Goal: Task Accomplishment & Management: Complete application form

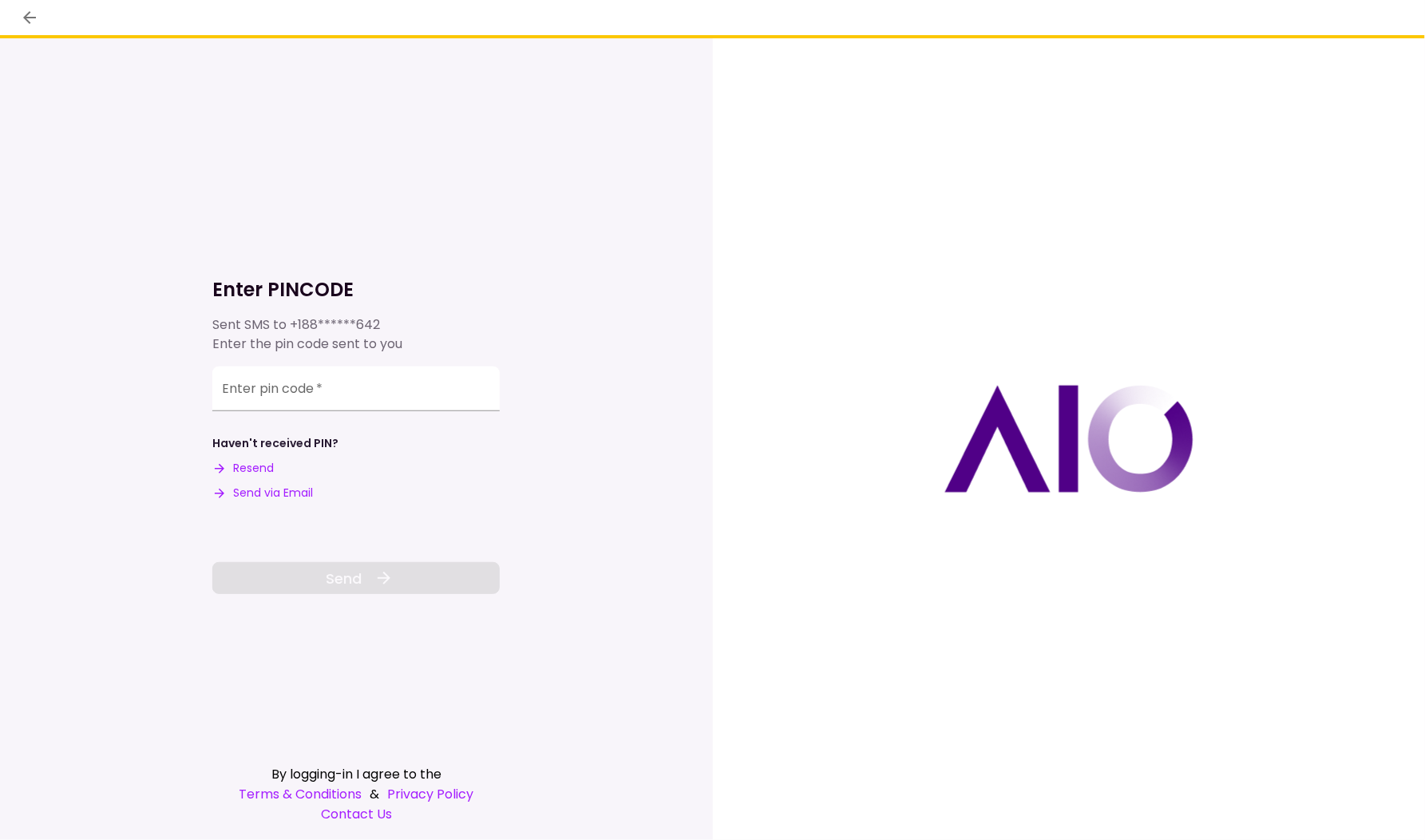
click at [326, 402] on input "Enter pin code   *" at bounding box center [356, 389] width 288 height 45
click at [24, 8] on icon "back" at bounding box center [29, 17] width 19 height 19
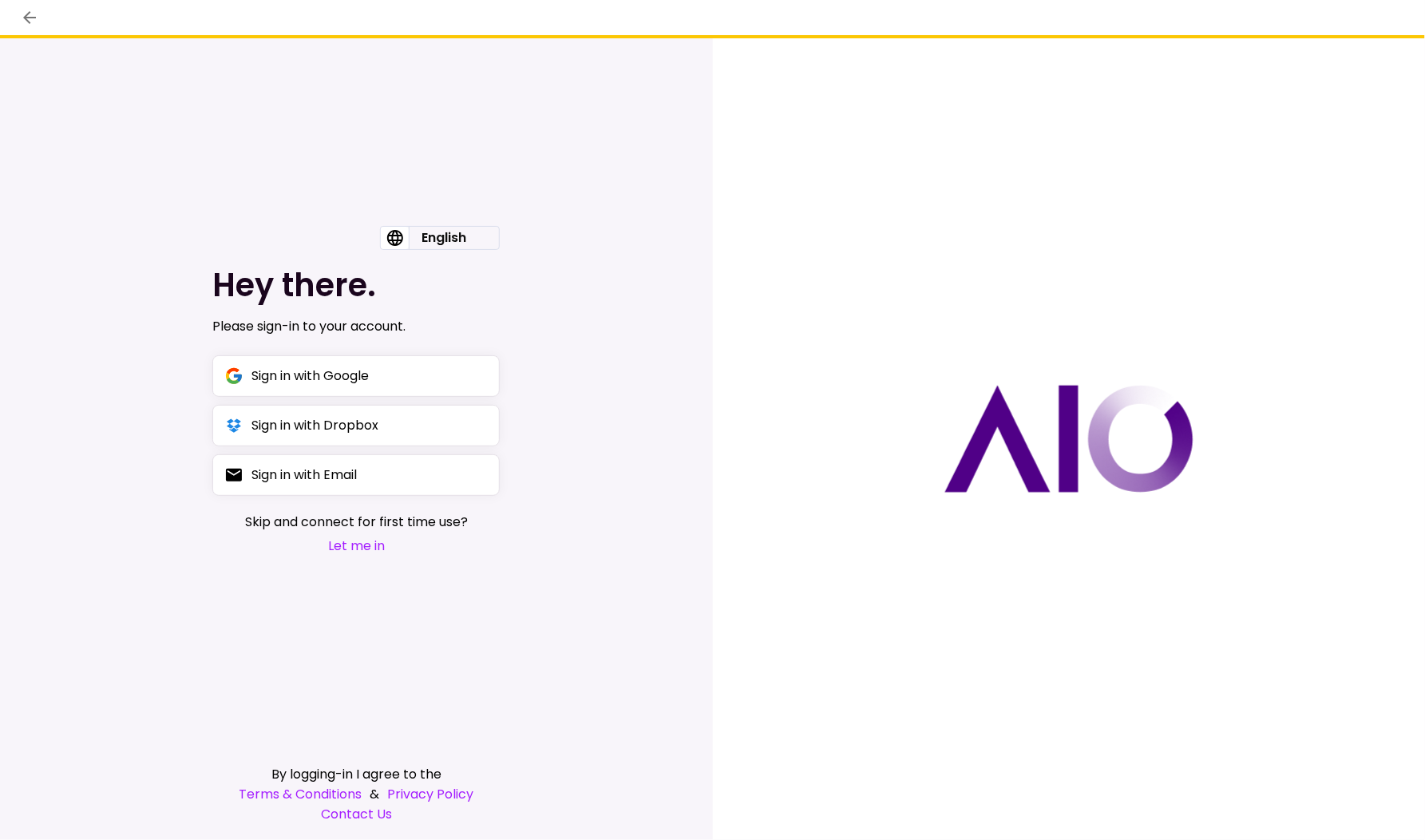
click at [31, 18] on icon "back" at bounding box center [29, 17] width 19 height 19
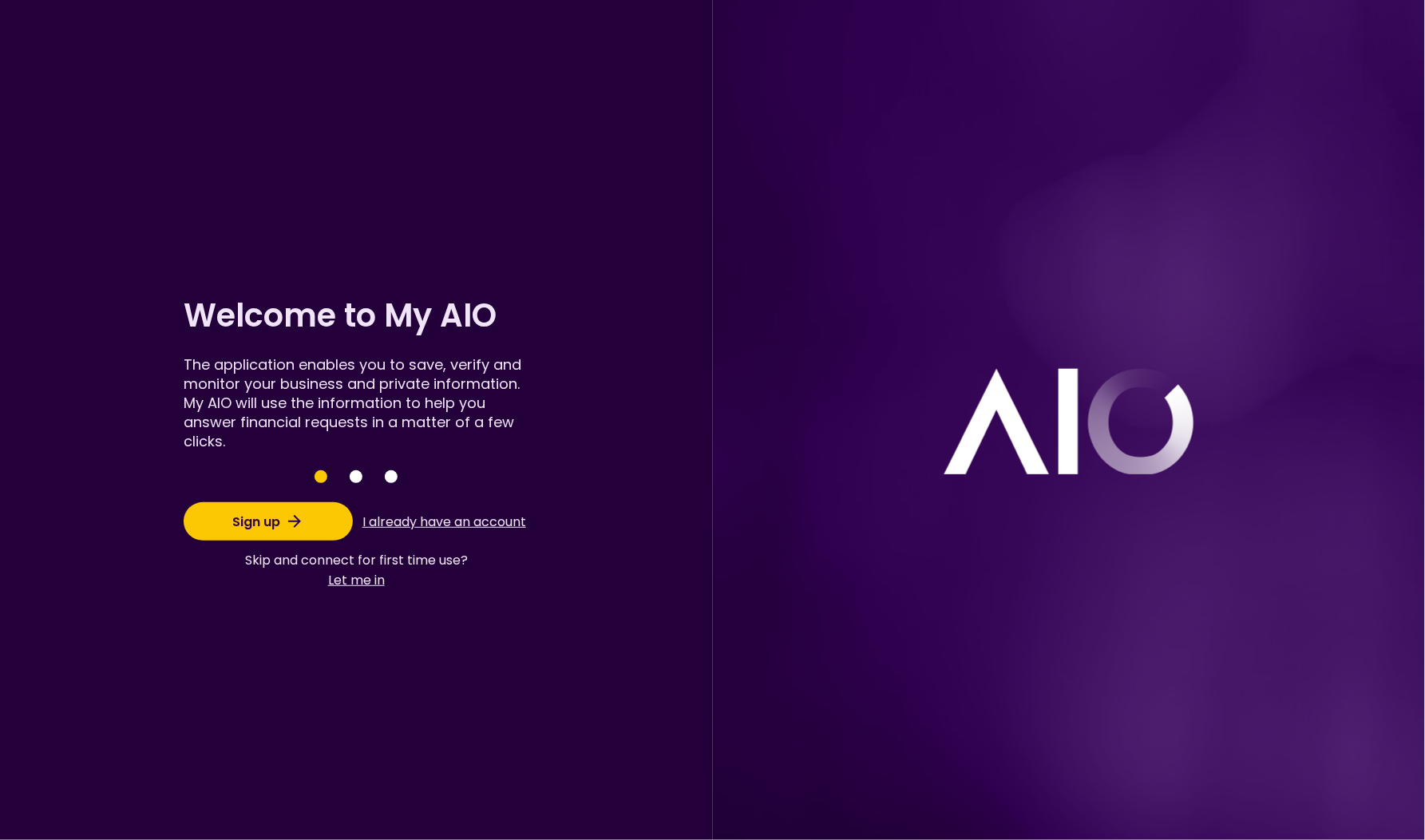
click at [283, 526] on button "Sign up" at bounding box center [268, 521] width 170 height 39
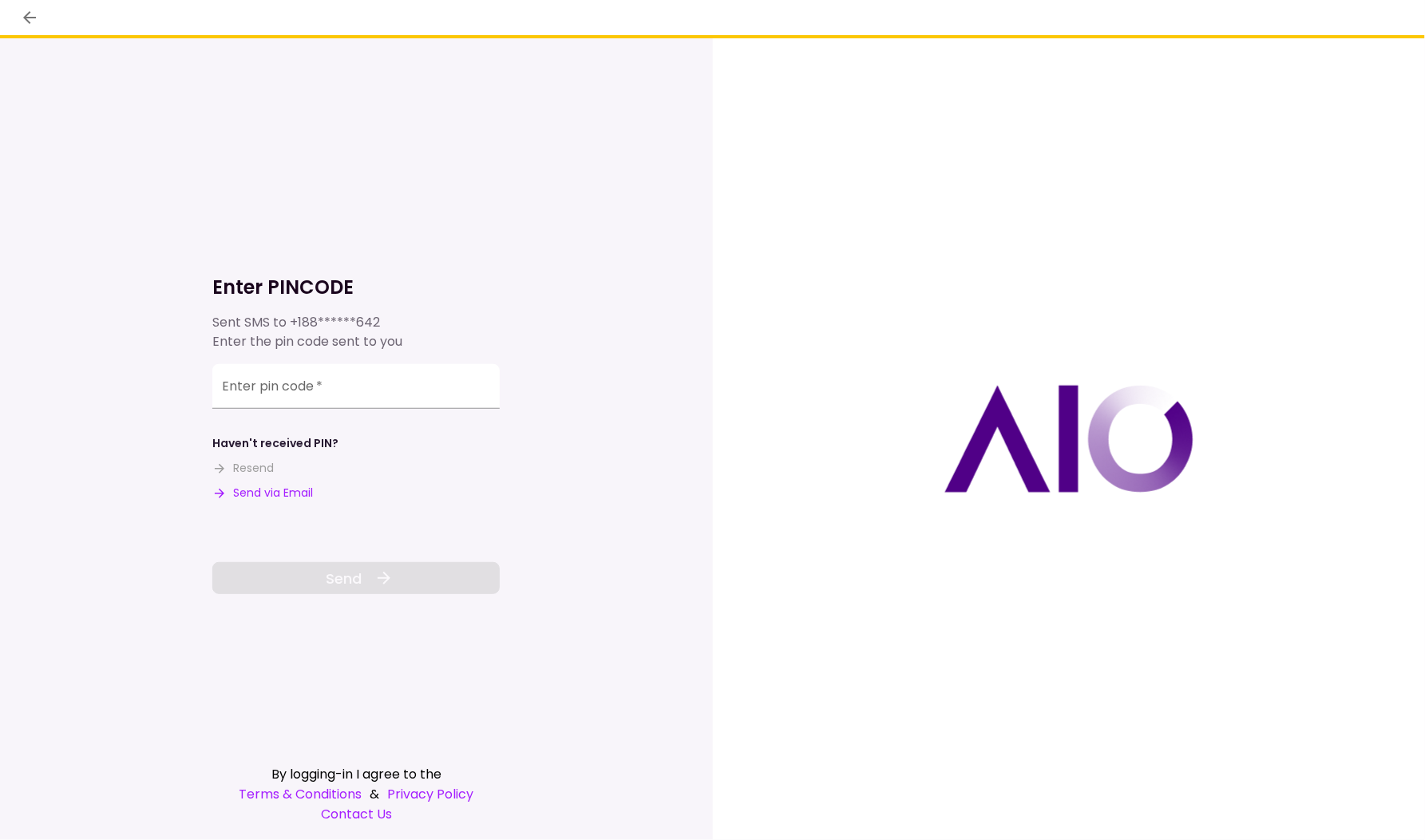
click at [276, 497] on button "Send via Email" at bounding box center [262, 493] width 100 height 17
click at [368, 386] on input "Enter pin code   *" at bounding box center [356, 386] width 288 height 45
paste input "******"
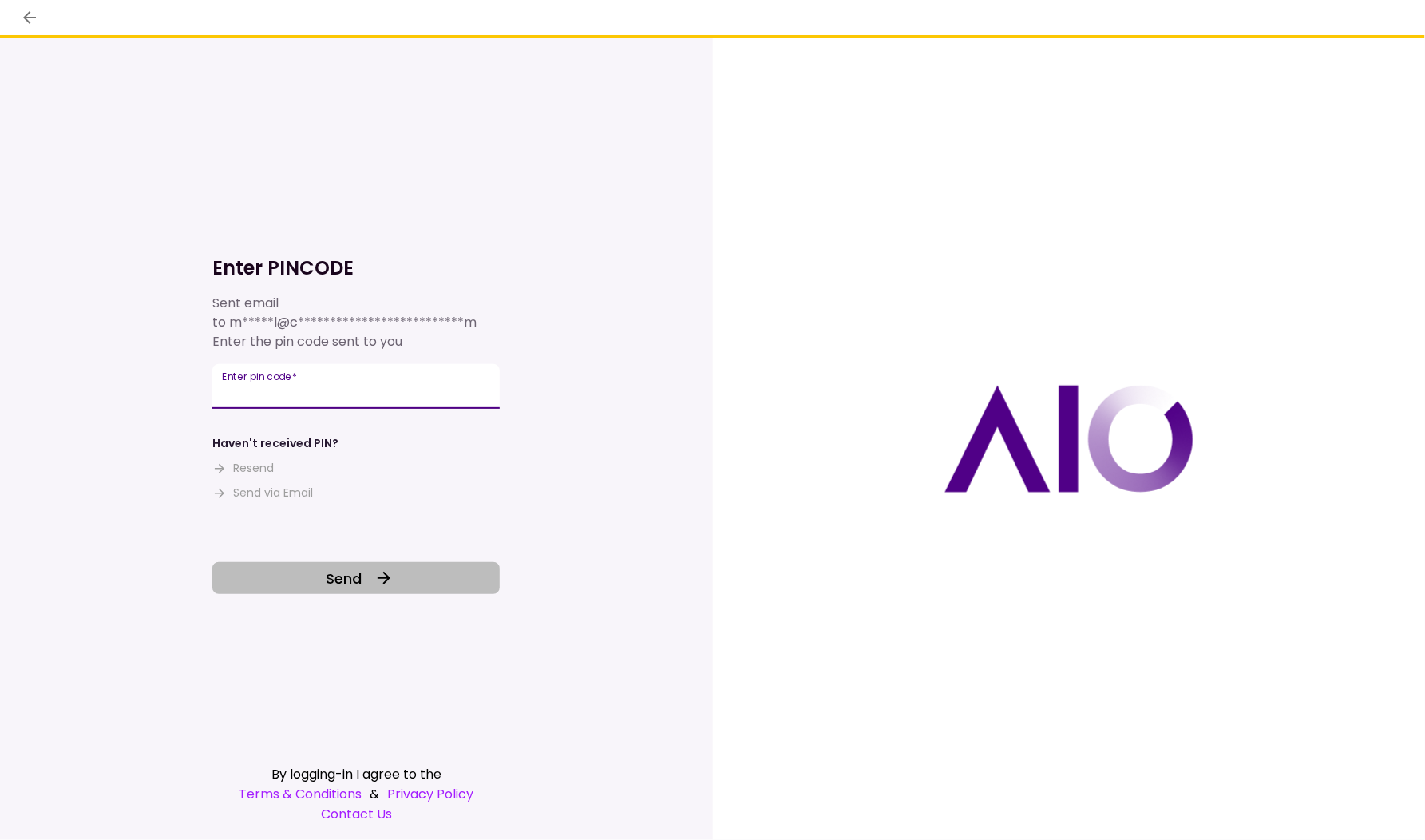
type input "******"
click at [369, 581] on button "Send" at bounding box center [356, 577] width 288 height 32
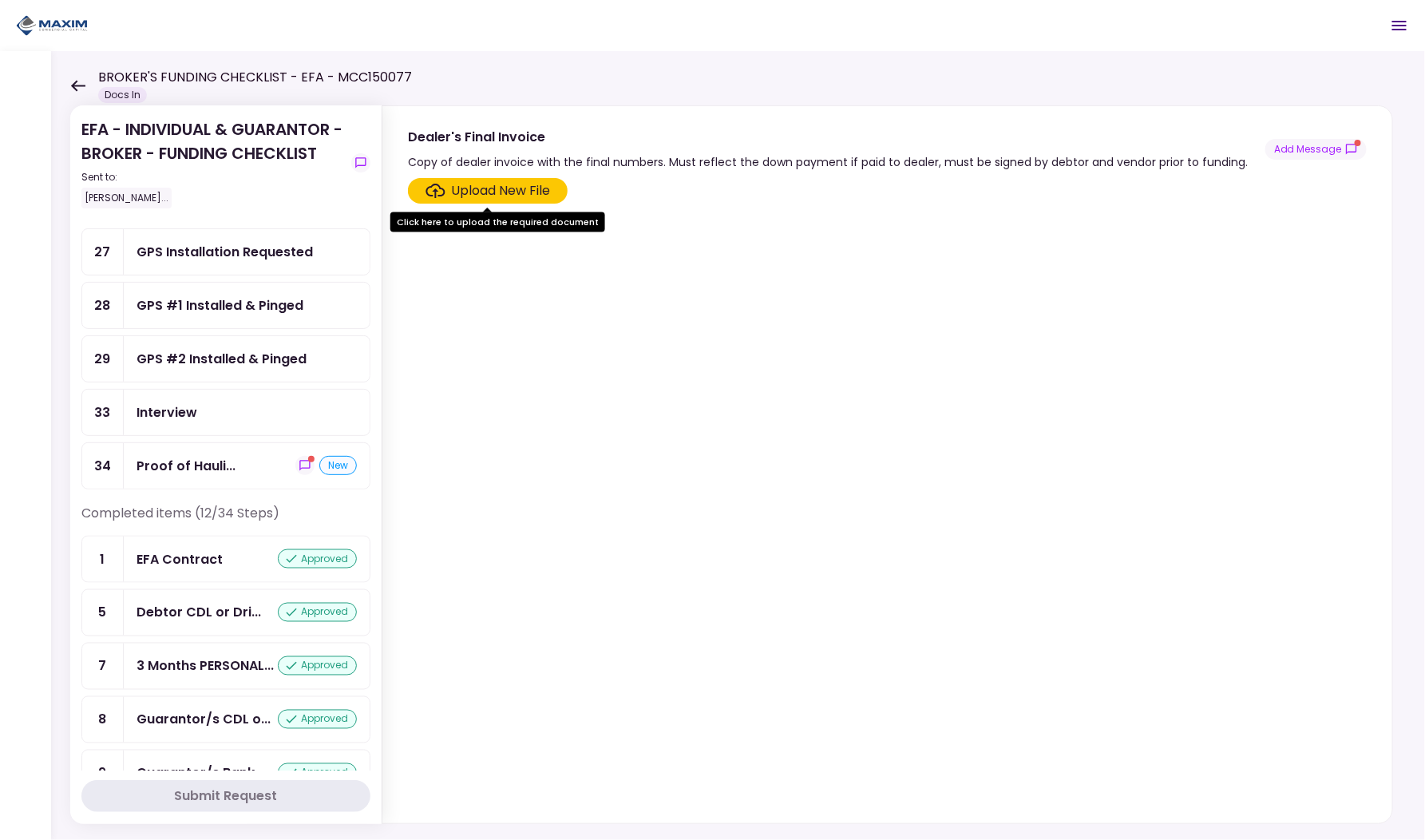
scroll to position [939, 0]
click at [299, 460] on icon "show-messages" at bounding box center [305, 466] width 13 height 13
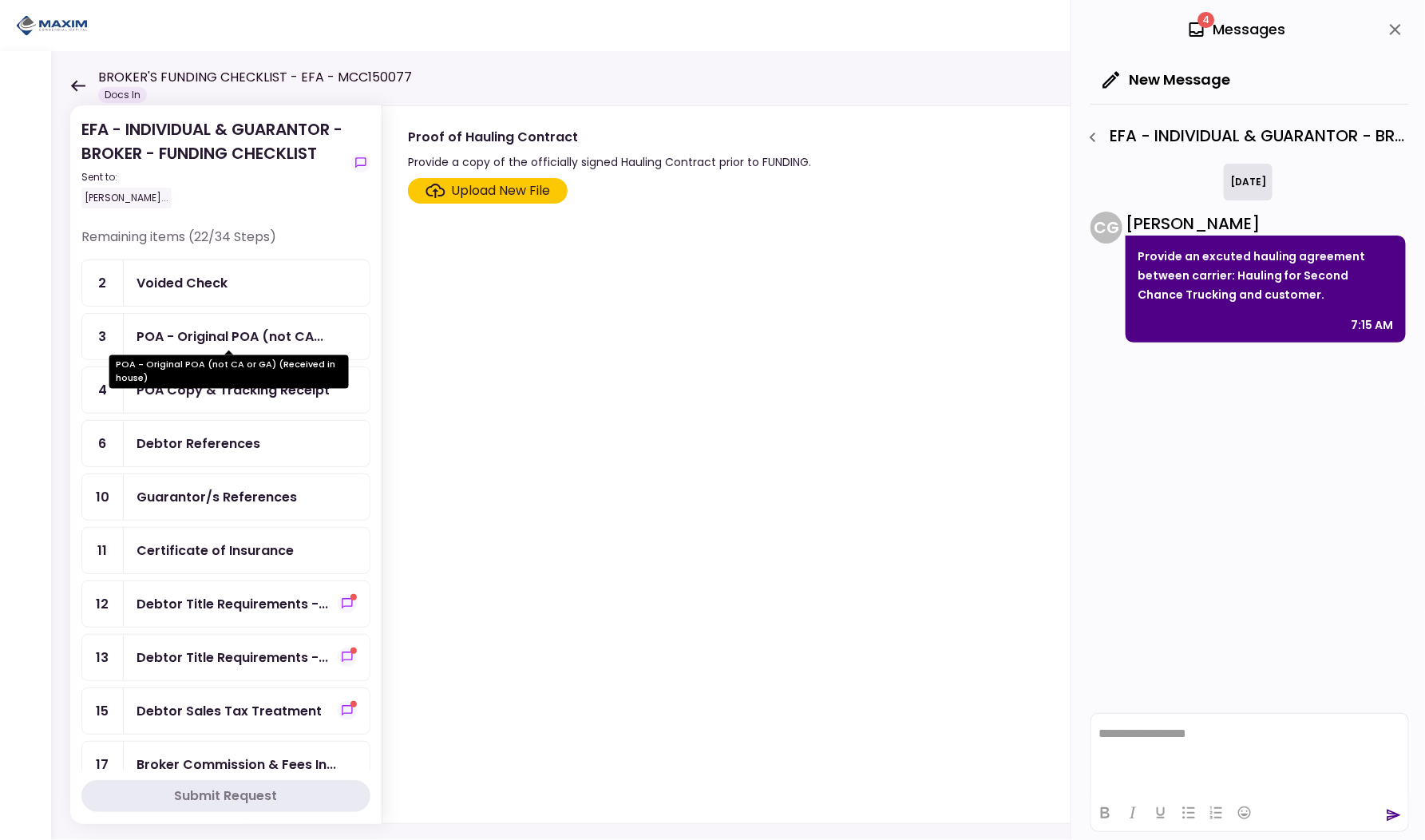
click at [234, 346] on div "POA - Original POA (not CA or GA) (Received in house)" at bounding box center [230, 366] width 240 height 45
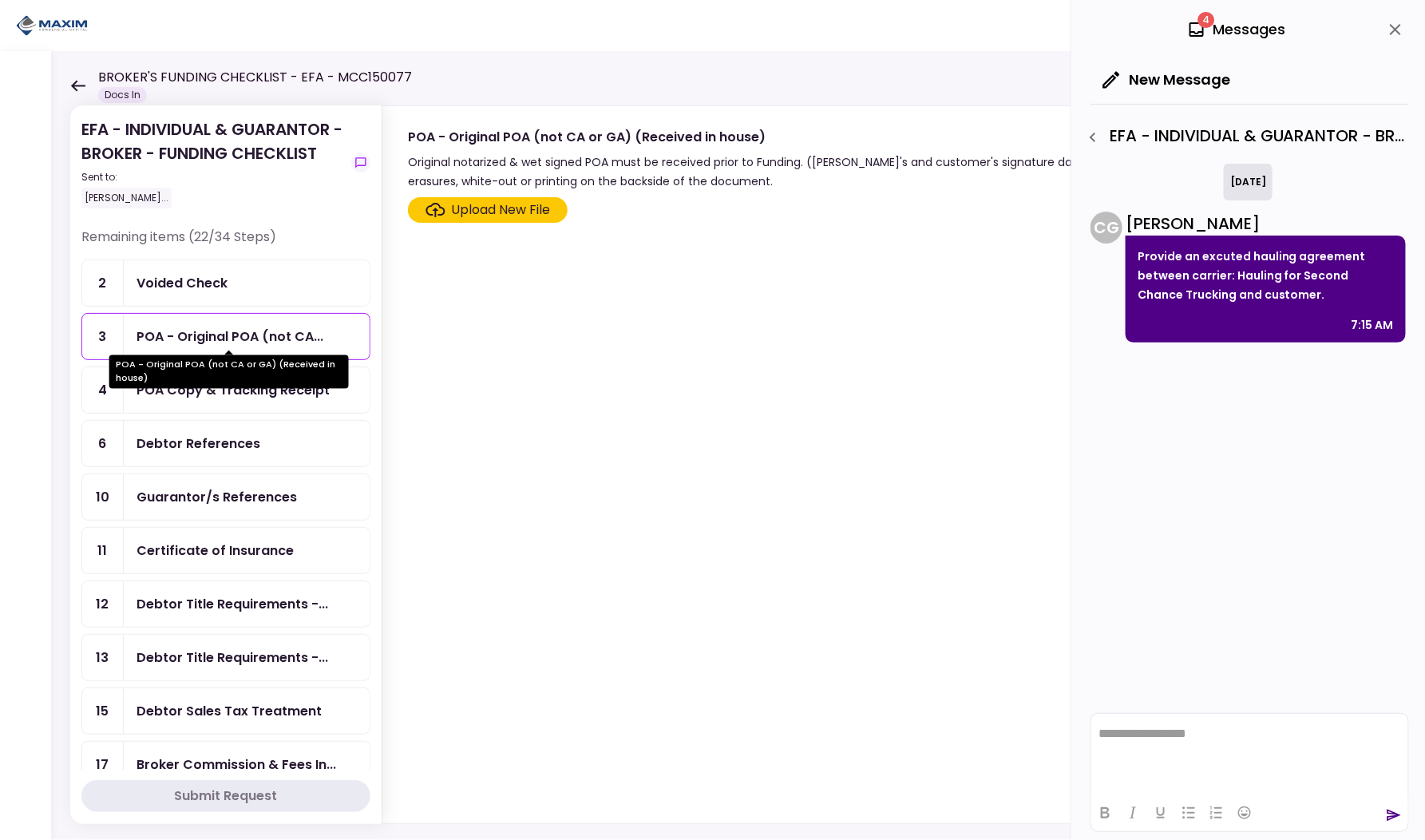
click at [234, 346] on div "POA - Original POA (not CA or GA) (Received in house)" at bounding box center [230, 366] width 240 height 45
click at [236, 277] on div "Voided Check" at bounding box center [246, 283] width 220 height 20
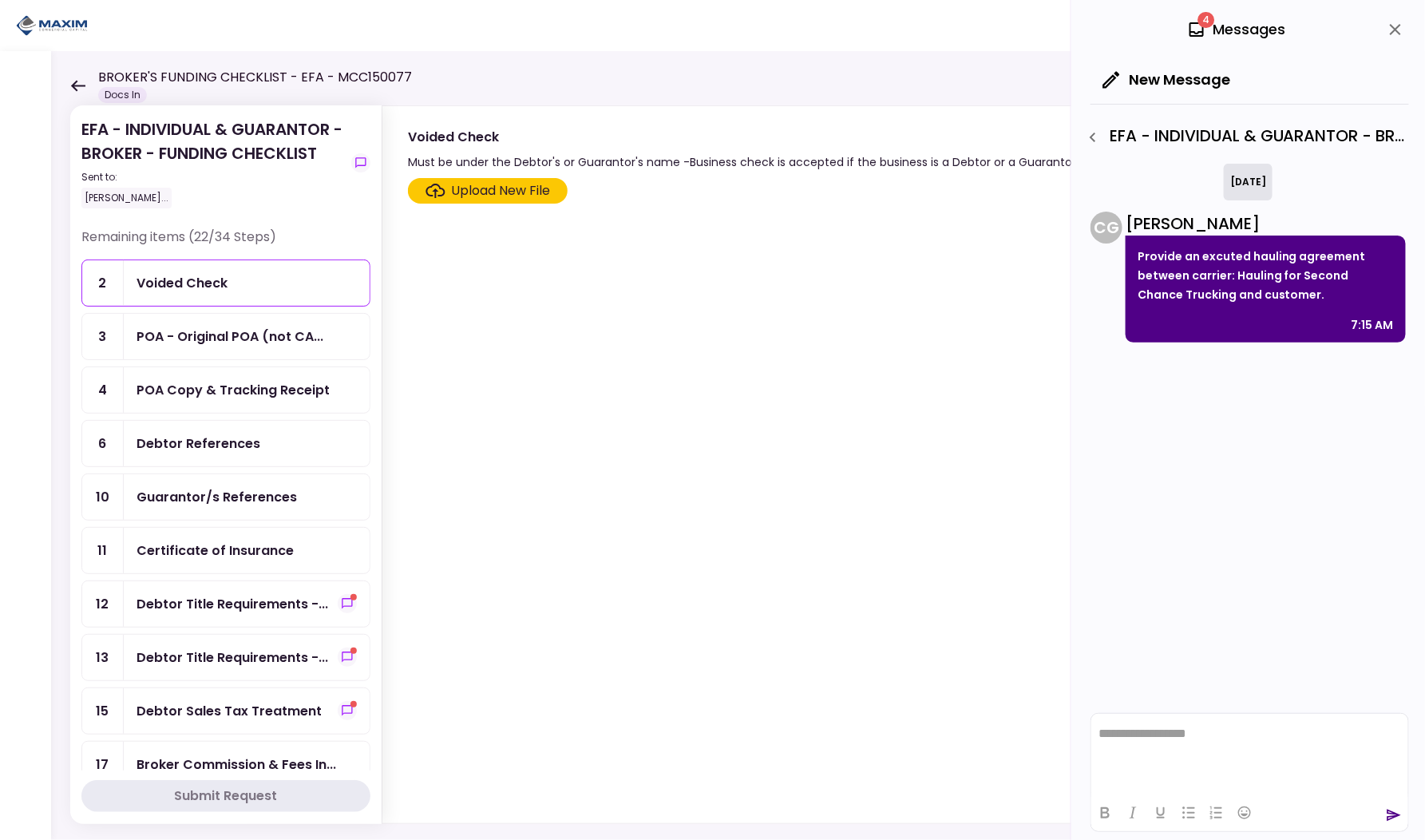
click at [486, 194] on div "Upload New File" at bounding box center [502, 191] width 99 height 19
click at [0, 0] on input "Upload New File" at bounding box center [0, 0] width 0 height 0
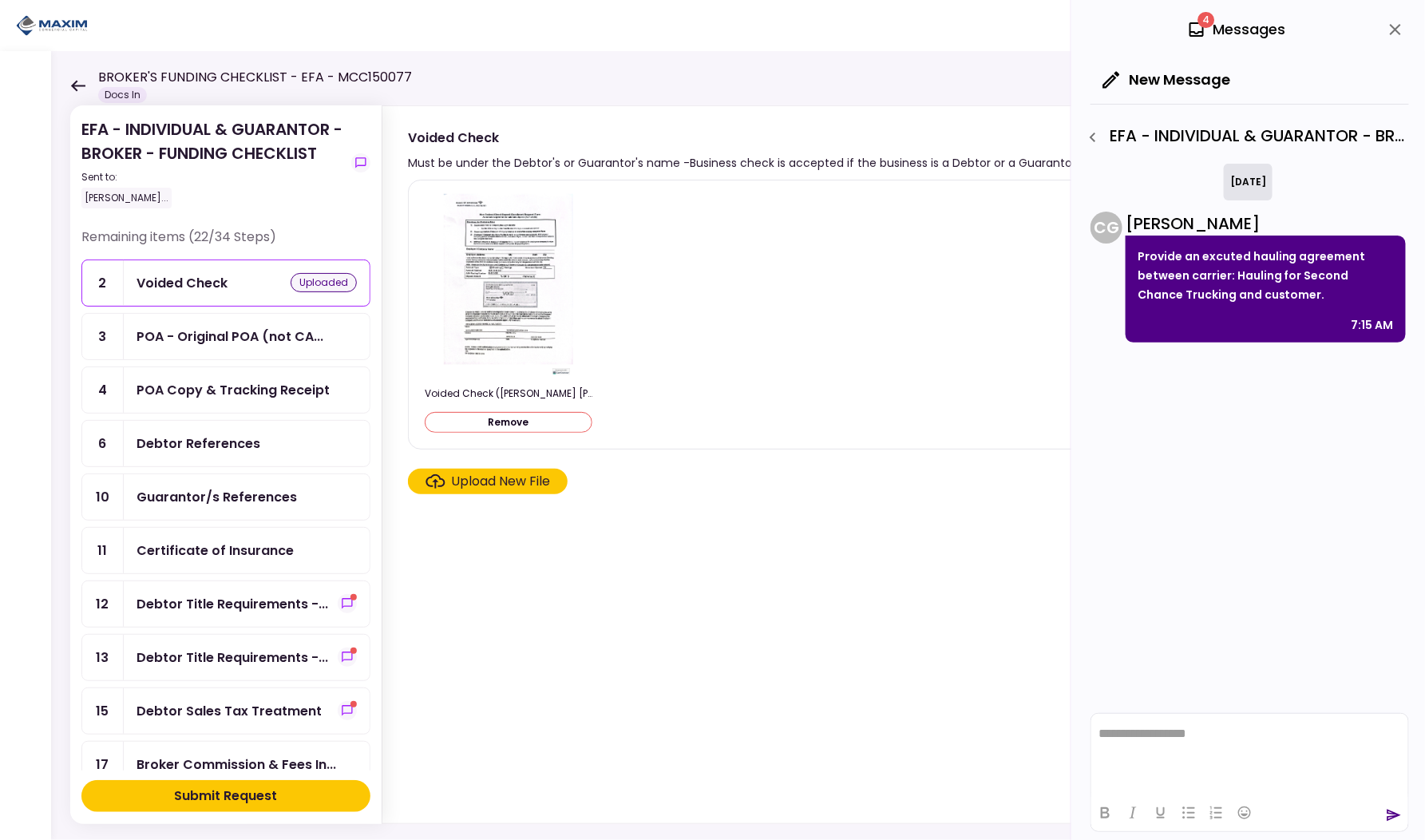
click at [462, 484] on div "Upload New File" at bounding box center [502, 481] width 99 height 19
click at [0, 0] on input "Upload New File" at bounding box center [0, 0] width 0 height 0
click at [243, 330] on div "POA - Original POA (not CA..." at bounding box center [230, 336] width 187 height 20
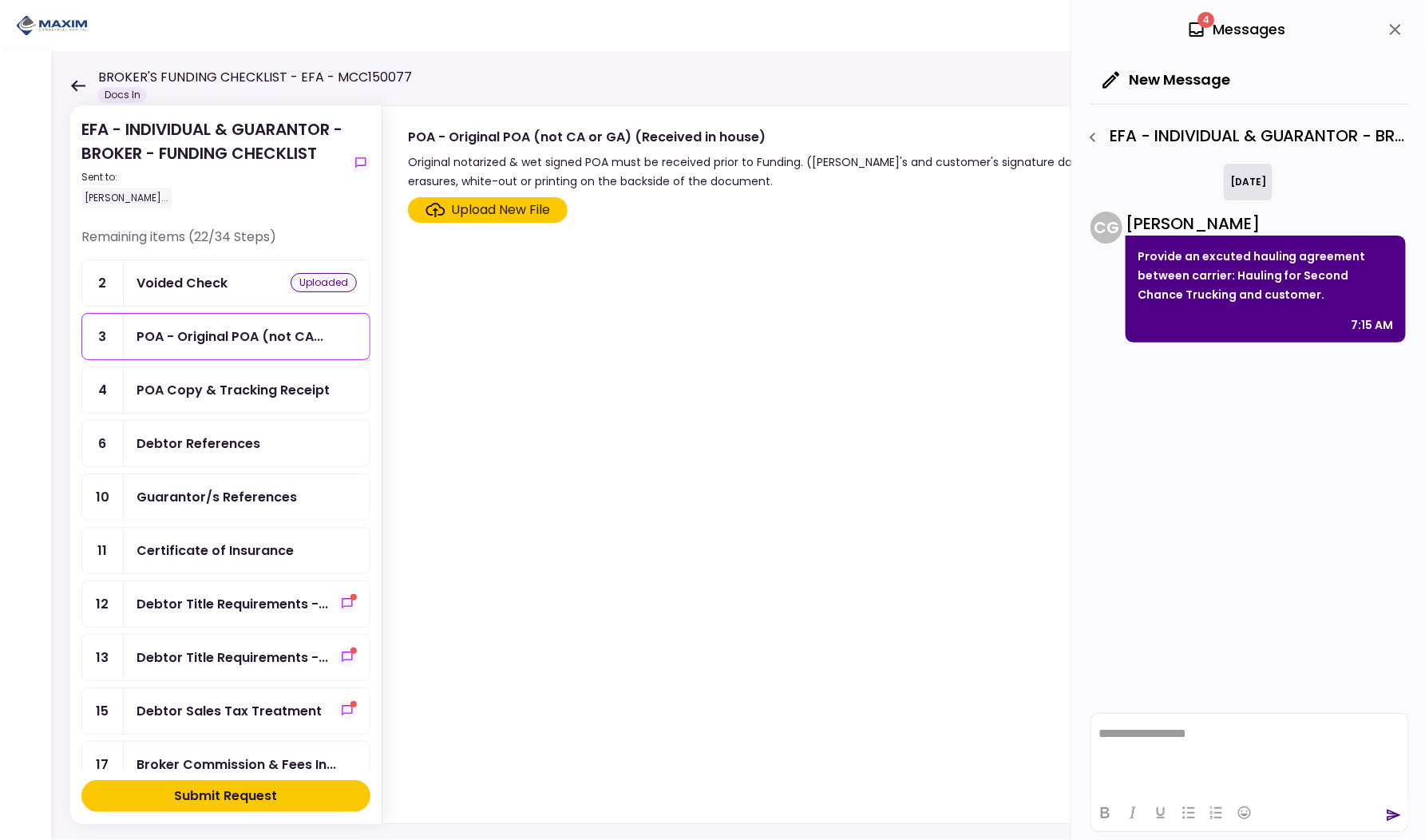
click at [492, 208] on div "Upload New File" at bounding box center [502, 210] width 99 height 19
click at [0, 0] on input "Upload New File" at bounding box center [0, 0] width 0 height 0
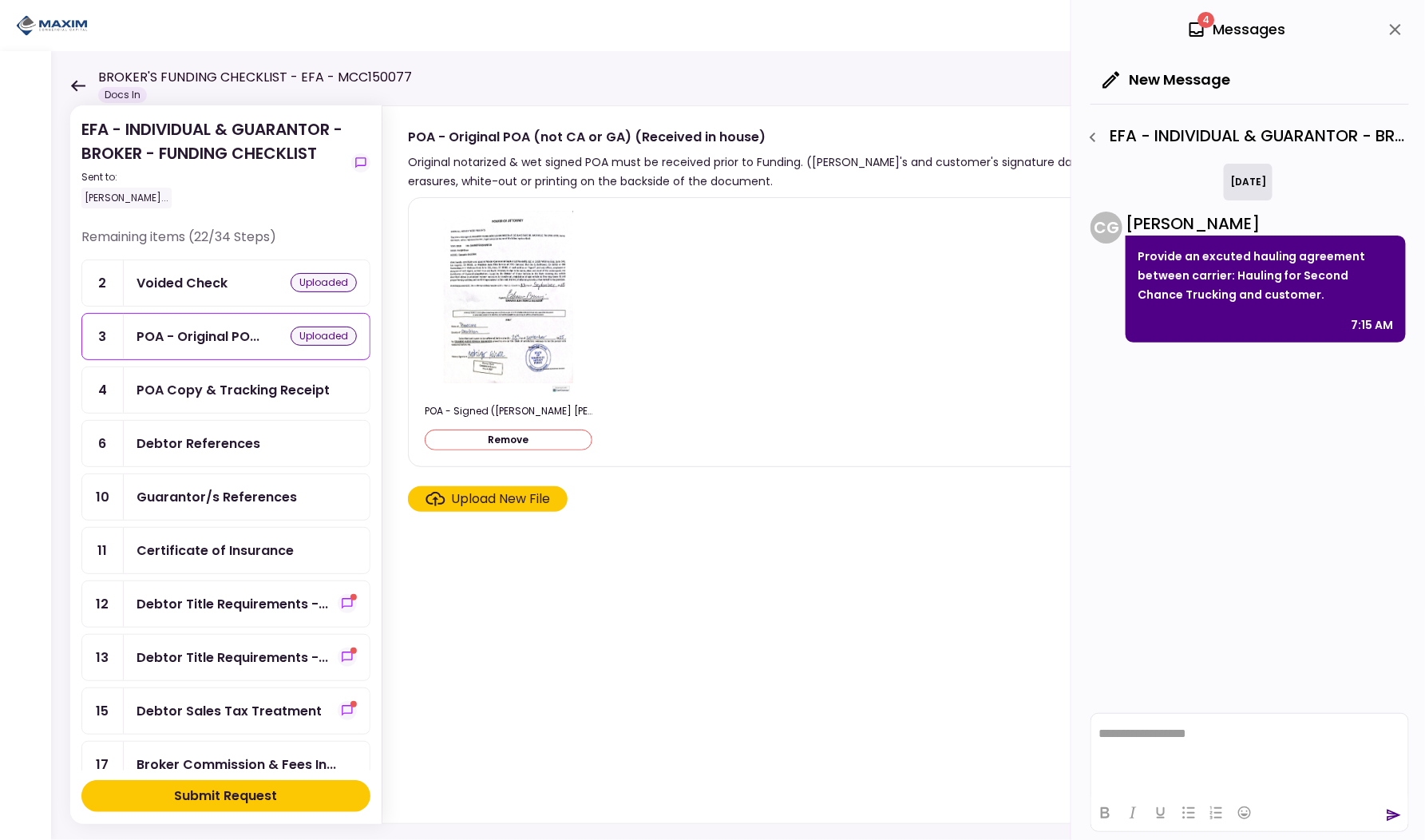
click at [1165, 742] on html "**********" at bounding box center [1249, 733] width 317 height 40
click at [1393, 819] on icon "send" at bounding box center [1394, 815] width 15 height 12
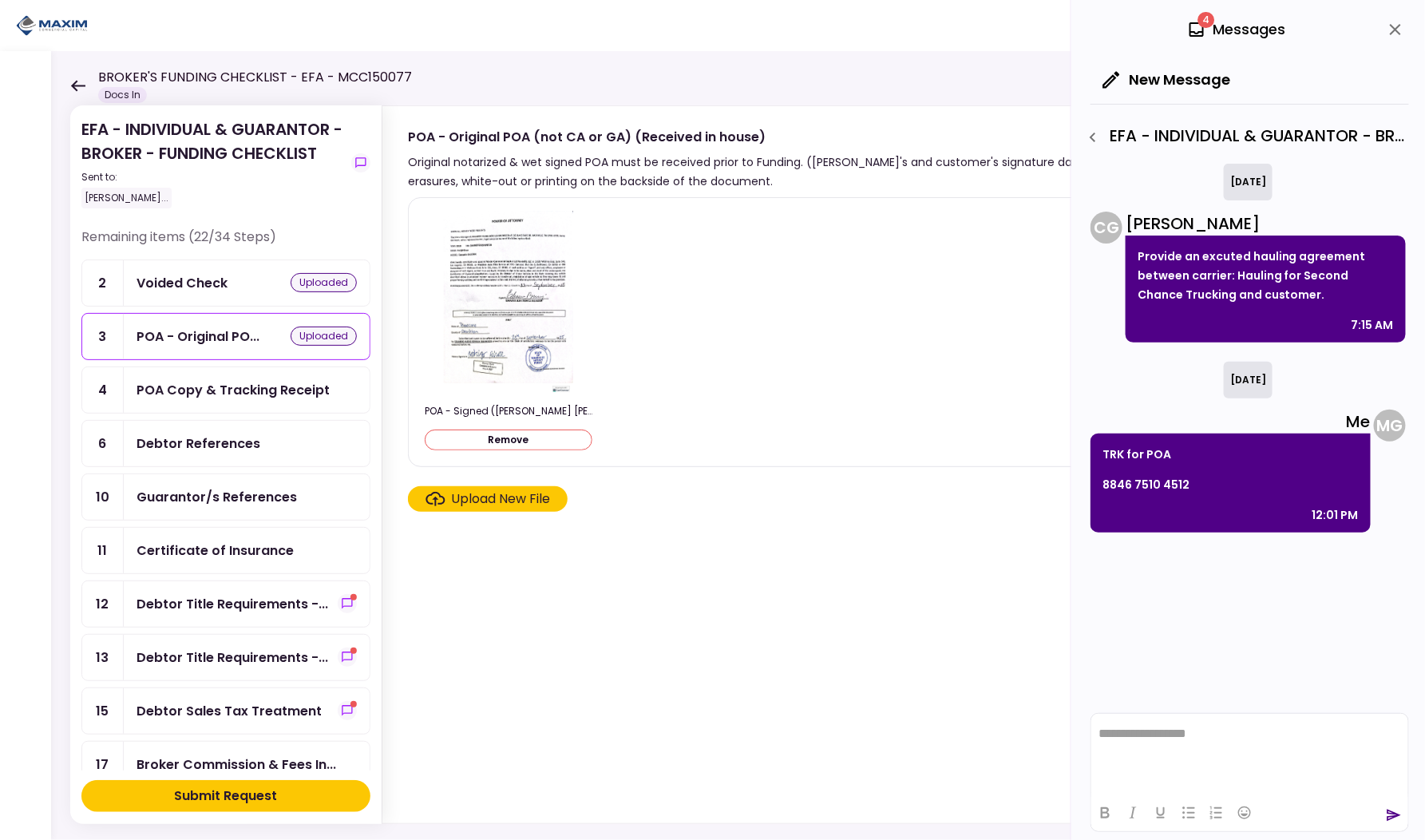
click at [199, 380] on div "POA Copy & Tracking Receipt" at bounding box center [233, 390] width 194 height 20
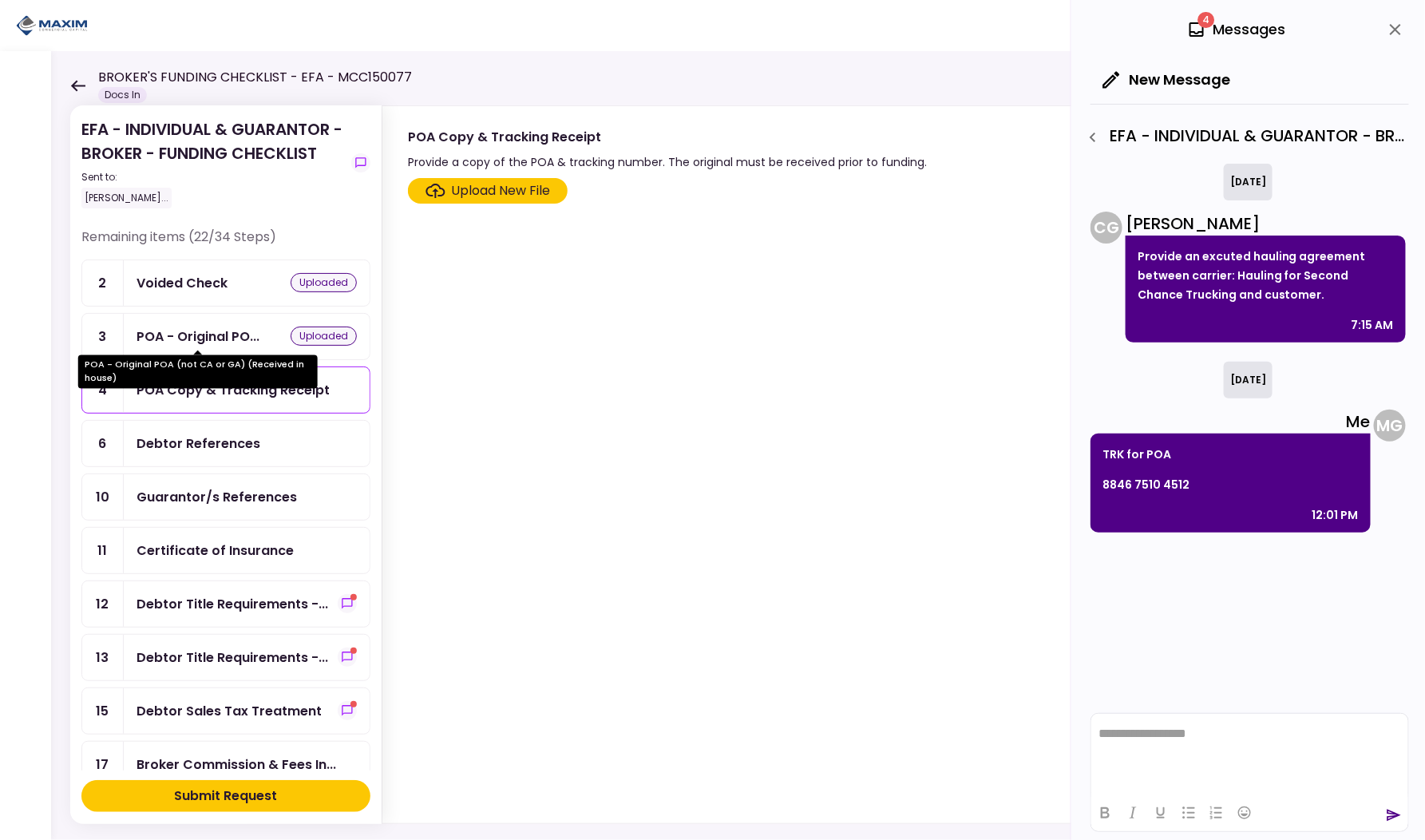
click at [206, 340] on div "POA - Original PO..." at bounding box center [198, 336] width 123 height 20
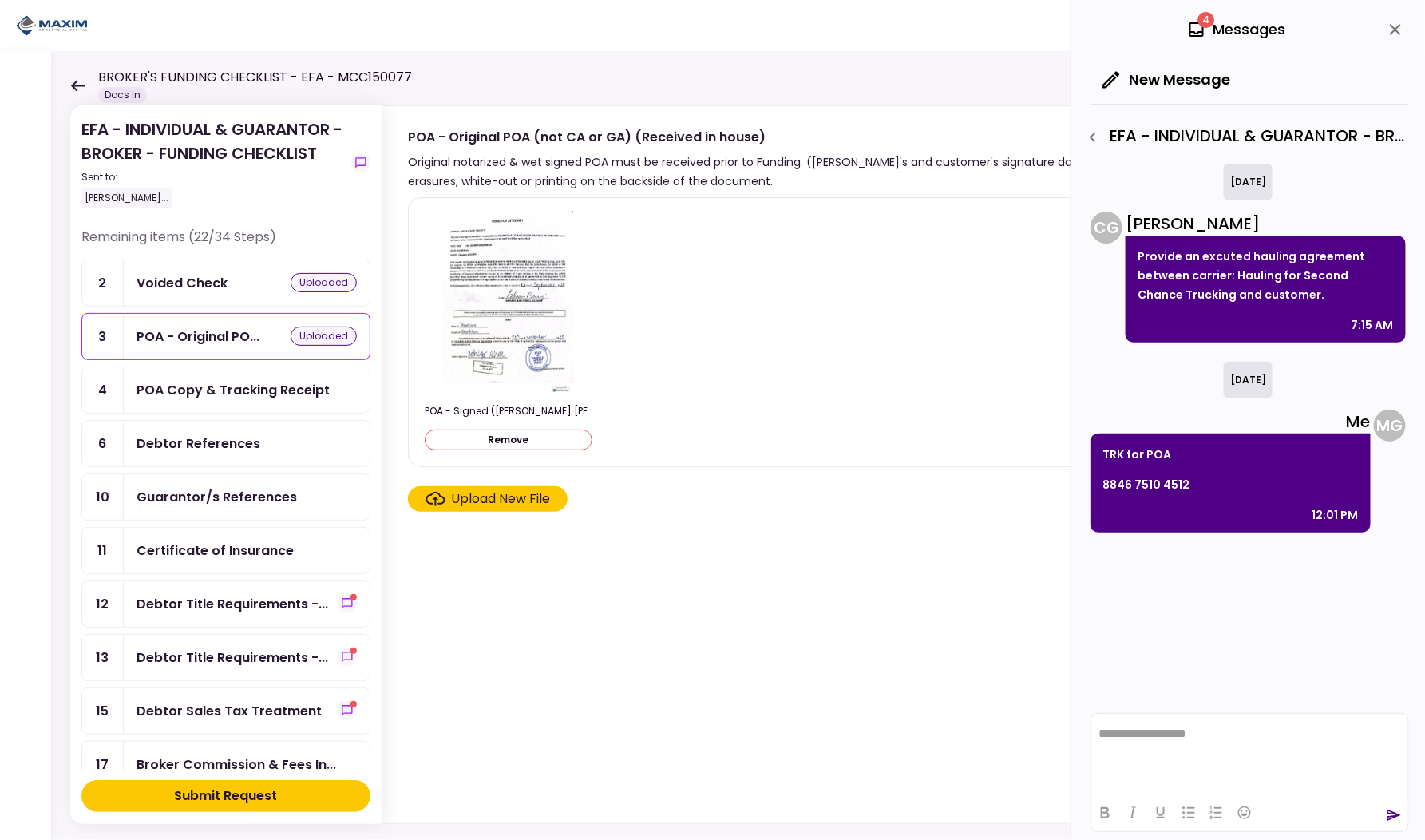
click at [206, 382] on div "POA Copy & Tracking Receipt" at bounding box center [233, 390] width 194 height 20
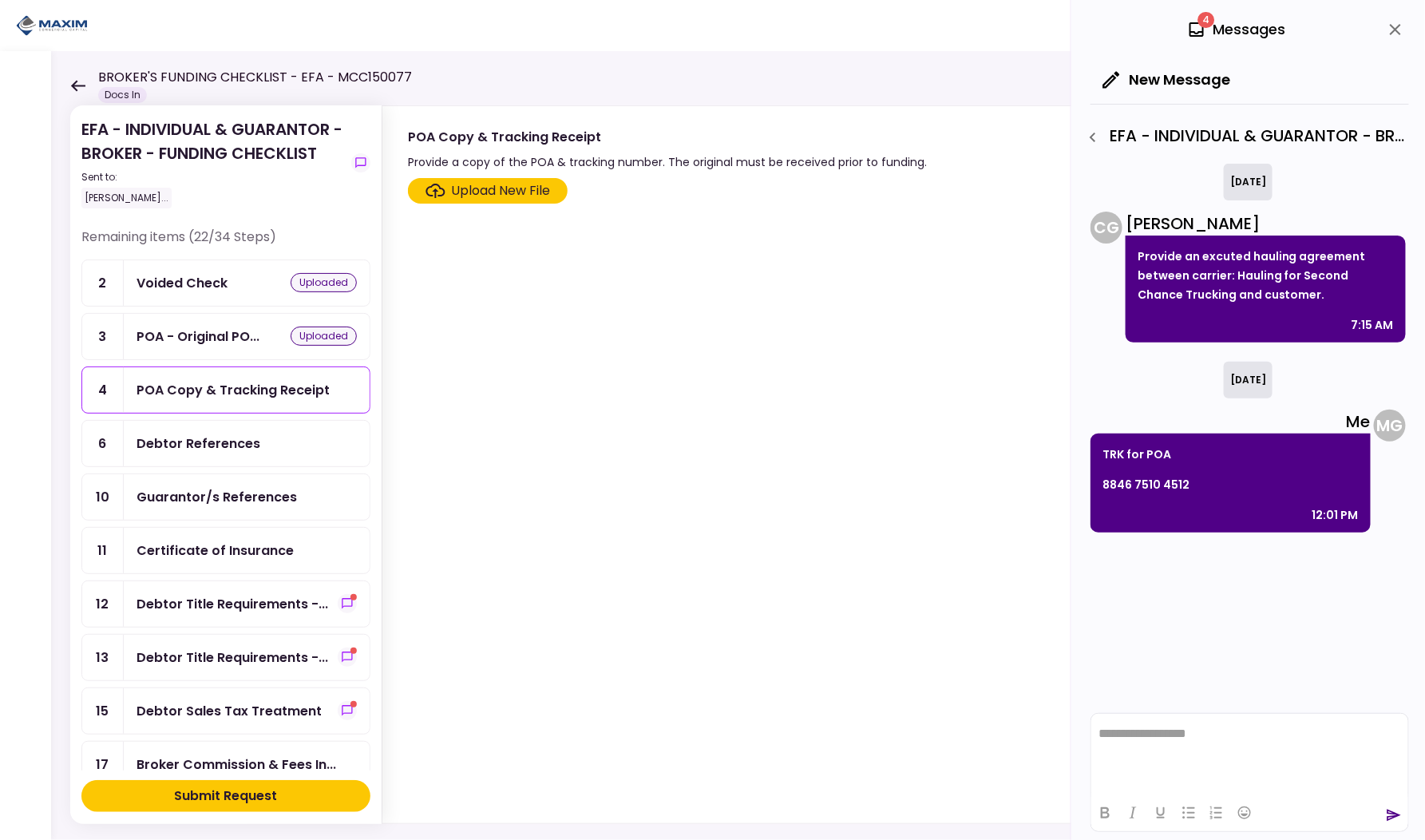
click at [501, 184] on div "Upload New File" at bounding box center [502, 191] width 99 height 19
click at [0, 0] on input "Upload New File" at bounding box center [0, 0] width 0 height 0
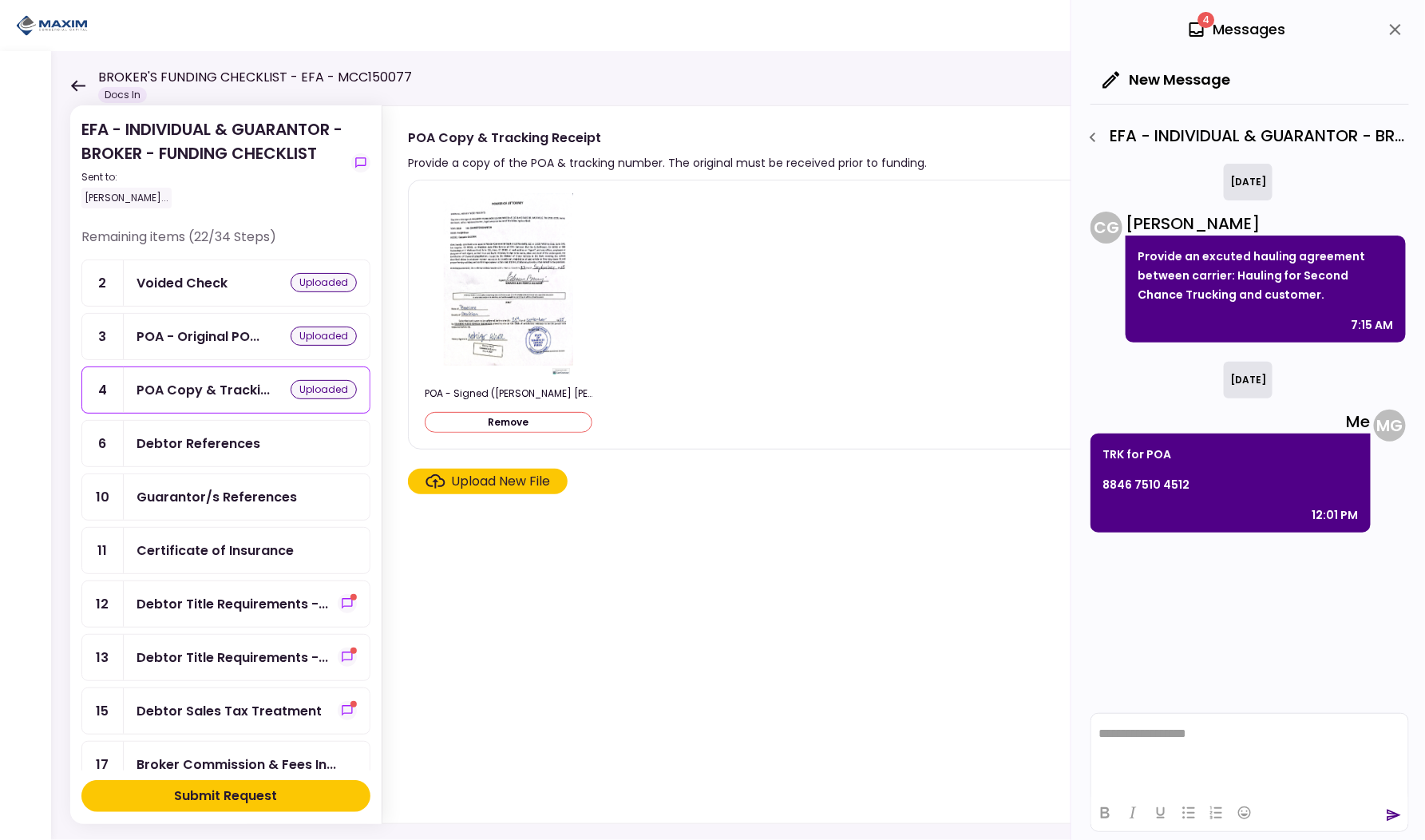
click at [452, 479] on div "Upload New File" at bounding box center [502, 481] width 99 height 19
click at [0, 0] on input "Upload New File" at bounding box center [0, 0] width 0 height 0
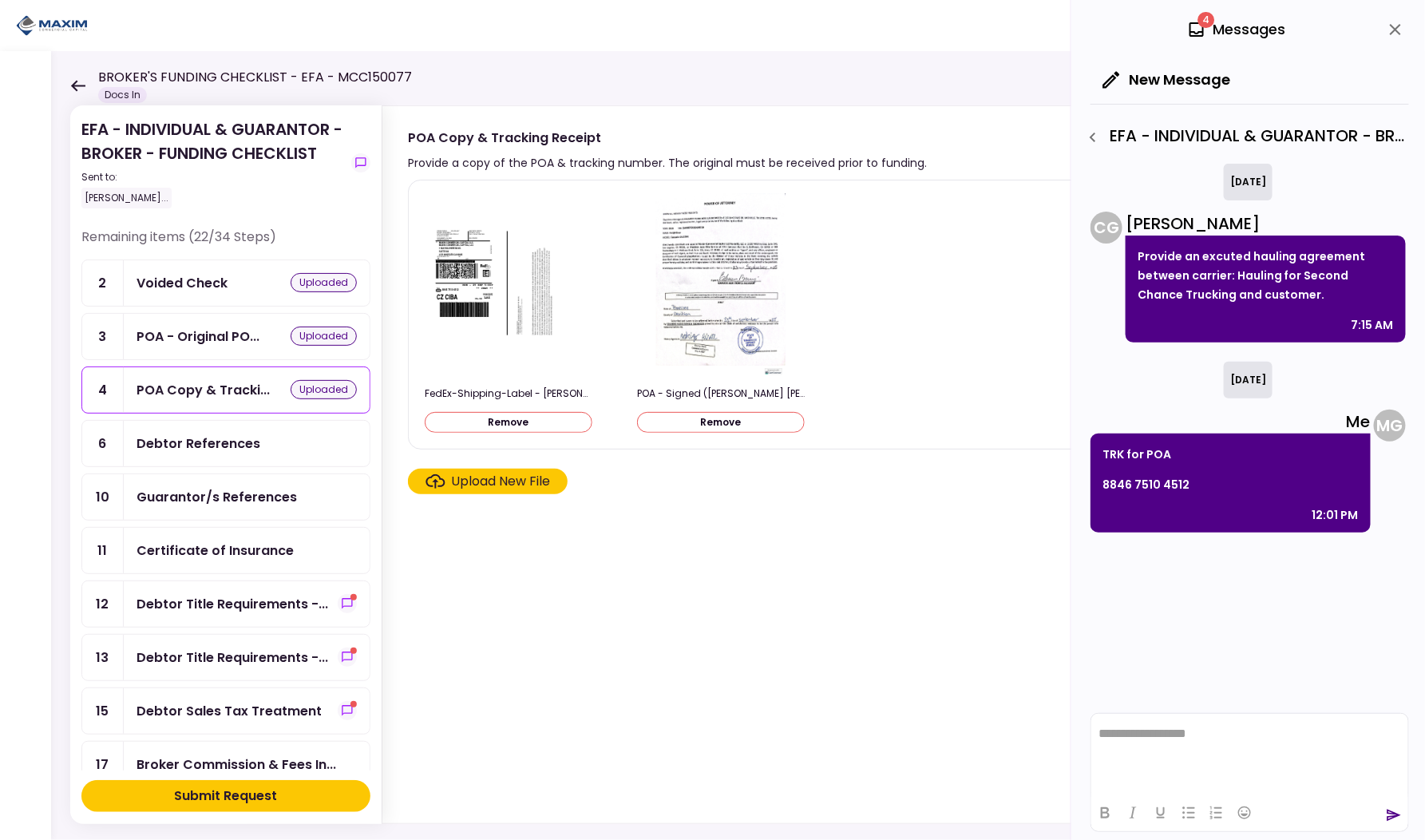
click at [229, 438] on div "Debtor References" at bounding box center [198, 443] width 124 height 20
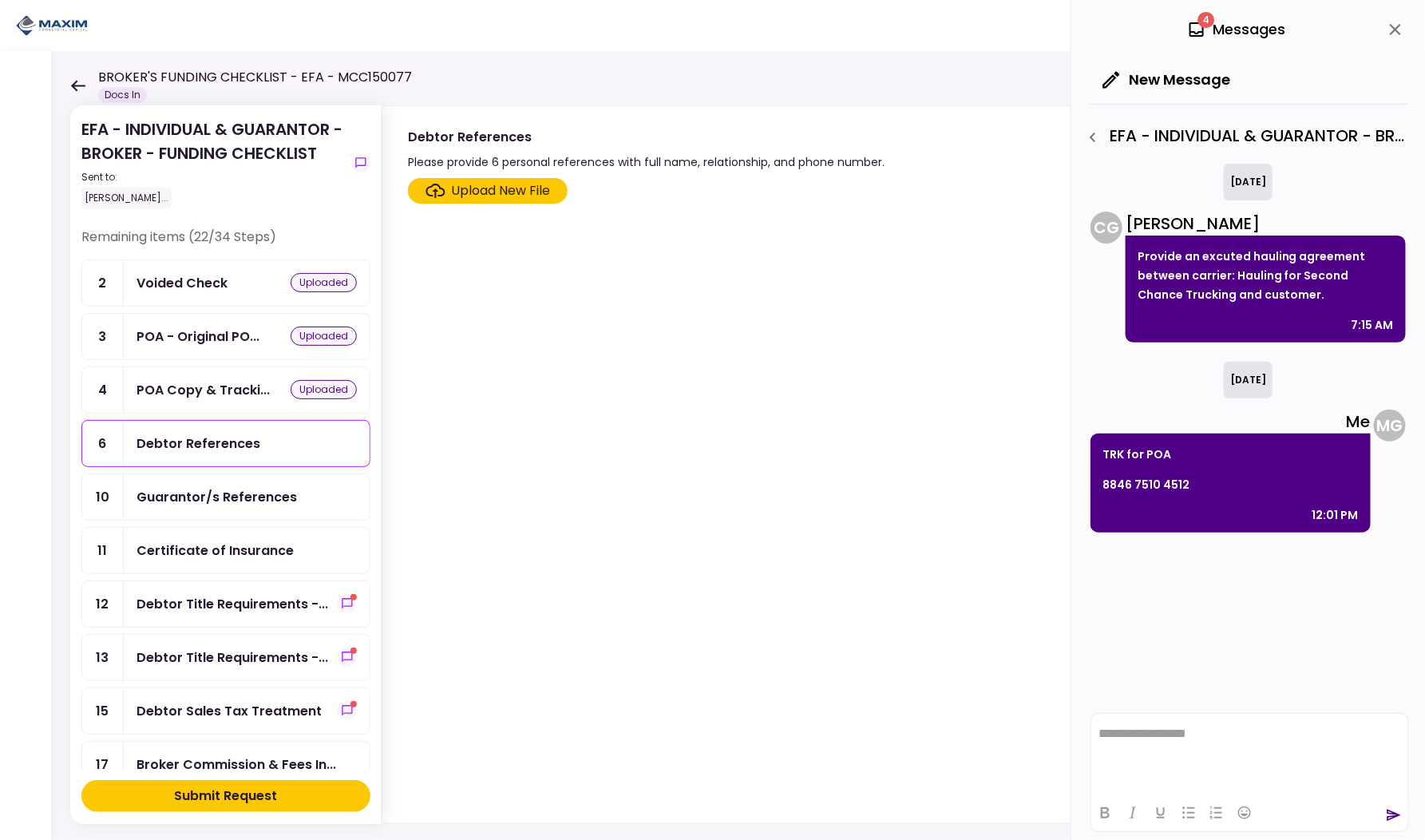
click at [504, 198] on label "Upload New File" at bounding box center [487, 191] width 159 height 26
click at [0, 0] on input "Upload New File" at bounding box center [0, 0] width 0 height 0
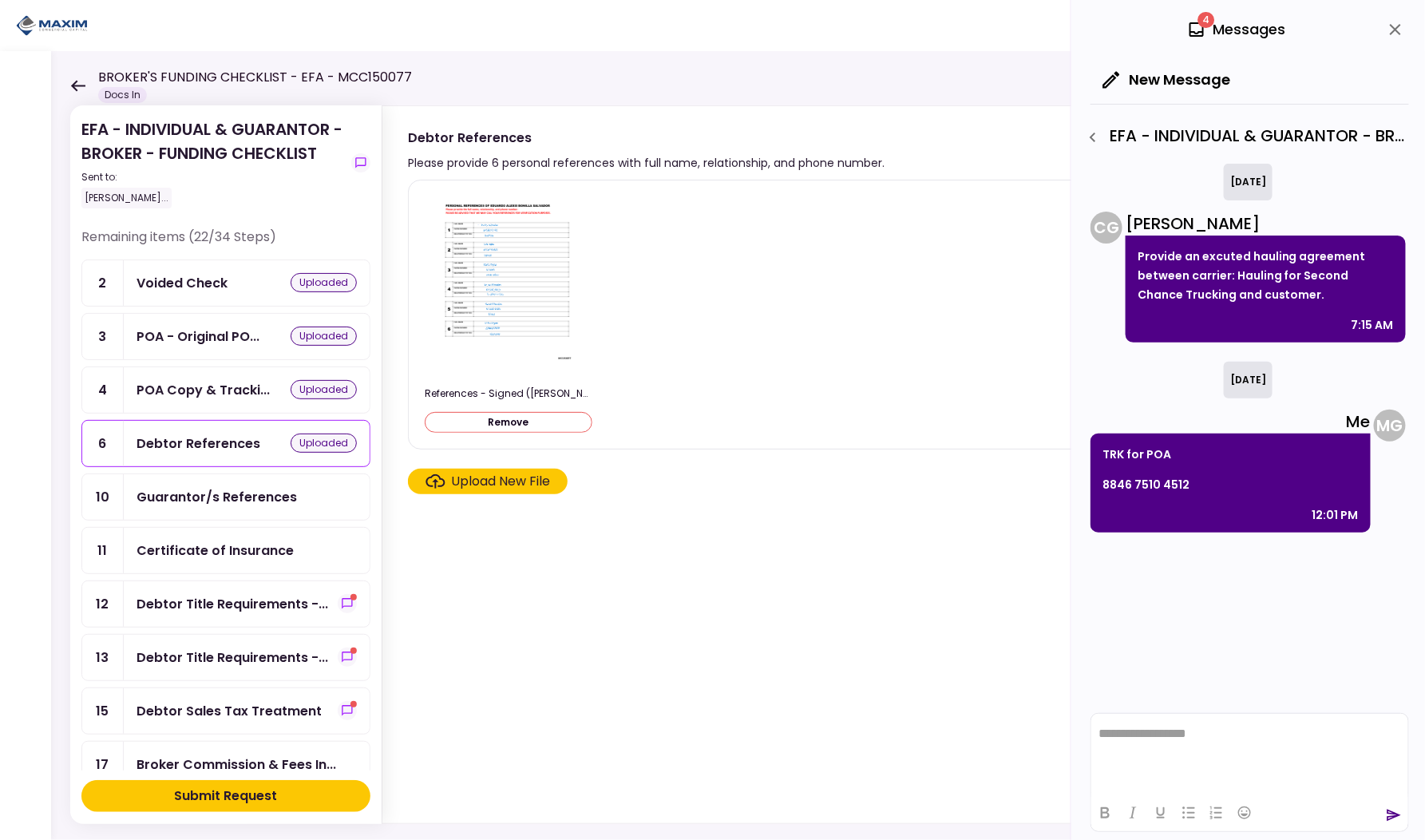
click at [243, 491] on div "Guarantor/s References" at bounding box center [216, 497] width 160 height 20
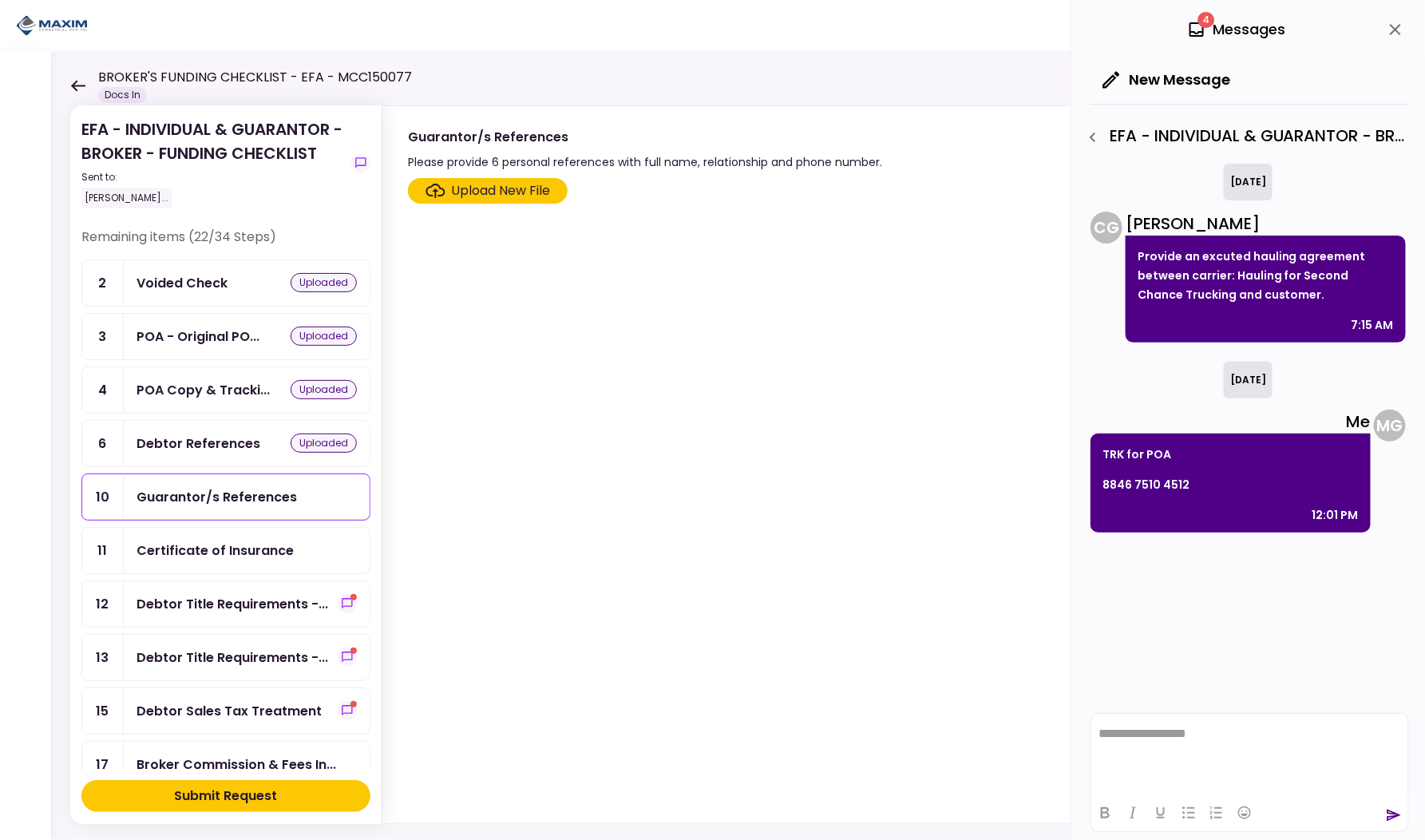
click at [500, 184] on div "Upload New File" at bounding box center [502, 191] width 99 height 19
click at [0, 0] on input "Upload New File" at bounding box center [0, 0] width 0 height 0
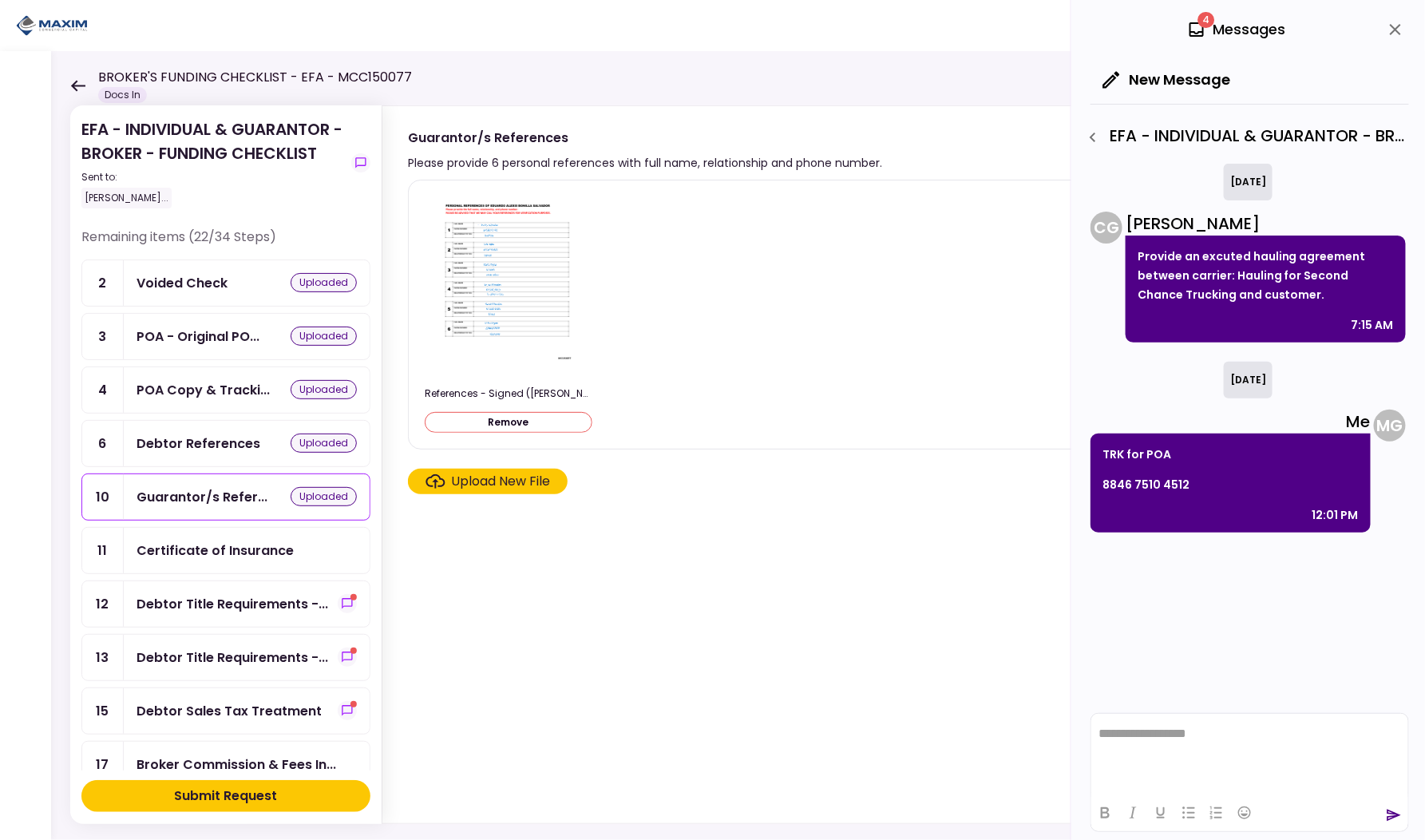
click at [238, 540] on div "Certificate of Insurance" at bounding box center [215, 550] width 158 height 20
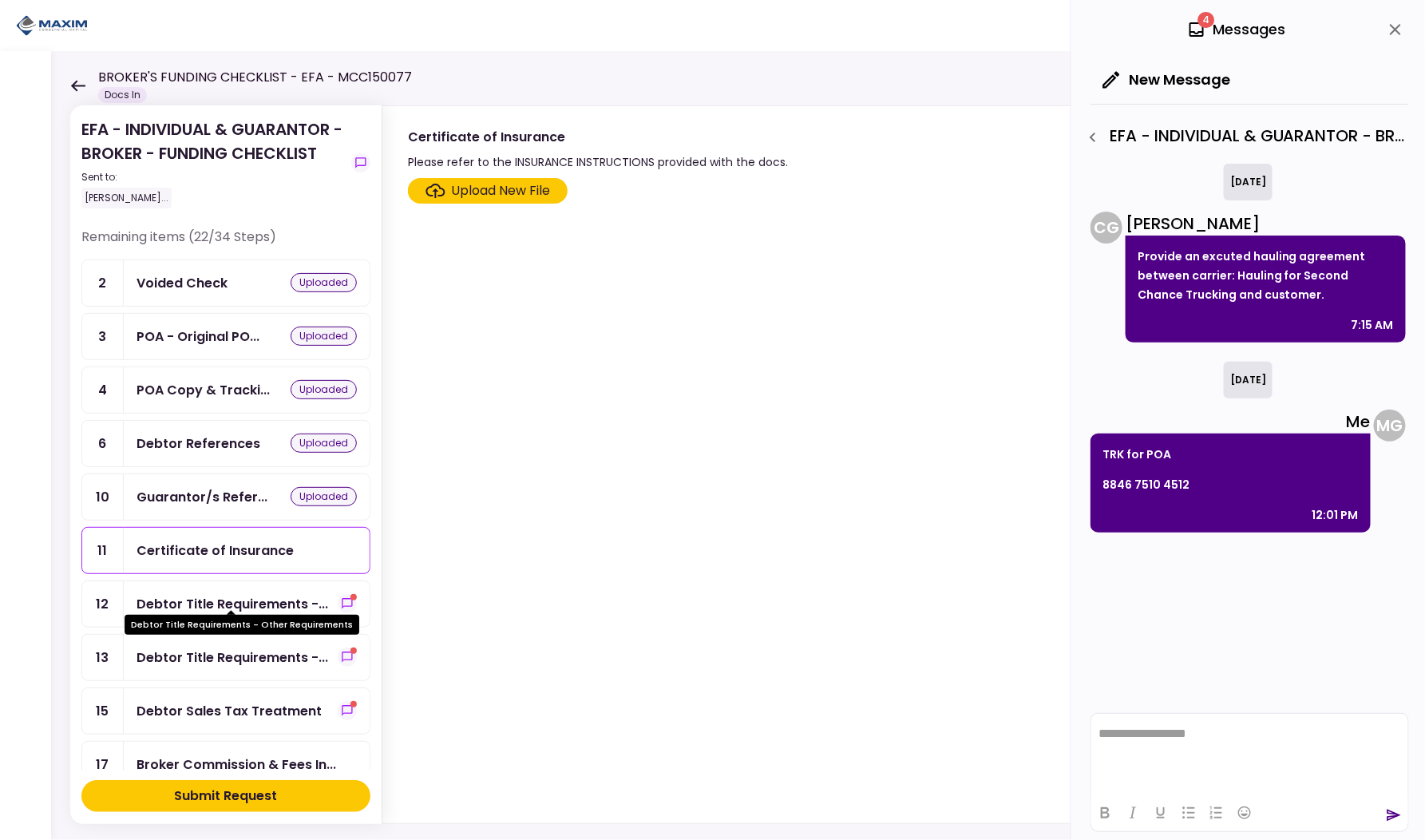
click at [218, 598] on div "Debtor Title Requirements -..." at bounding box center [232, 604] width 192 height 20
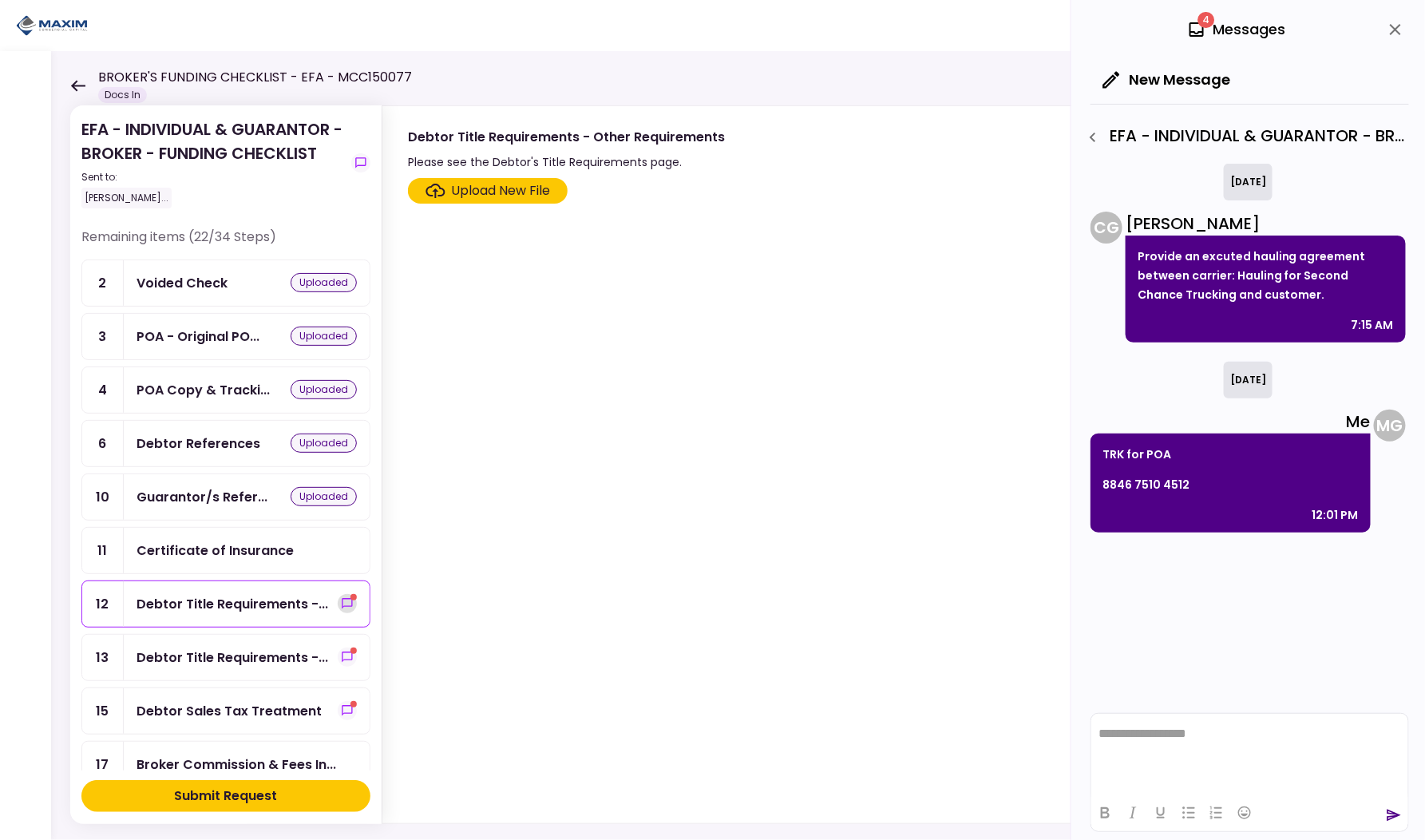
click at [350, 594] on span "show-messages" at bounding box center [353, 597] width 6 height 6
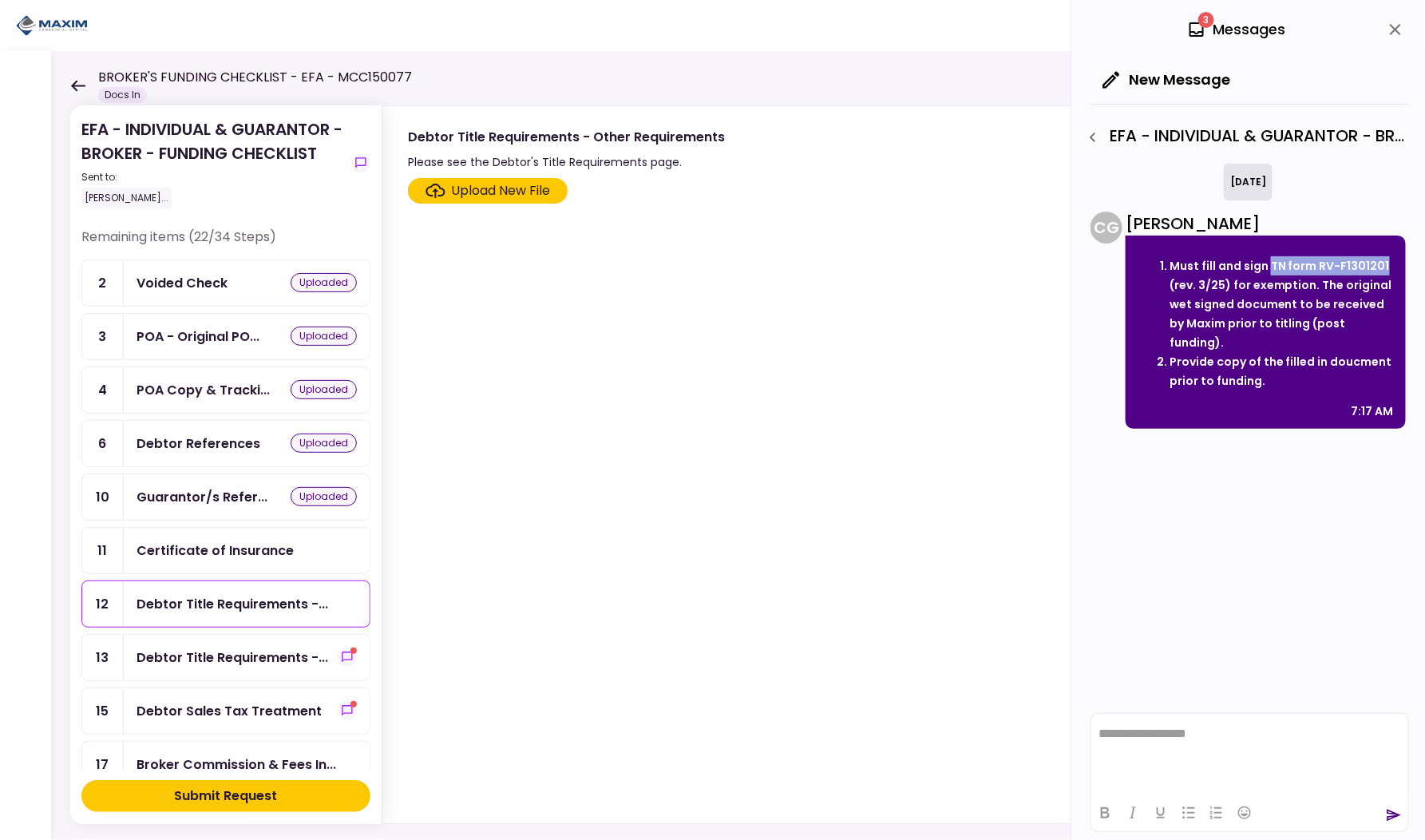
drag, startPoint x: 1269, startPoint y: 265, endPoint x: 1386, endPoint y: 264, distance: 117.0
click at [1386, 264] on li "Must fill and sign TN form RV-F1301201 (rev. 3/25) for exemption. The original …" at bounding box center [1282, 304] width 224 height 96
copy li "TN form RV-F1301201"
click at [229, 634] on div "Debtor Title Requirements -..." at bounding box center [247, 657] width 246 height 45
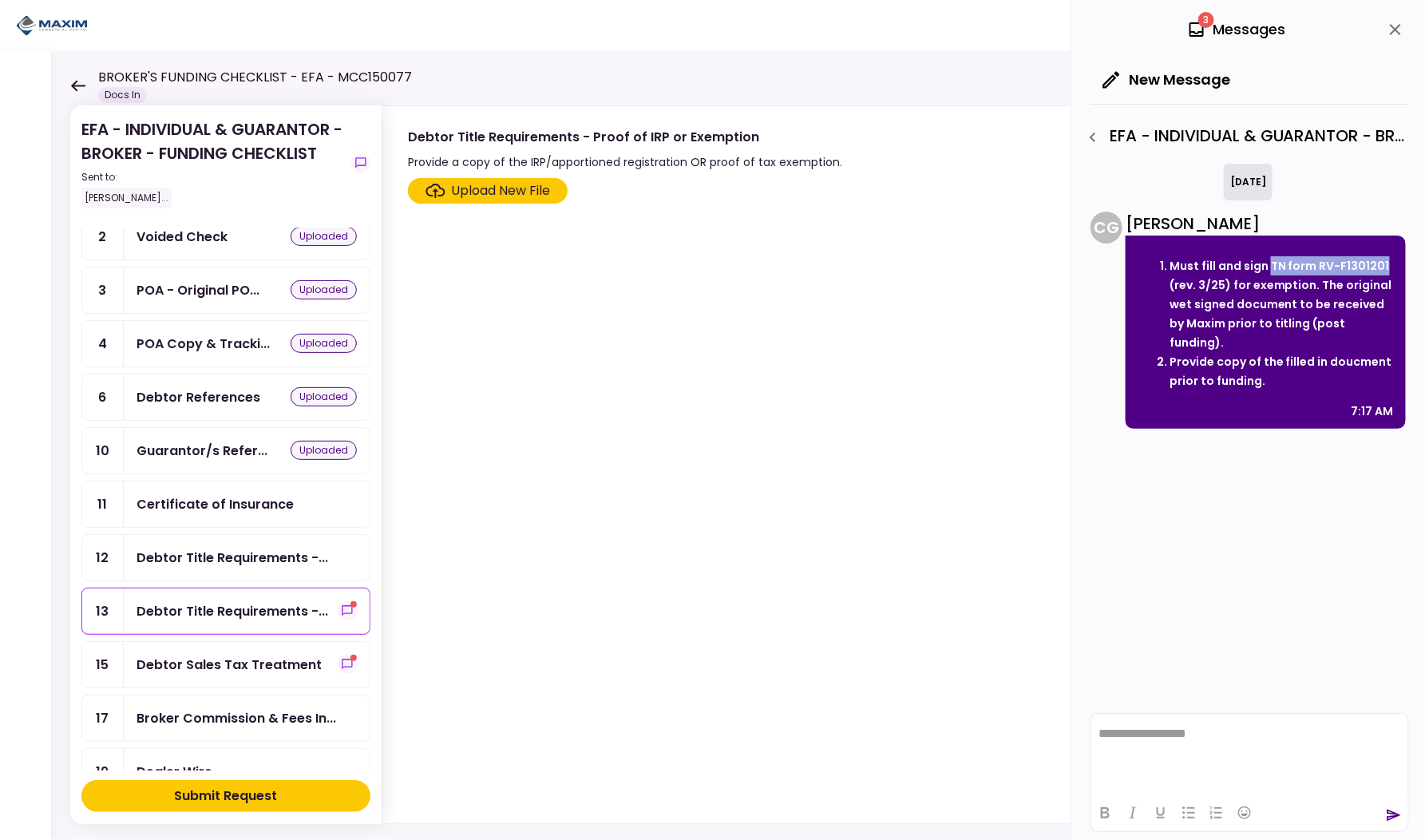
scroll to position [52, 0]
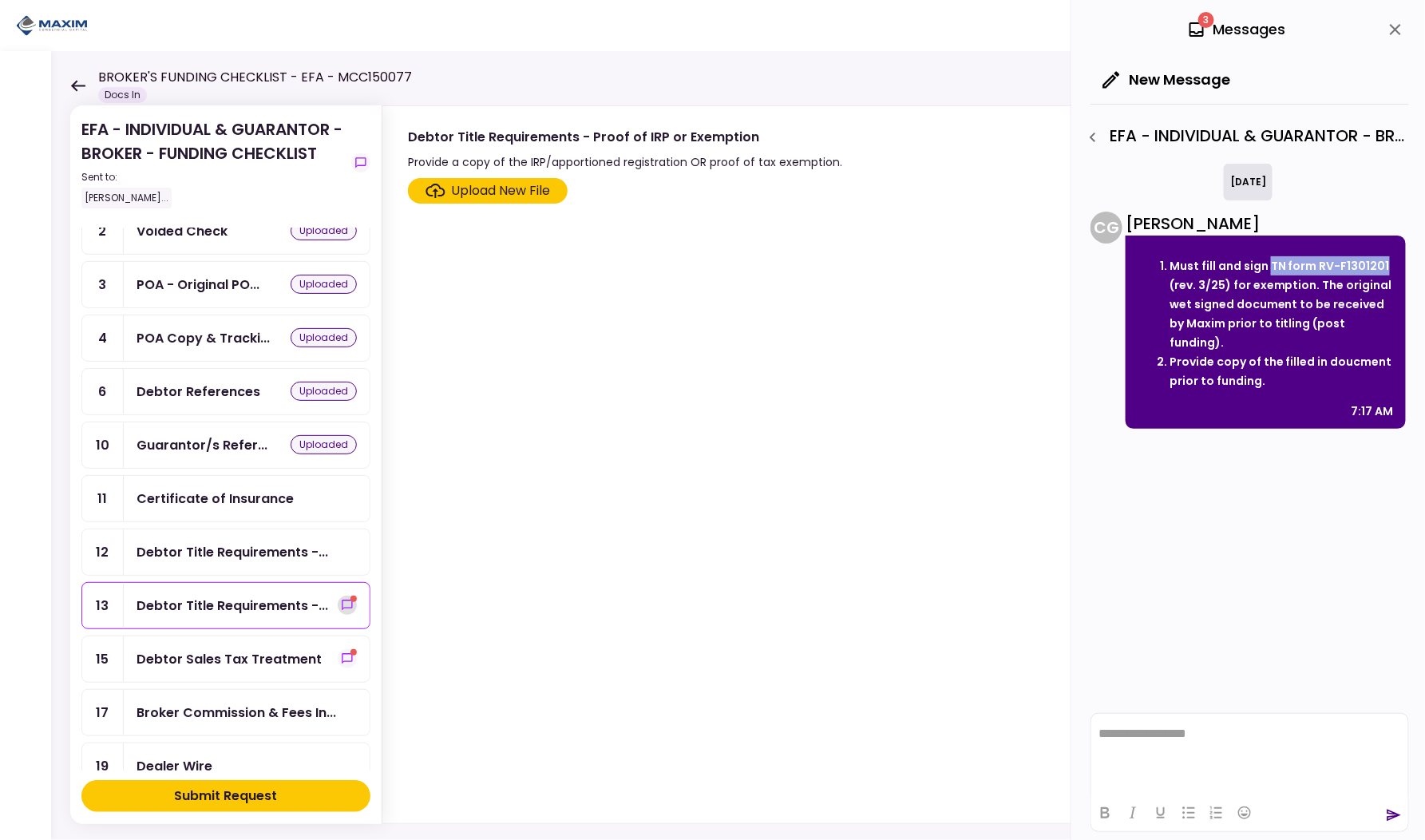
click at [341, 599] on icon "show-messages" at bounding box center [347, 605] width 13 height 13
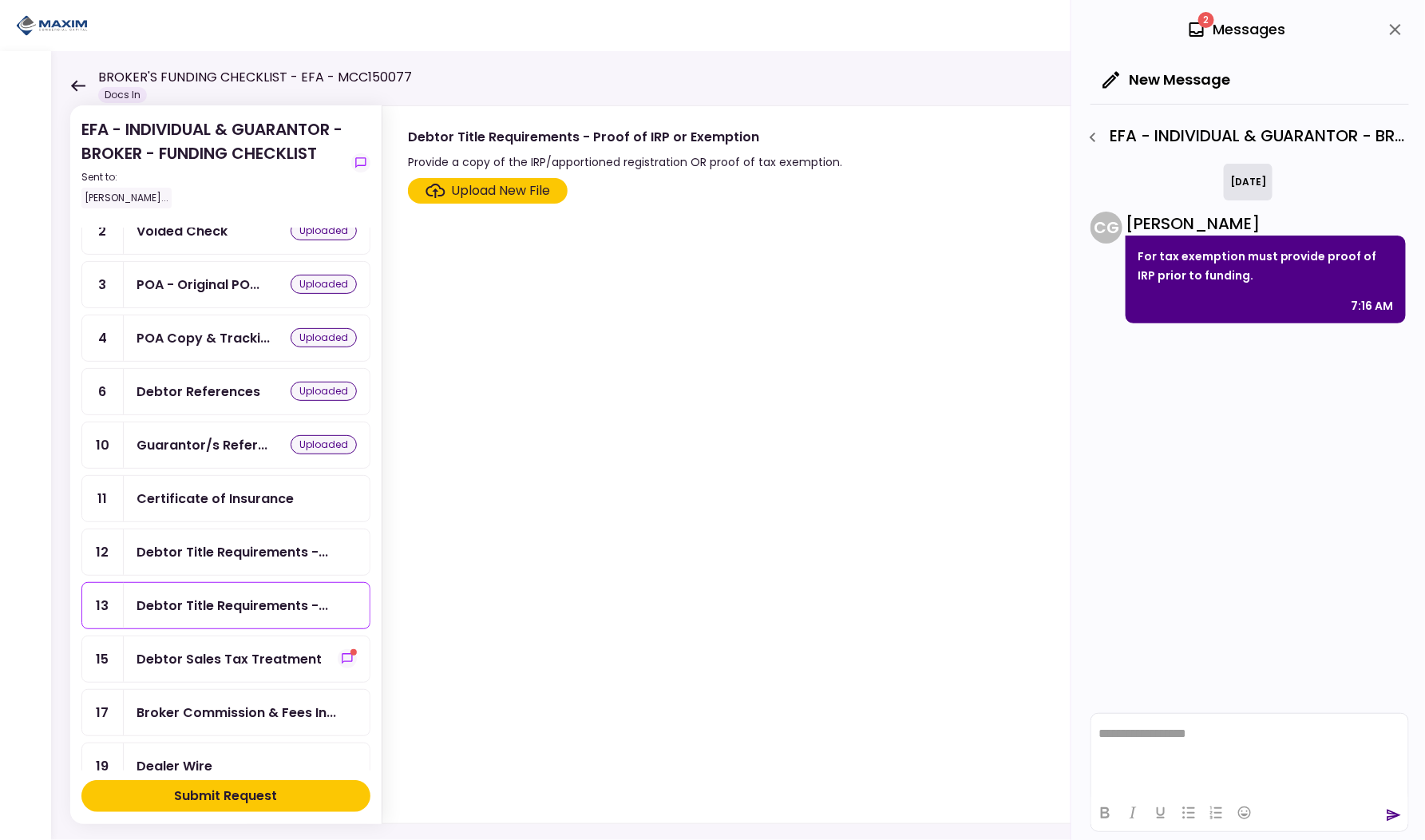
click at [238, 649] on div "Debtor Sales Tax Treatment" at bounding box center [229, 658] width 185 height 20
click at [342, 653] on icon "show-messages" at bounding box center [347, 658] width 10 height 10
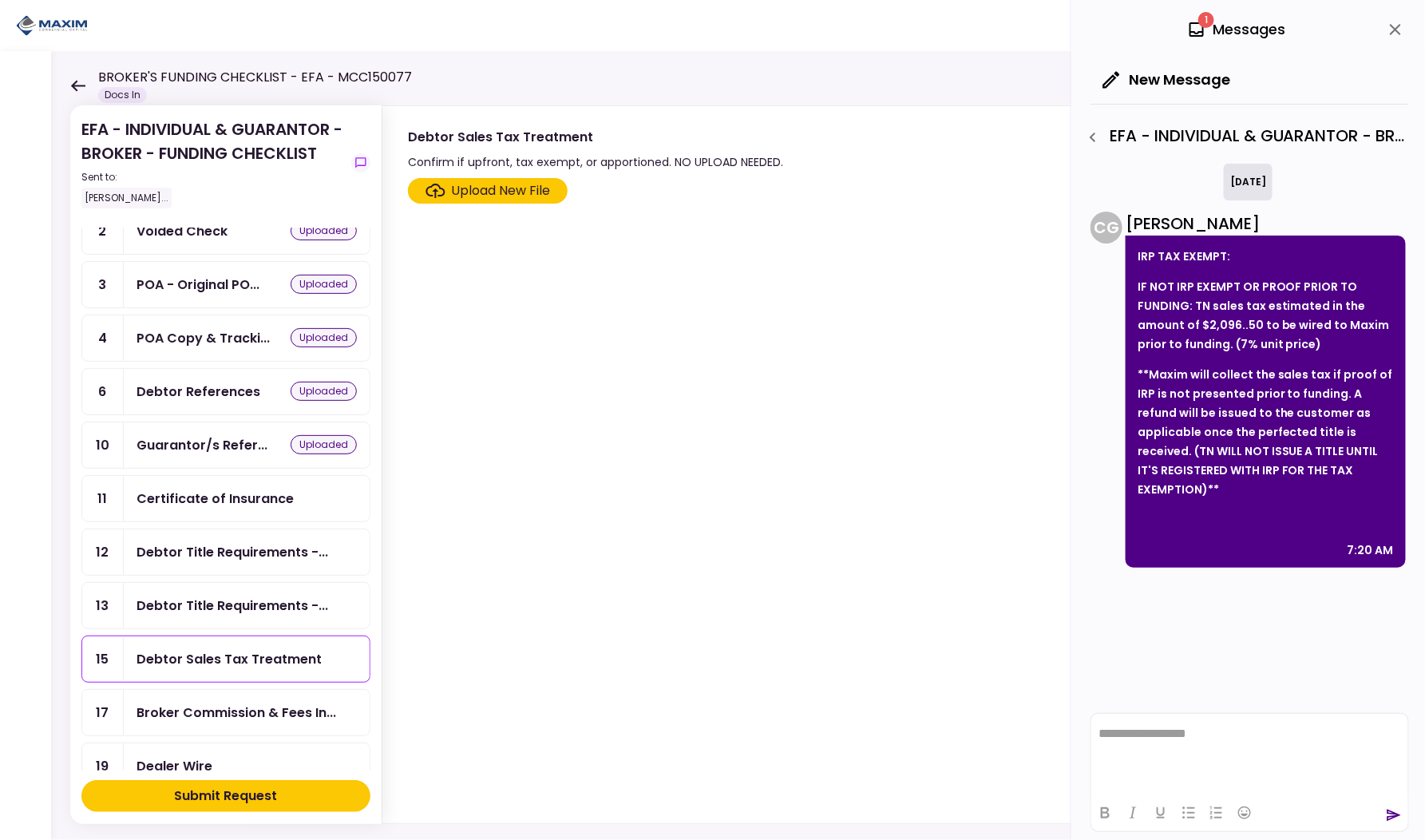
click at [226, 599] on div "Debtor Title Requirements -..." at bounding box center [232, 605] width 192 height 20
click at [225, 555] on div "Debtor Title Requirements -..." at bounding box center [247, 551] width 246 height 45
click at [218, 505] on div "Certificate of Insurance" at bounding box center [247, 498] width 246 height 45
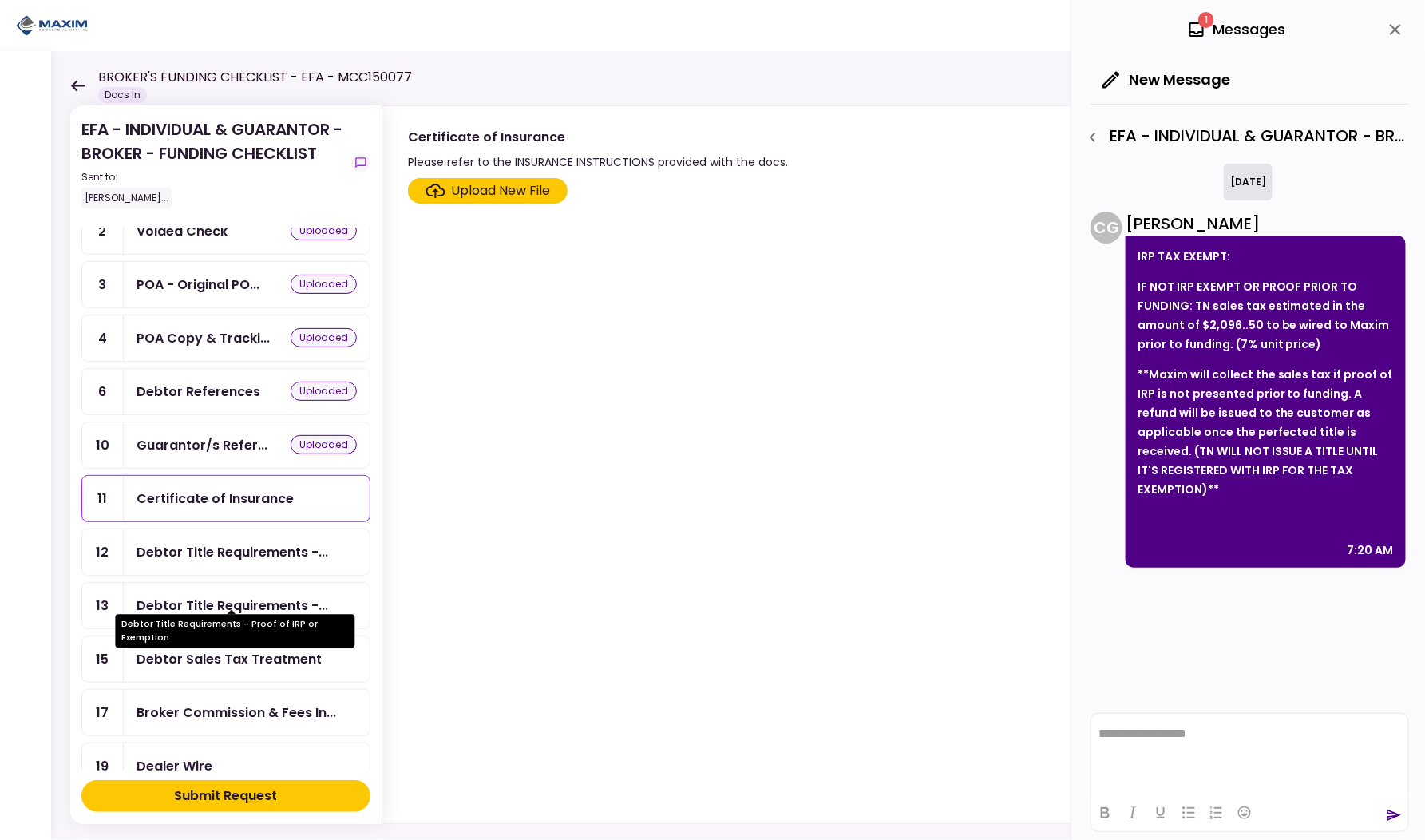
click at [202, 596] on div "Debtor Title Requirements -..." at bounding box center [232, 605] width 192 height 20
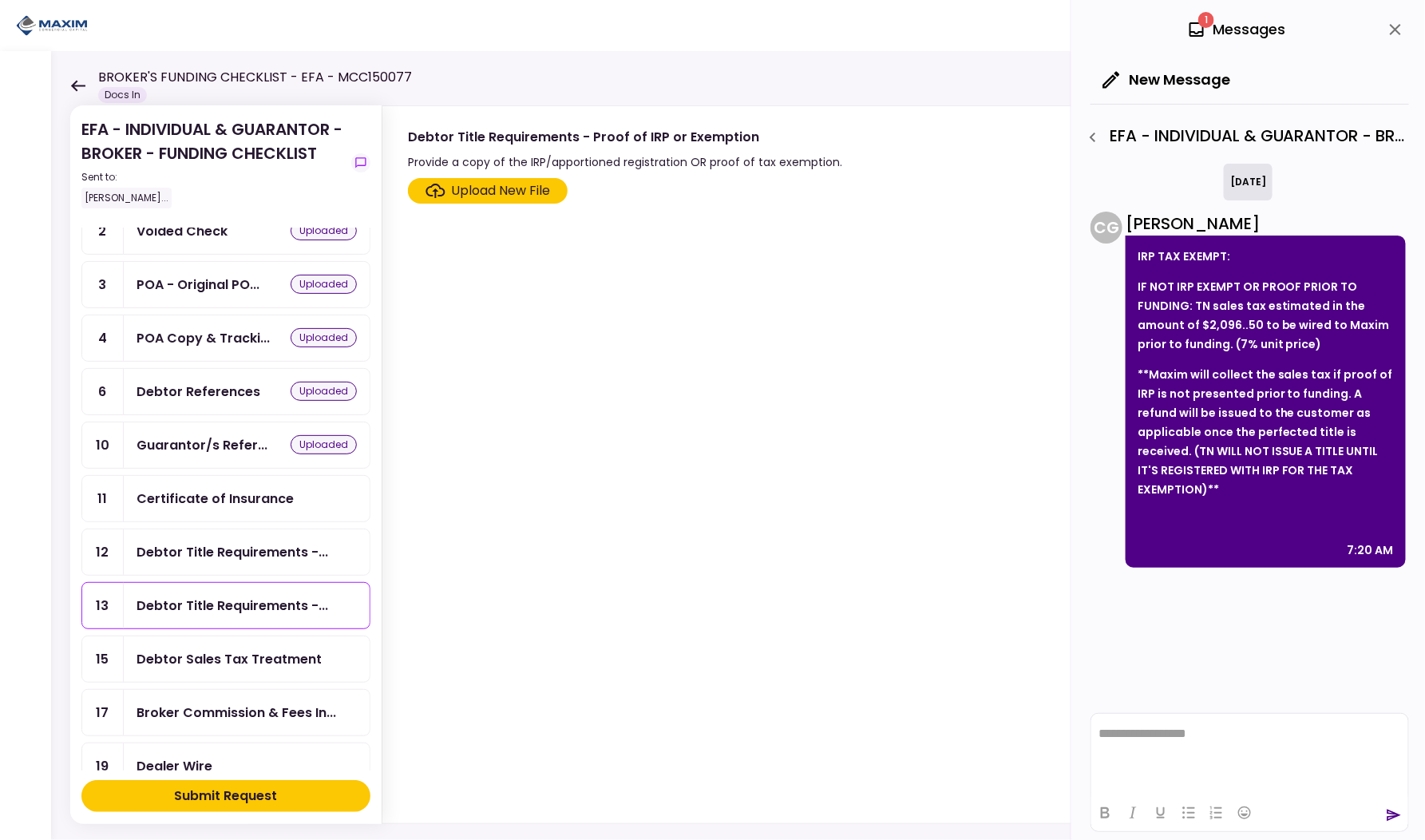
click at [201, 652] on div "Debtor Sales Tax Treatment" at bounding box center [229, 658] width 185 height 20
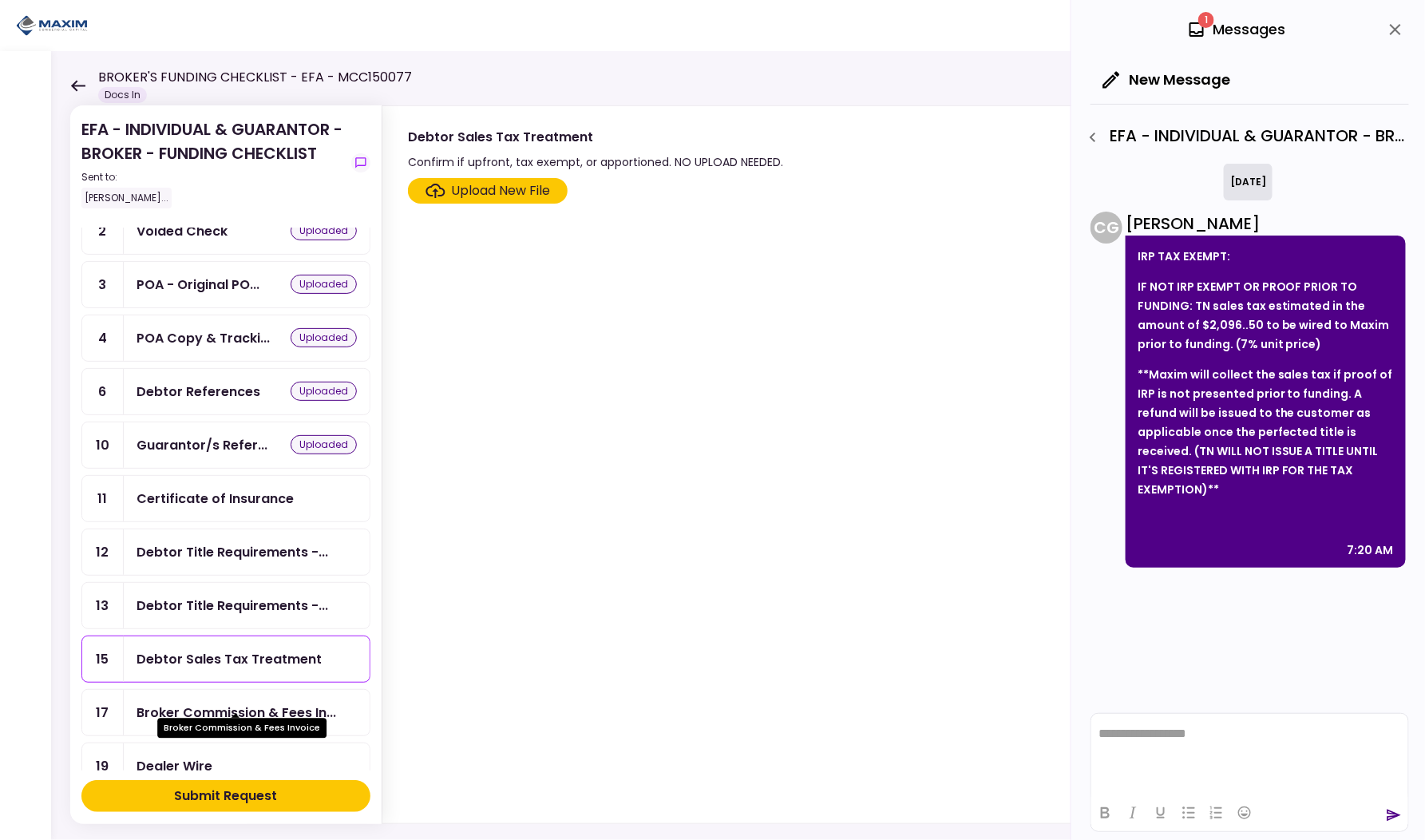
click at [204, 702] on div "Broker Commission & Fees In..." at bounding box center [236, 712] width 200 height 20
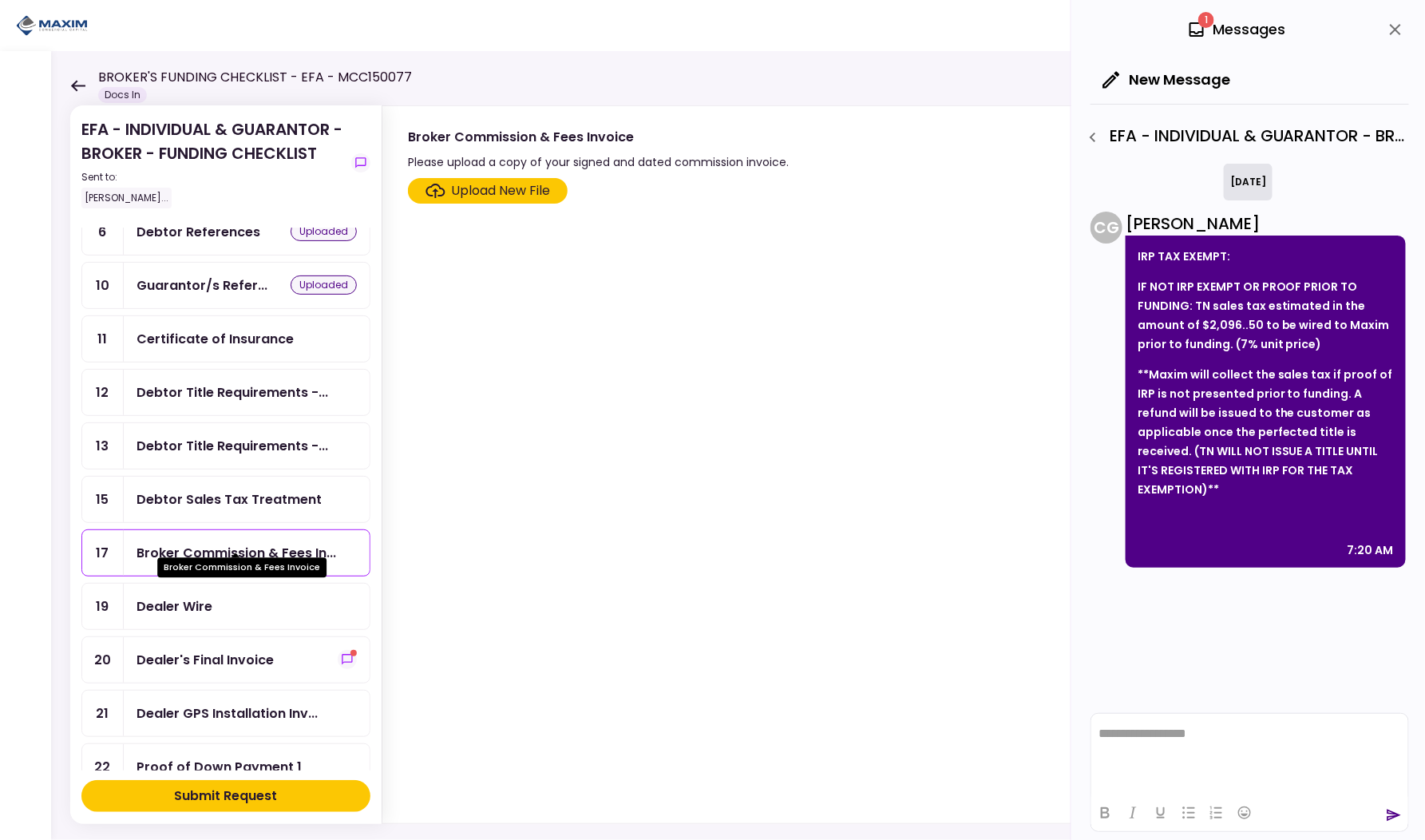
scroll to position [212, 0]
click at [217, 649] on div "Dealer's Final Invoice" at bounding box center [205, 658] width 137 height 20
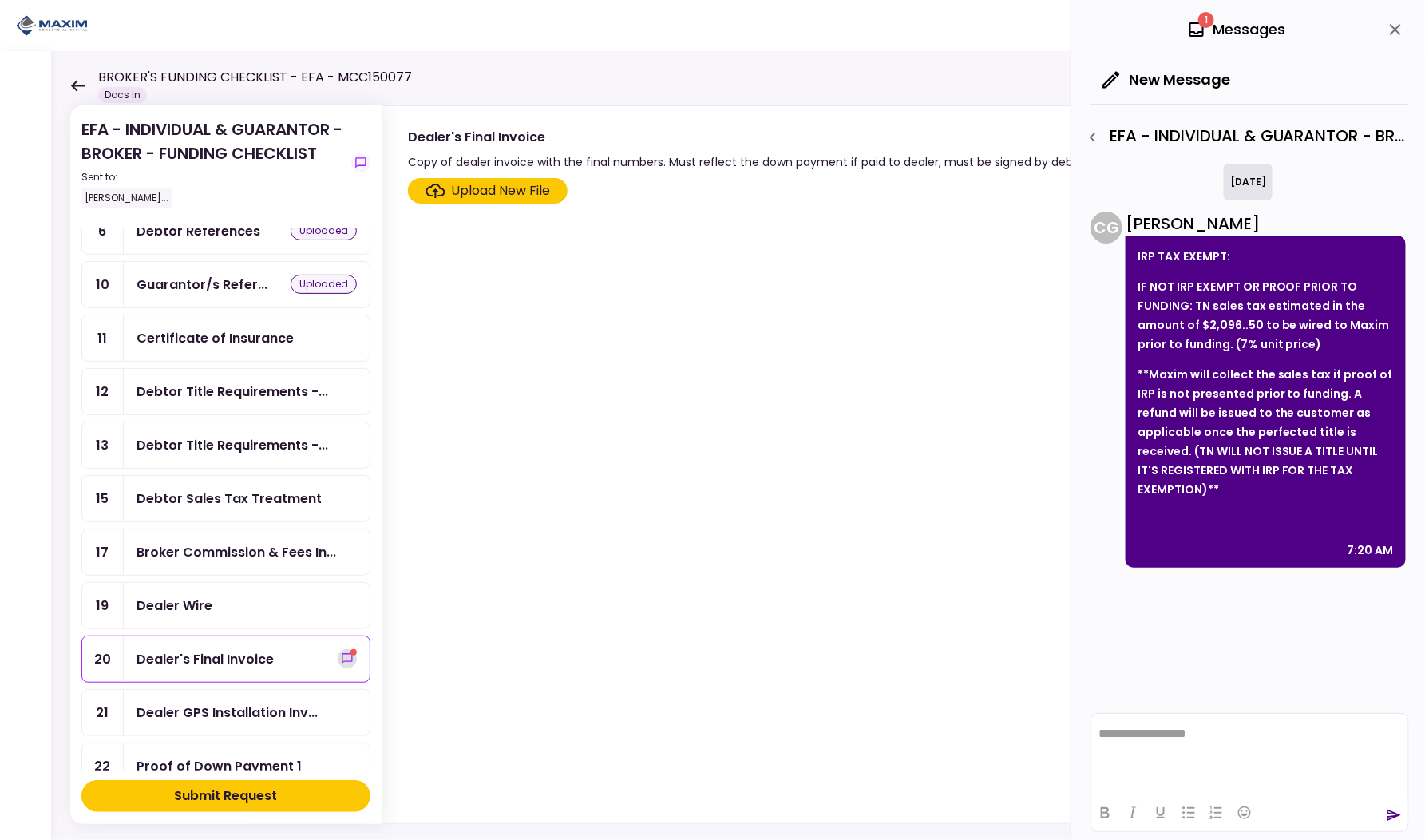
click at [342, 653] on icon "show-messages" at bounding box center [347, 658] width 10 height 10
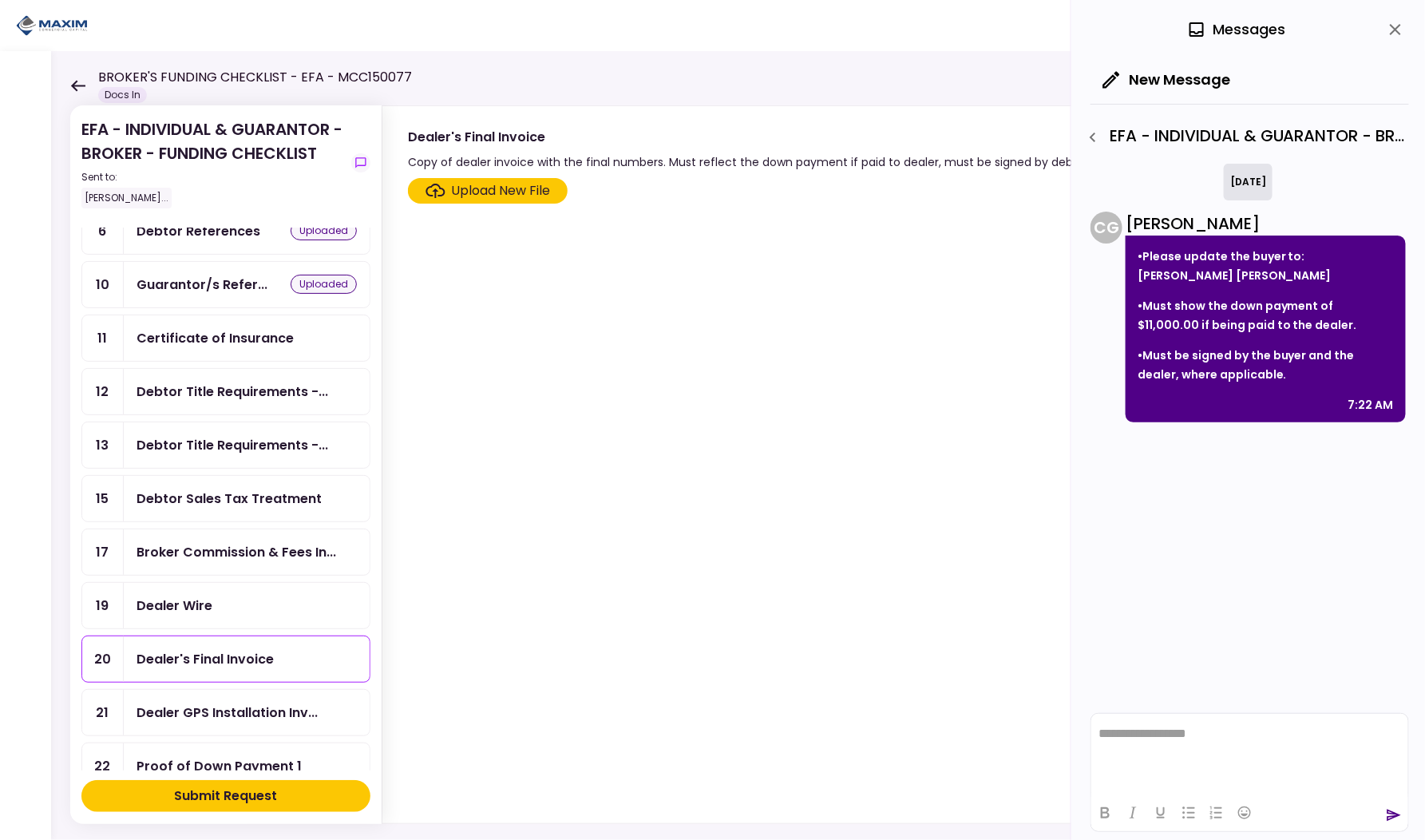
click at [532, 194] on div "Upload New File" at bounding box center [502, 191] width 99 height 19
click at [0, 0] on input "Upload New File" at bounding box center [0, 0] width 0 height 0
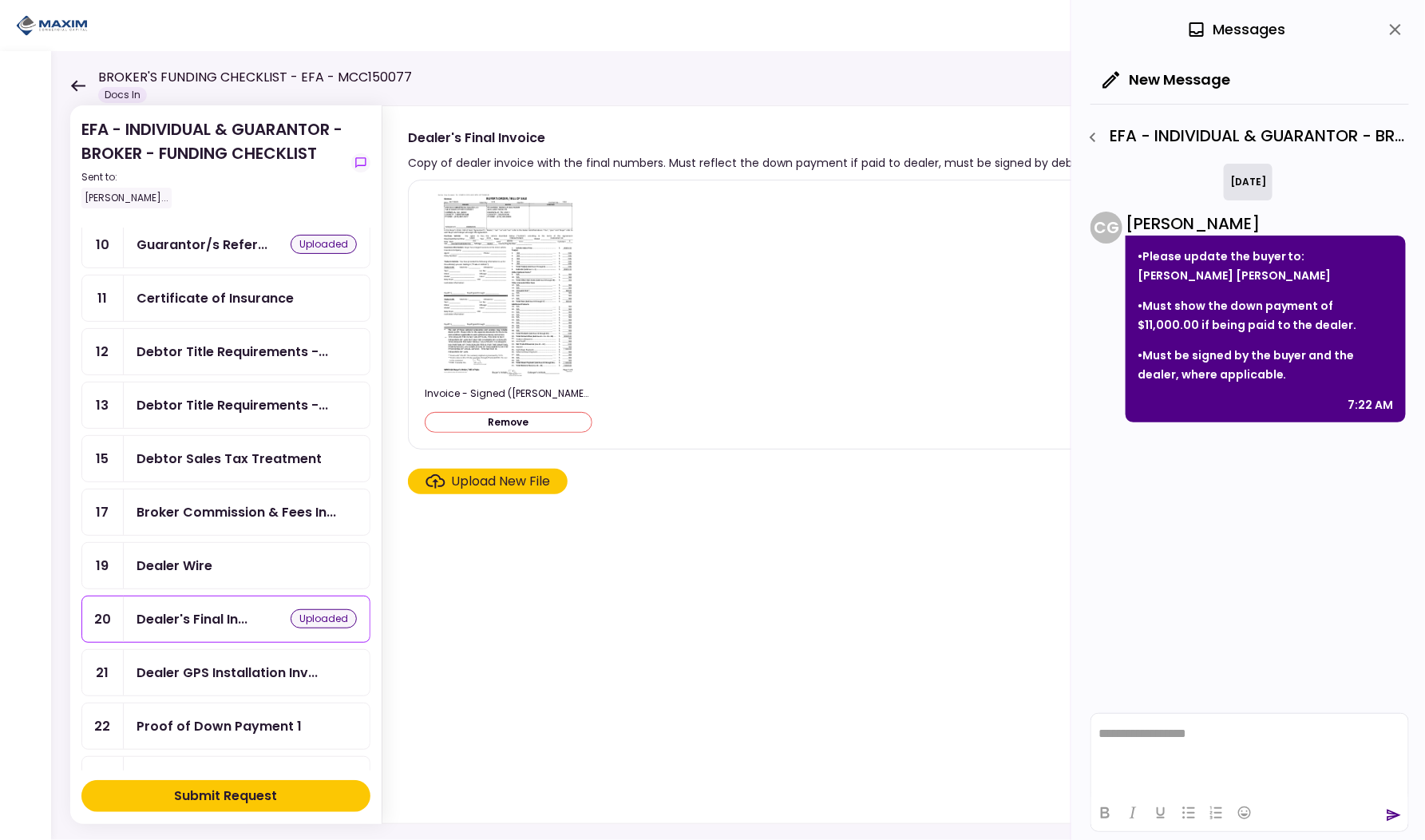
scroll to position [285, 0]
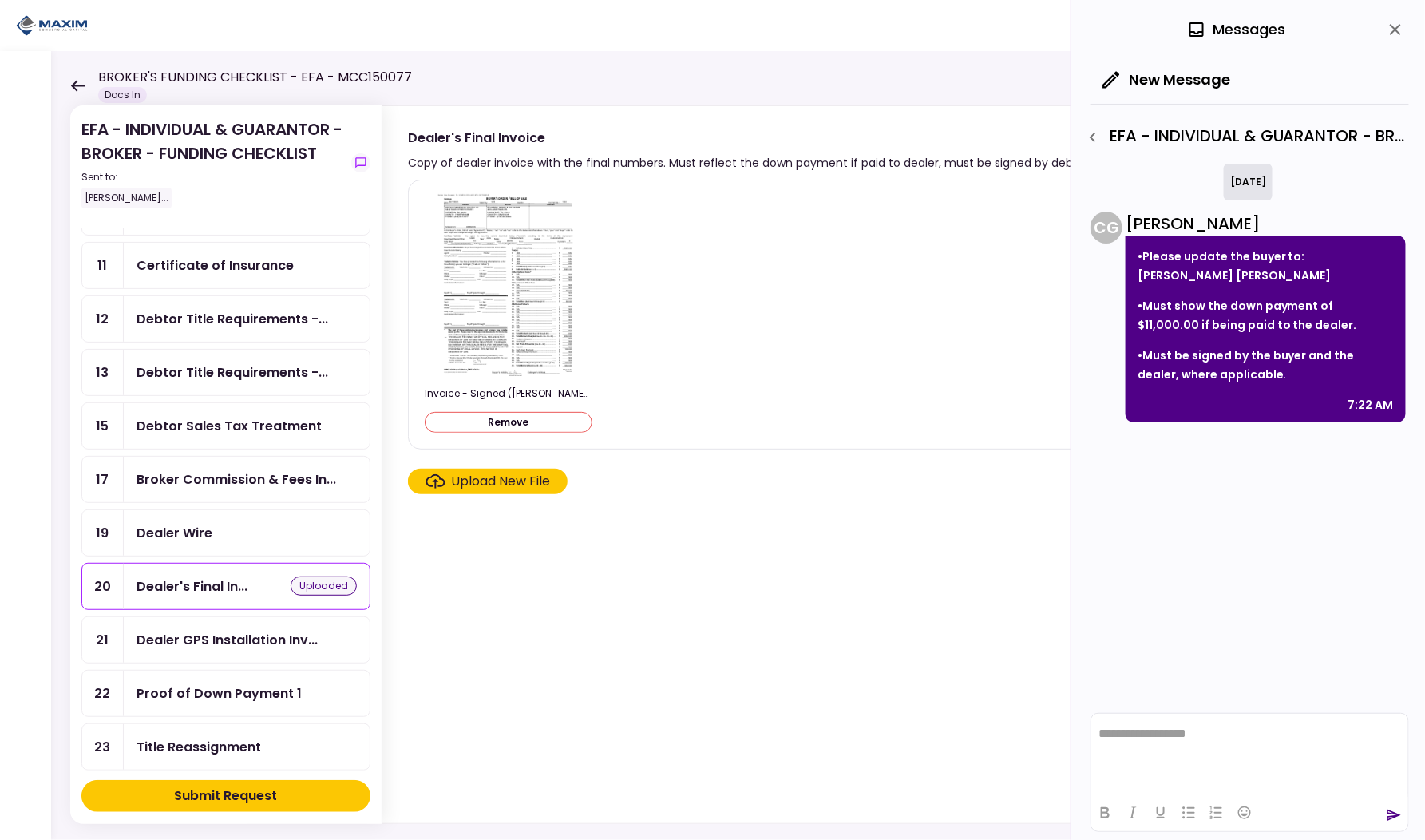
click at [202, 683] on div "Proof of Down Payment 1" at bounding box center [218, 693] width 165 height 20
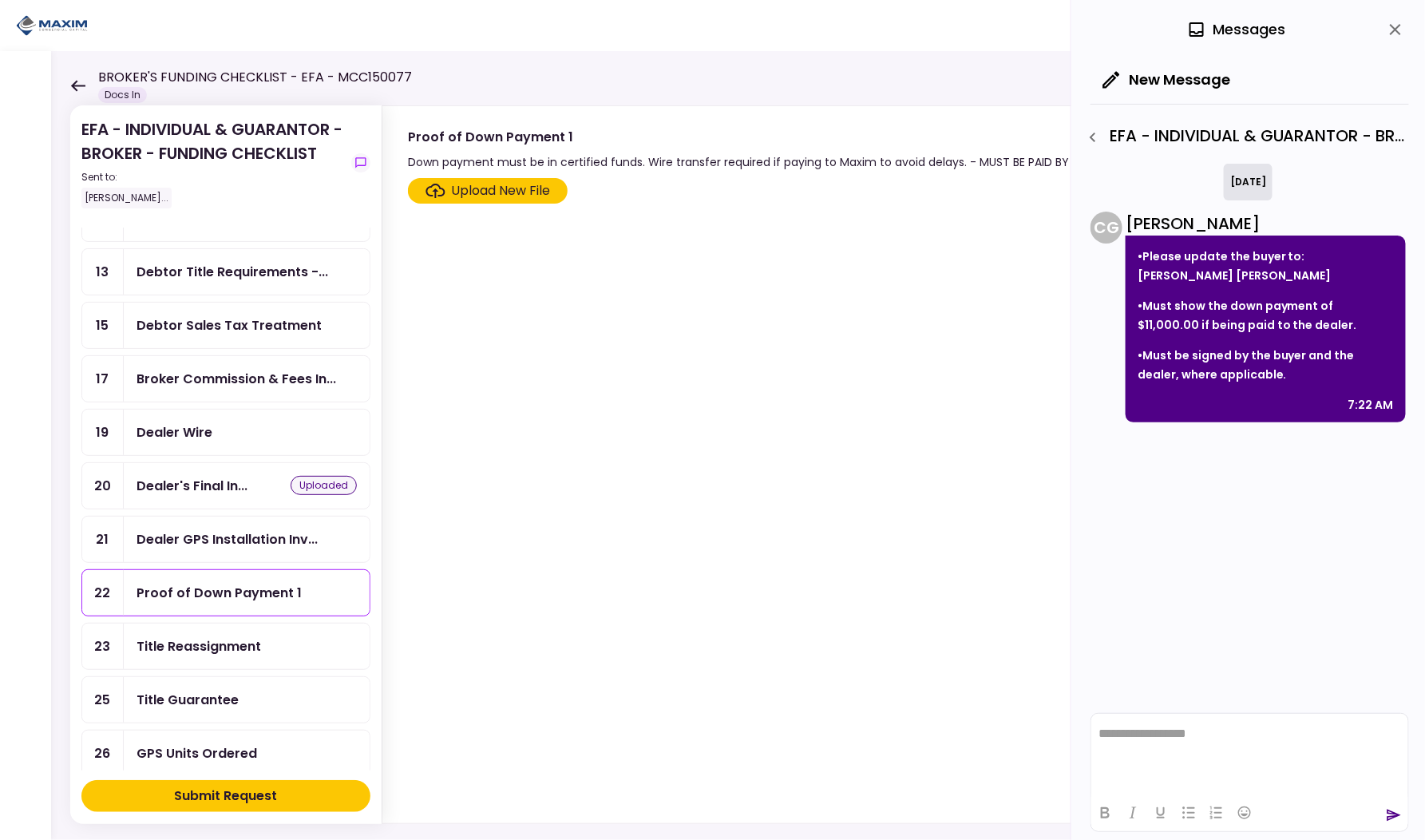
scroll to position [382, 0]
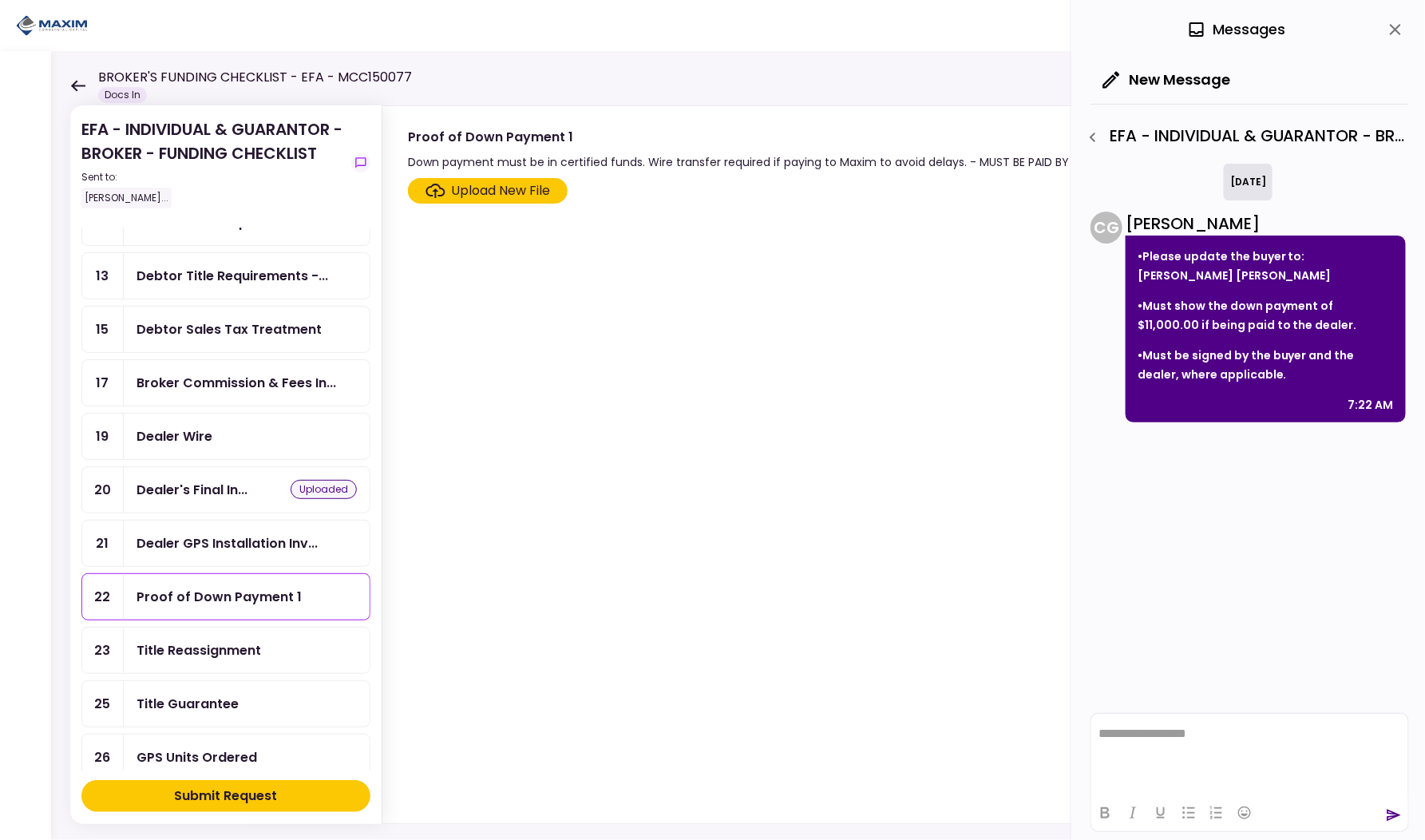
click at [216, 414] on div "Dealer Wire" at bounding box center [247, 436] width 246 height 45
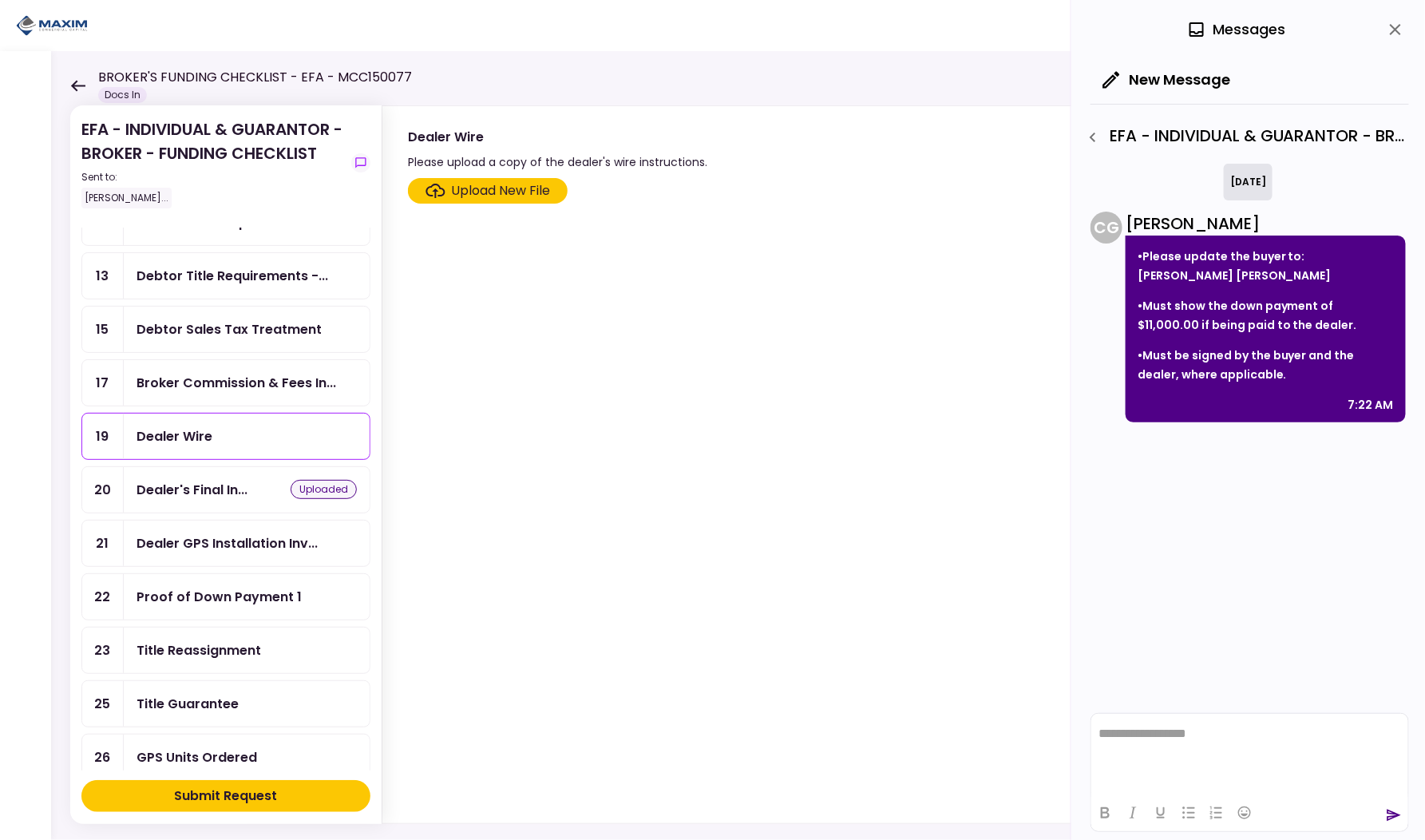
click at [487, 202] on section "Upload New File" at bounding box center [887, 497] width 959 height 639
click at [485, 188] on div "Upload New File" at bounding box center [502, 191] width 99 height 19
click at [0, 0] on input "Upload New File" at bounding box center [0, 0] width 0 height 0
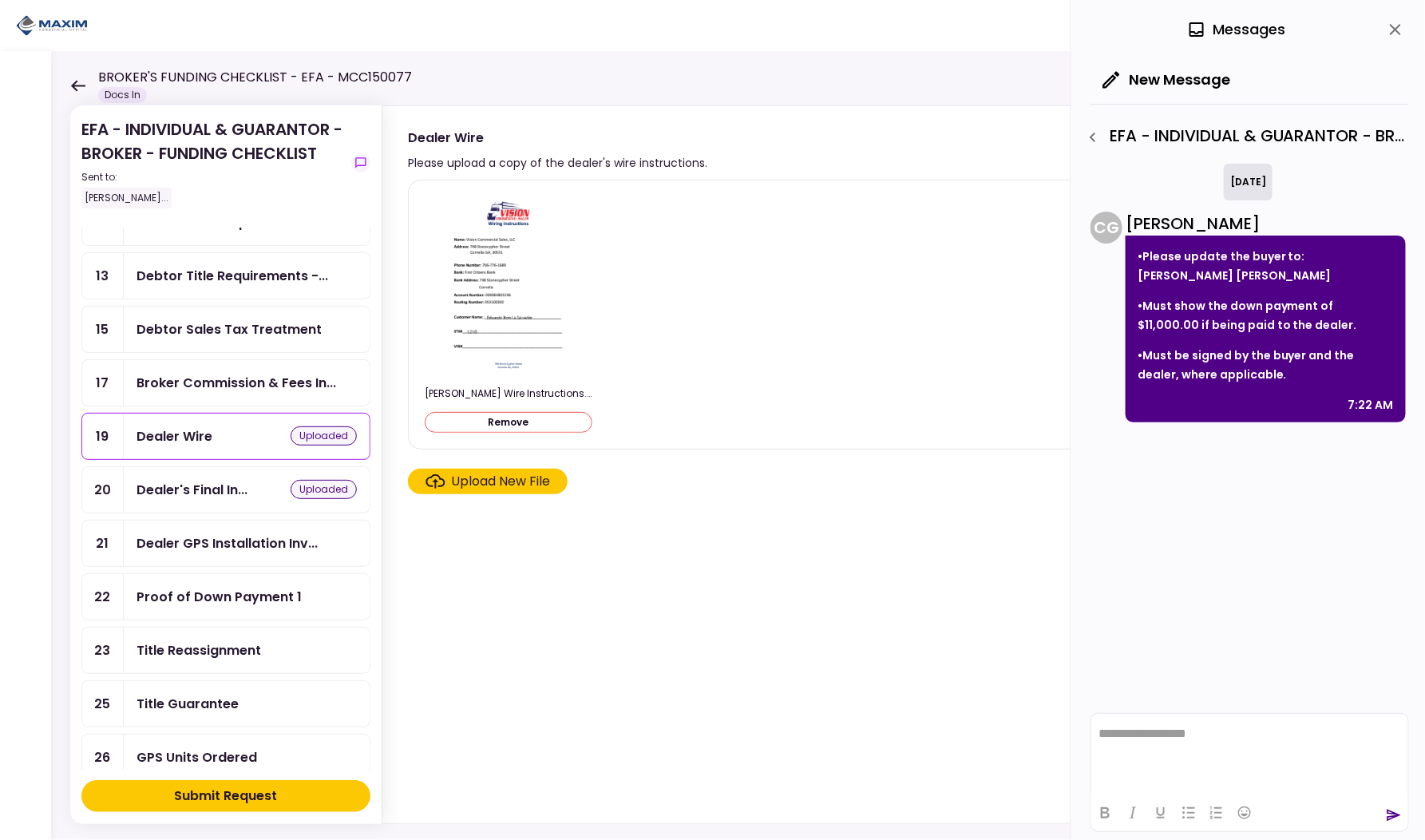
scroll to position [348, 0]
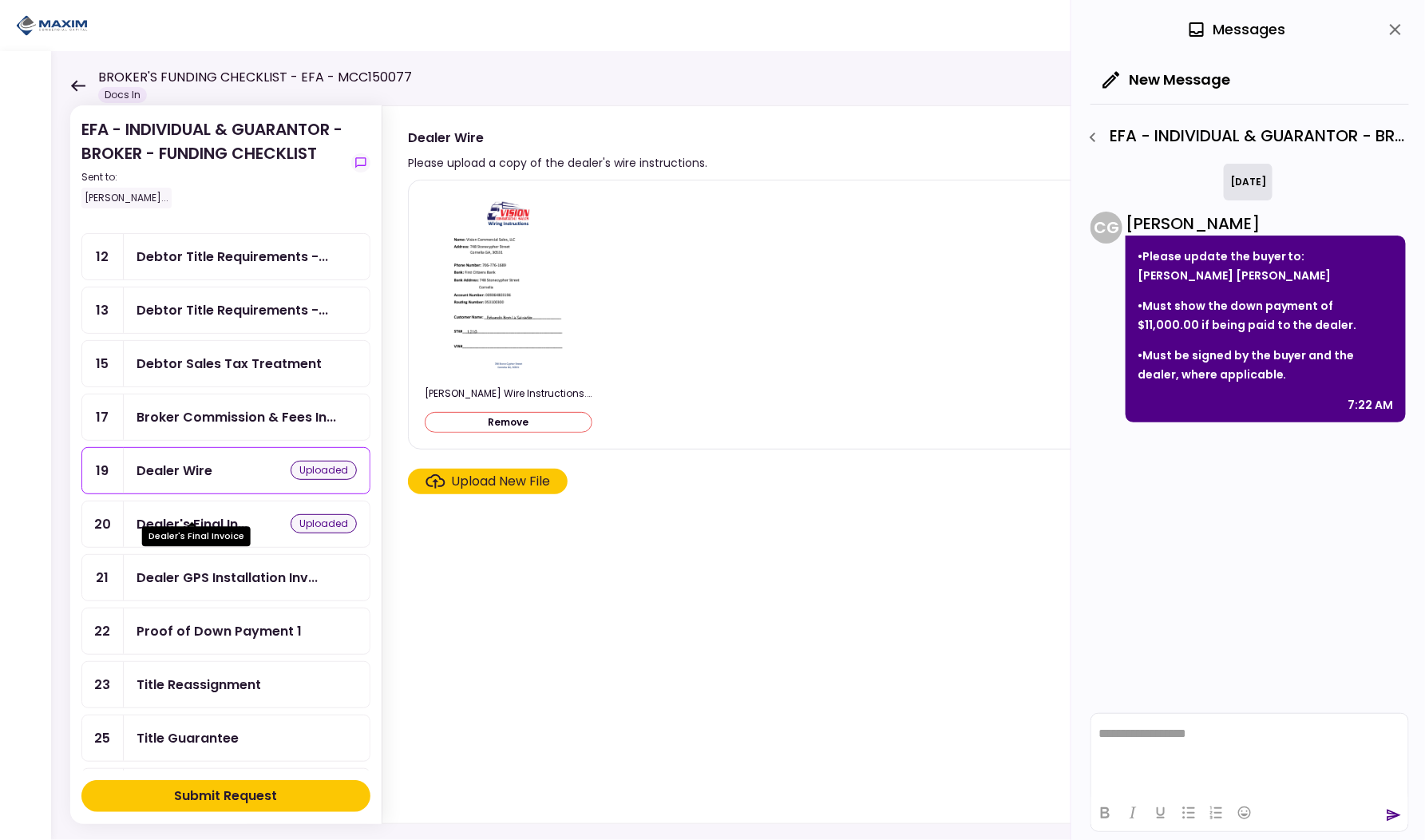
click at [212, 514] on div "Dealer's Final In..." at bounding box center [192, 523] width 111 height 20
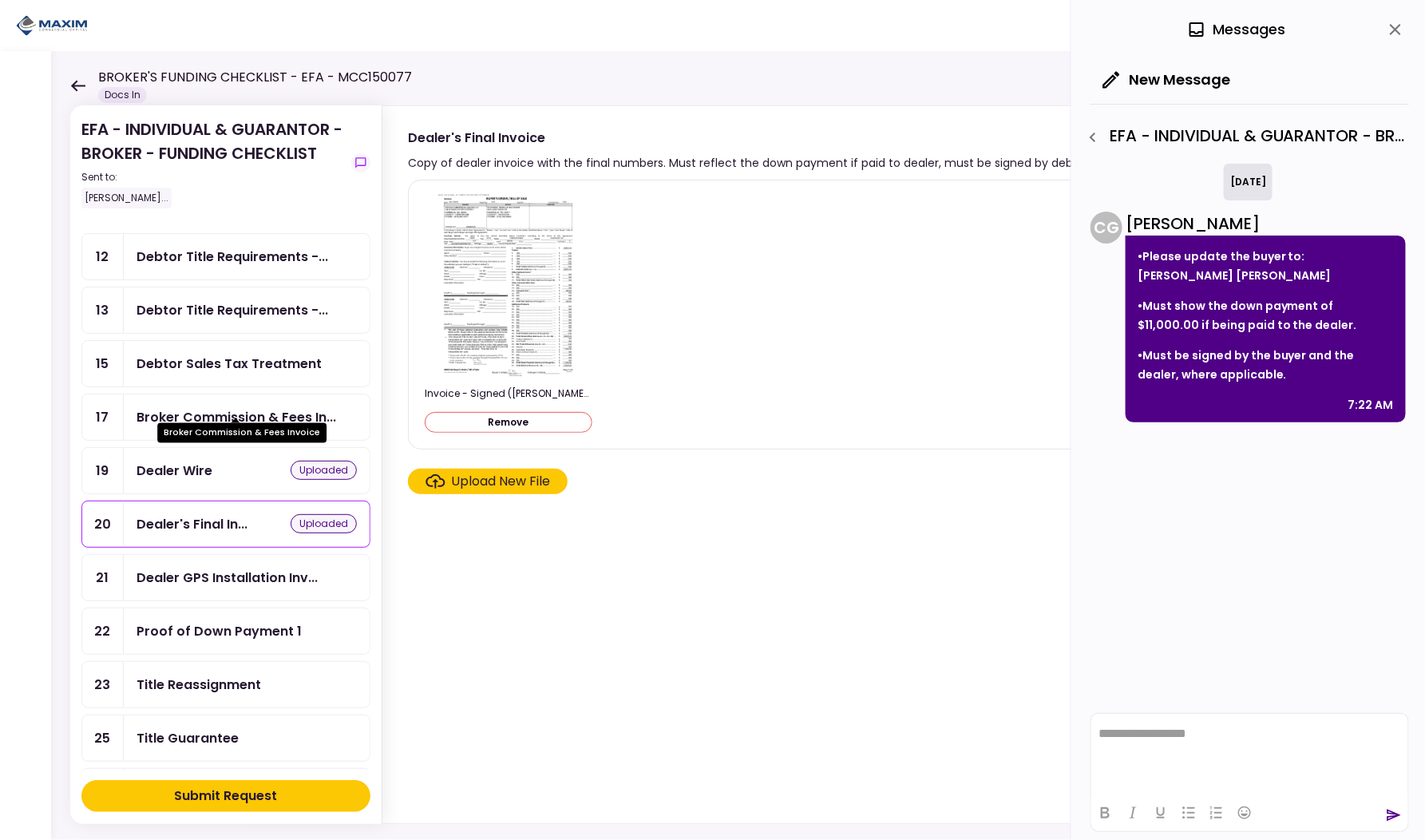
click at [223, 408] on div "Broker Commission & Fees In..." at bounding box center [236, 417] width 200 height 20
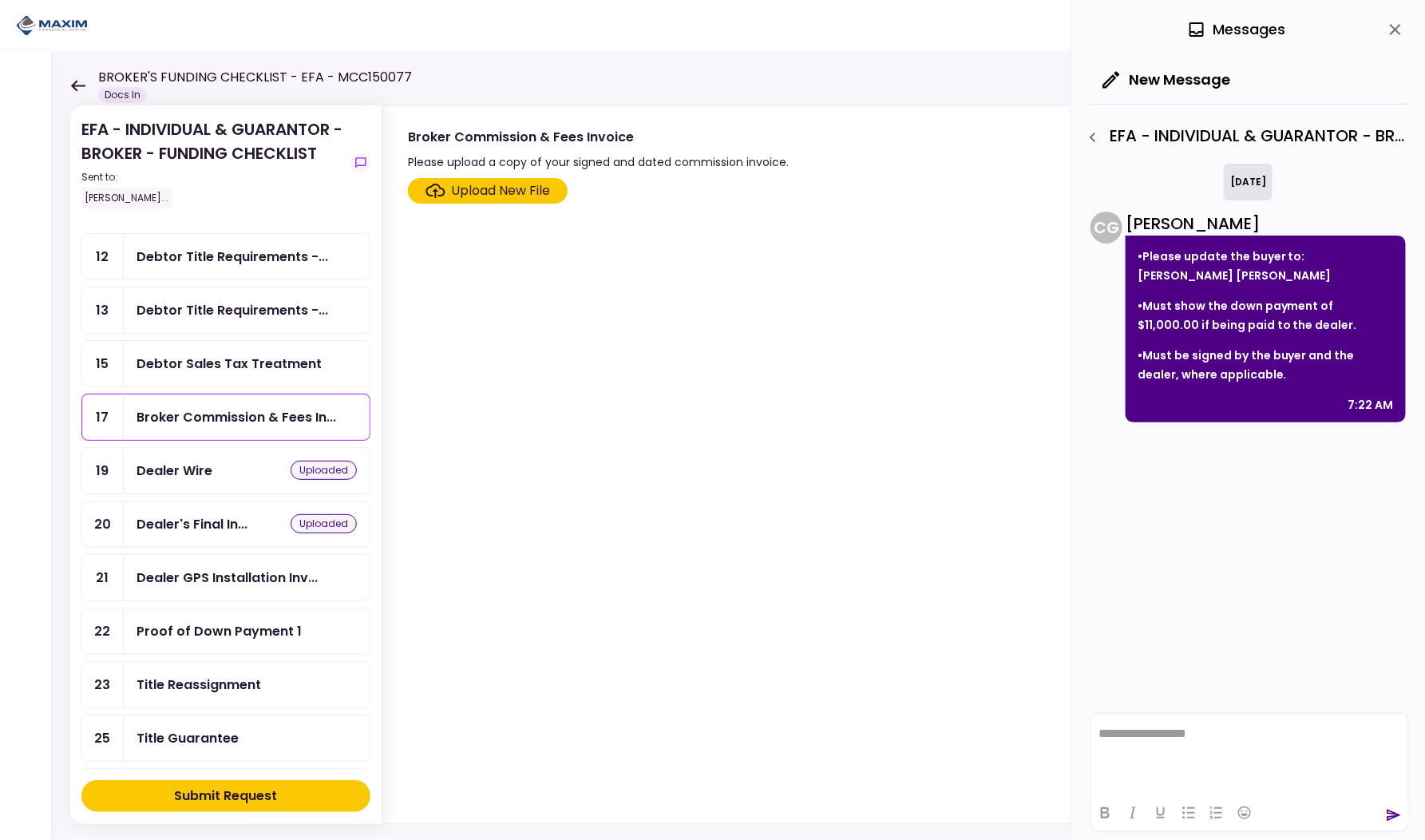
click at [521, 189] on div "Upload New File" at bounding box center [502, 191] width 99 height 19
click at [0, 0] on input "Upload New File" at bounding box center [0, 0] width 0 height 0
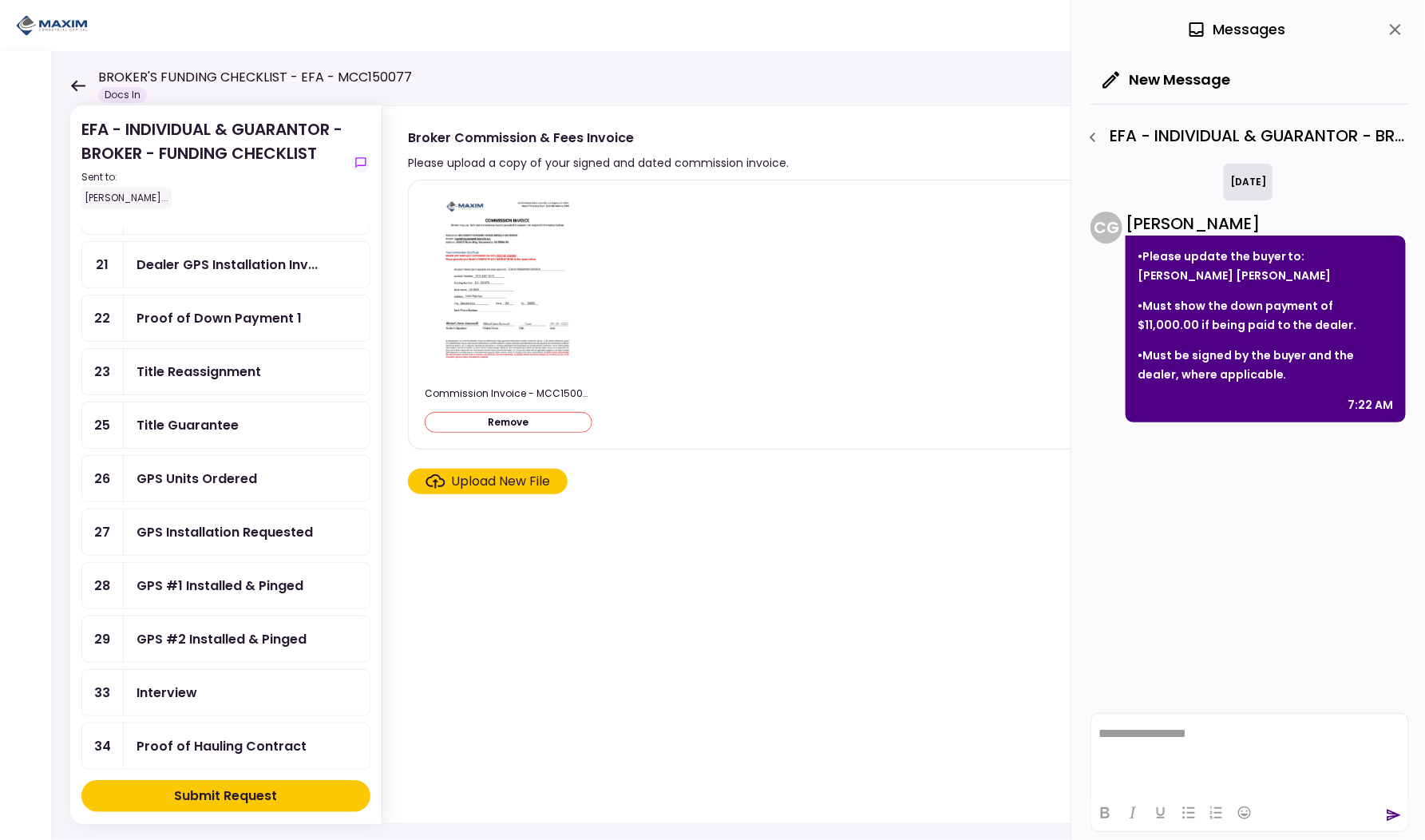
scroll to position [676, 0]
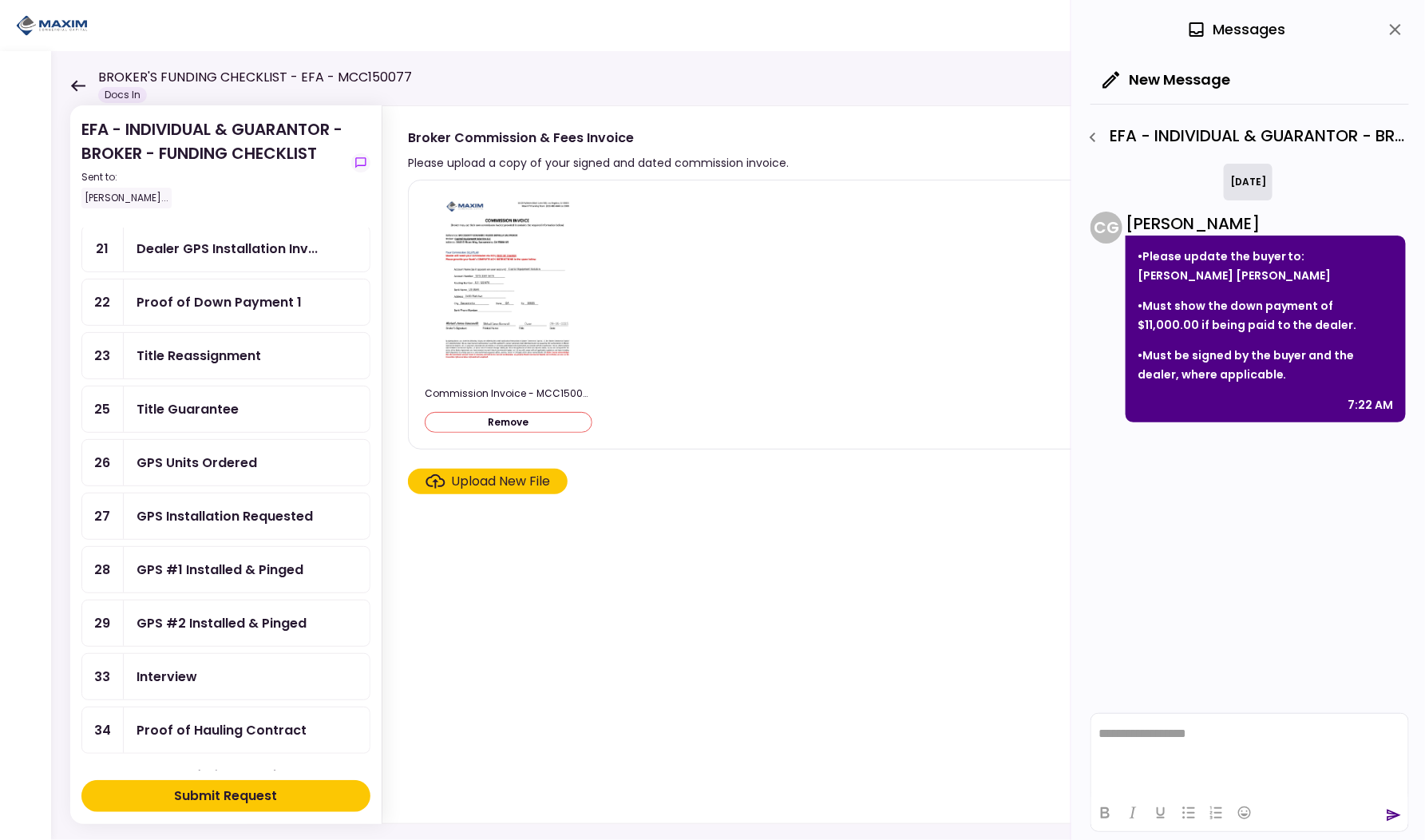
click at [196, 720] on div "Proof of Hauling Contract" at bounding box center [221, 730] width 170 height 20
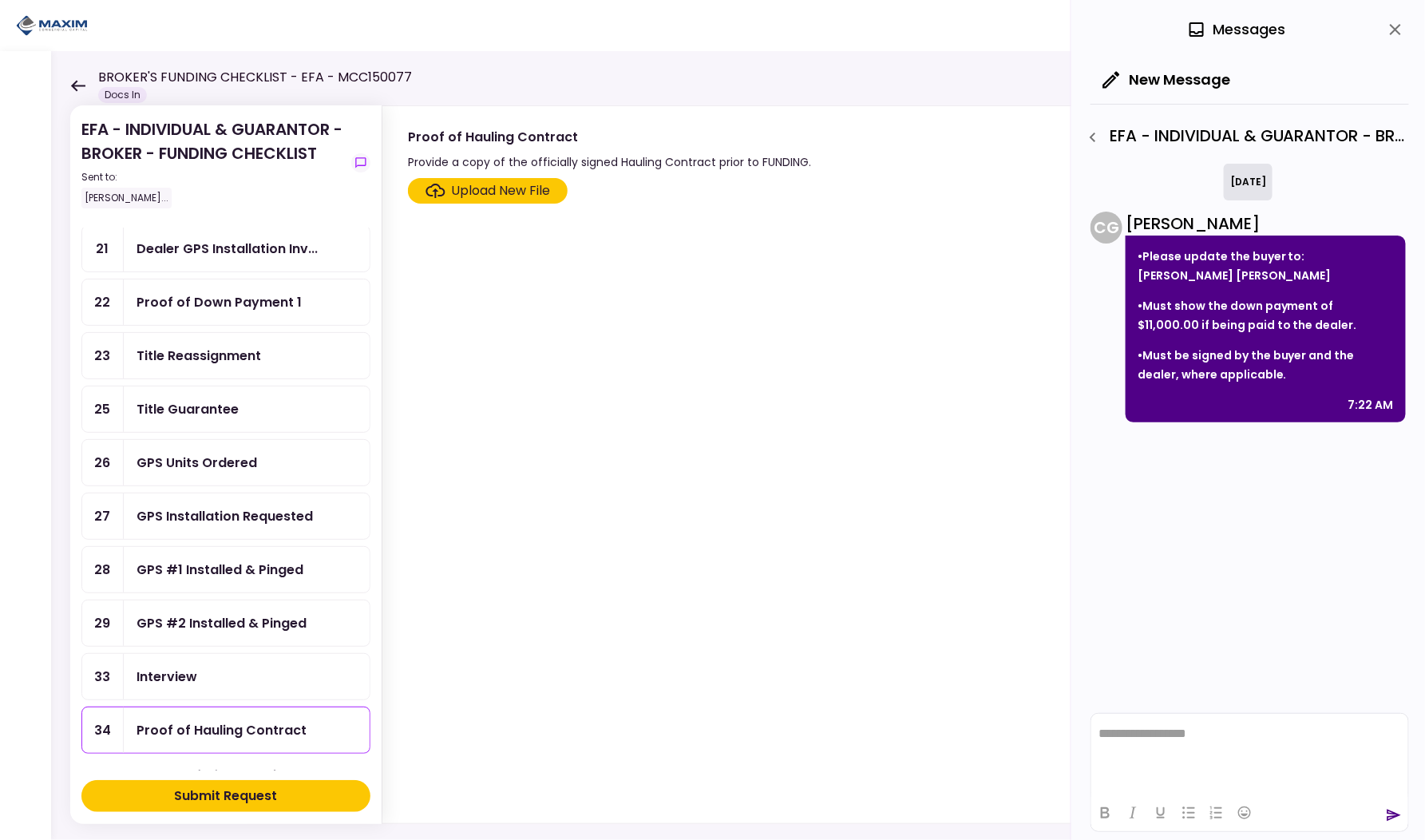
click at [171, 657] on div "Interview" at bounding box center [247, 676] width 246 height 45
click at [178, 613] on div "GPS #2 Installed & Pinged" at bounding box center [221, 623] width 170 height 20
click at [179, 555] on div "GPS #1 Installed & Pinged" at bounding box center [247, 569] width 246 height 45
click at [182, 506] on div "GPS Installation Requested" at bounding box center [224, 515] width 176 height 20
click at [183, 450] on div "GPS Units Ordered" at bounding box center [247, 462] width 246 height 45
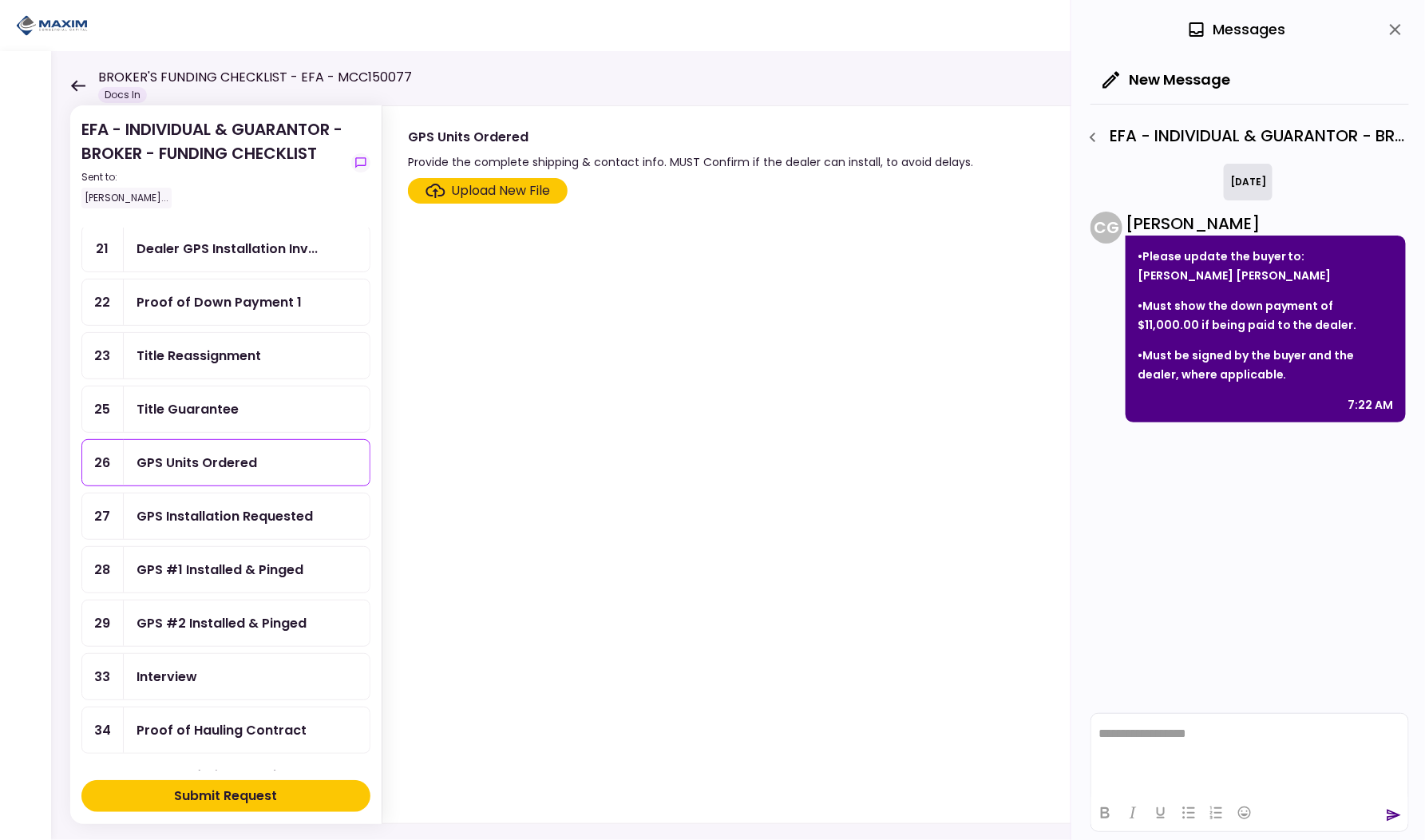
click at [195, 396] on div "Title Guarantee" at bounding box center [247, 408] width 246 height 45
click at [201, 349] on div "Title Reassignment" at bounding box center [247, 355] width 246 height 45
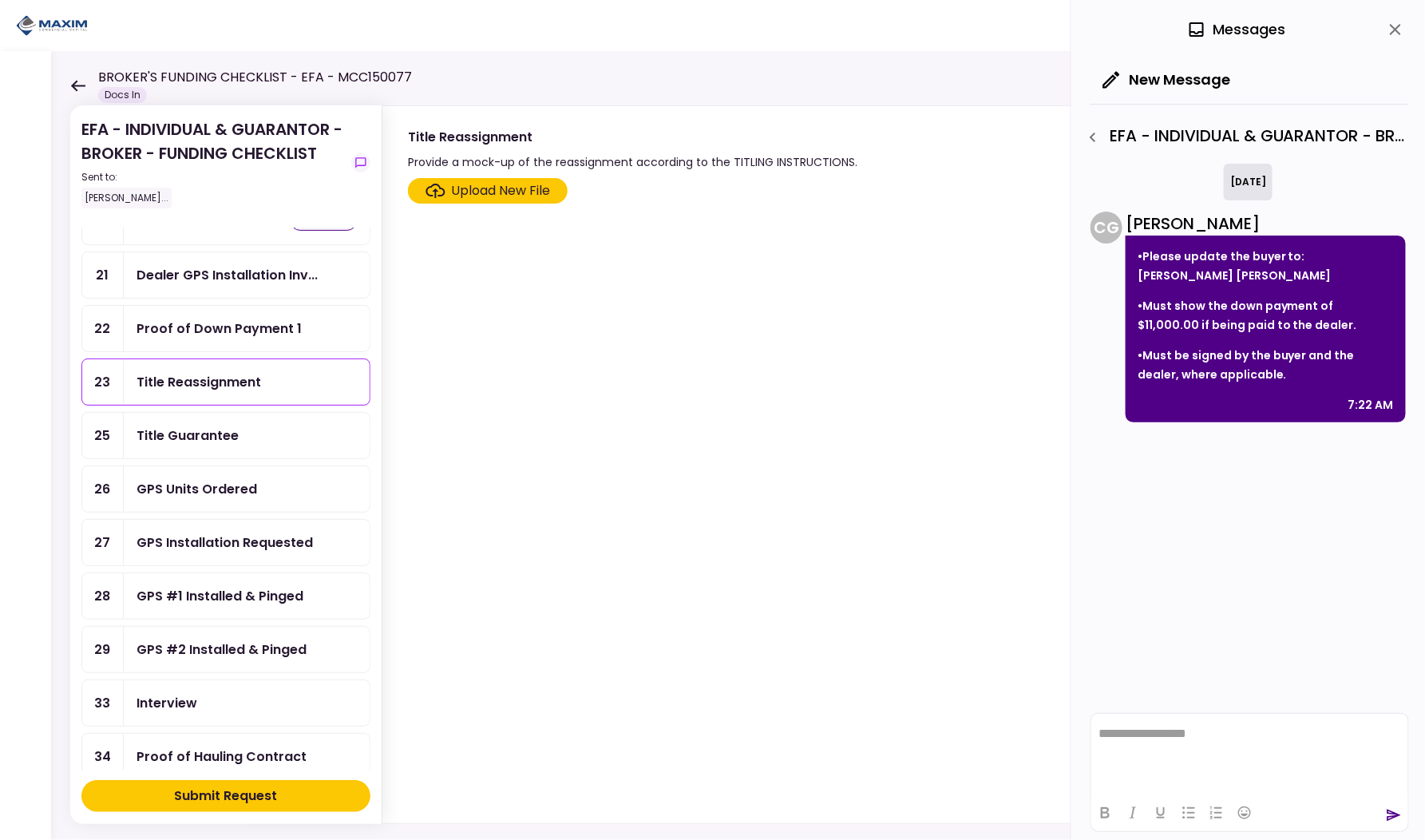
scroll to position [646, 0]
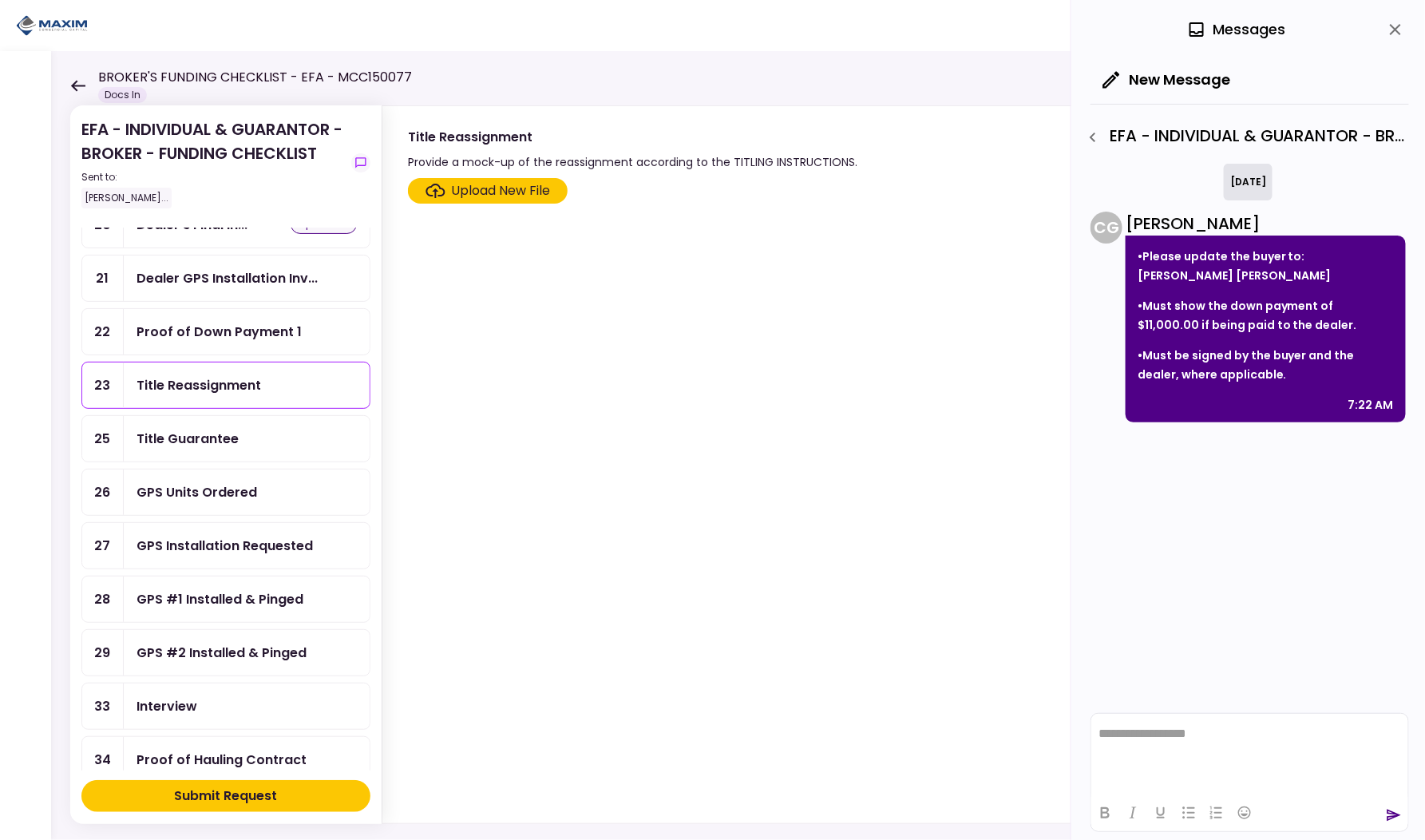
click at [197, 322] on div "Proof of Down Payment 1" at bounding box center [218, 331] width 165 height 20
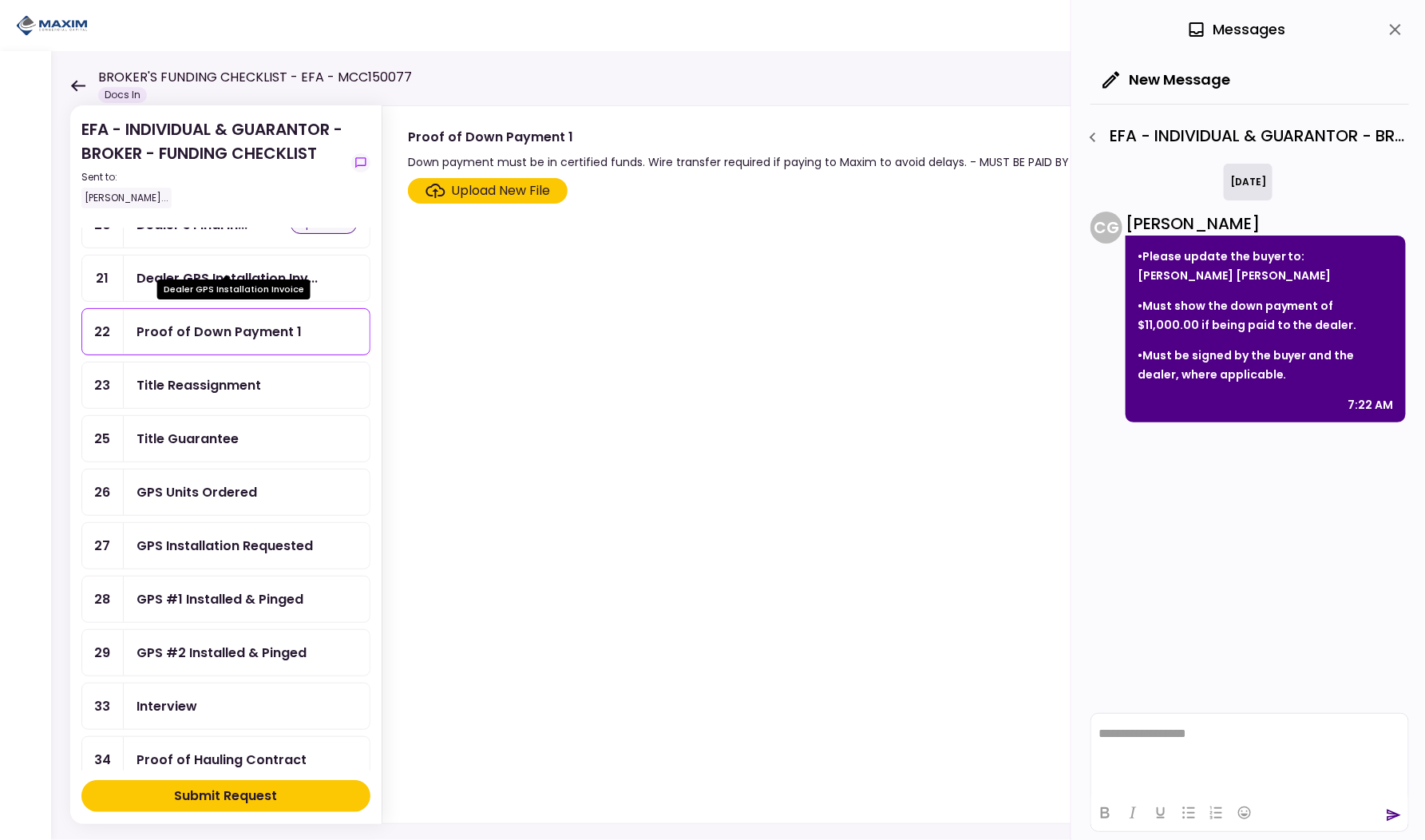
click at [206, 268] on div "Dealer GPS Installation Inv..." at bounding box center [227, 277] width 182 height 20
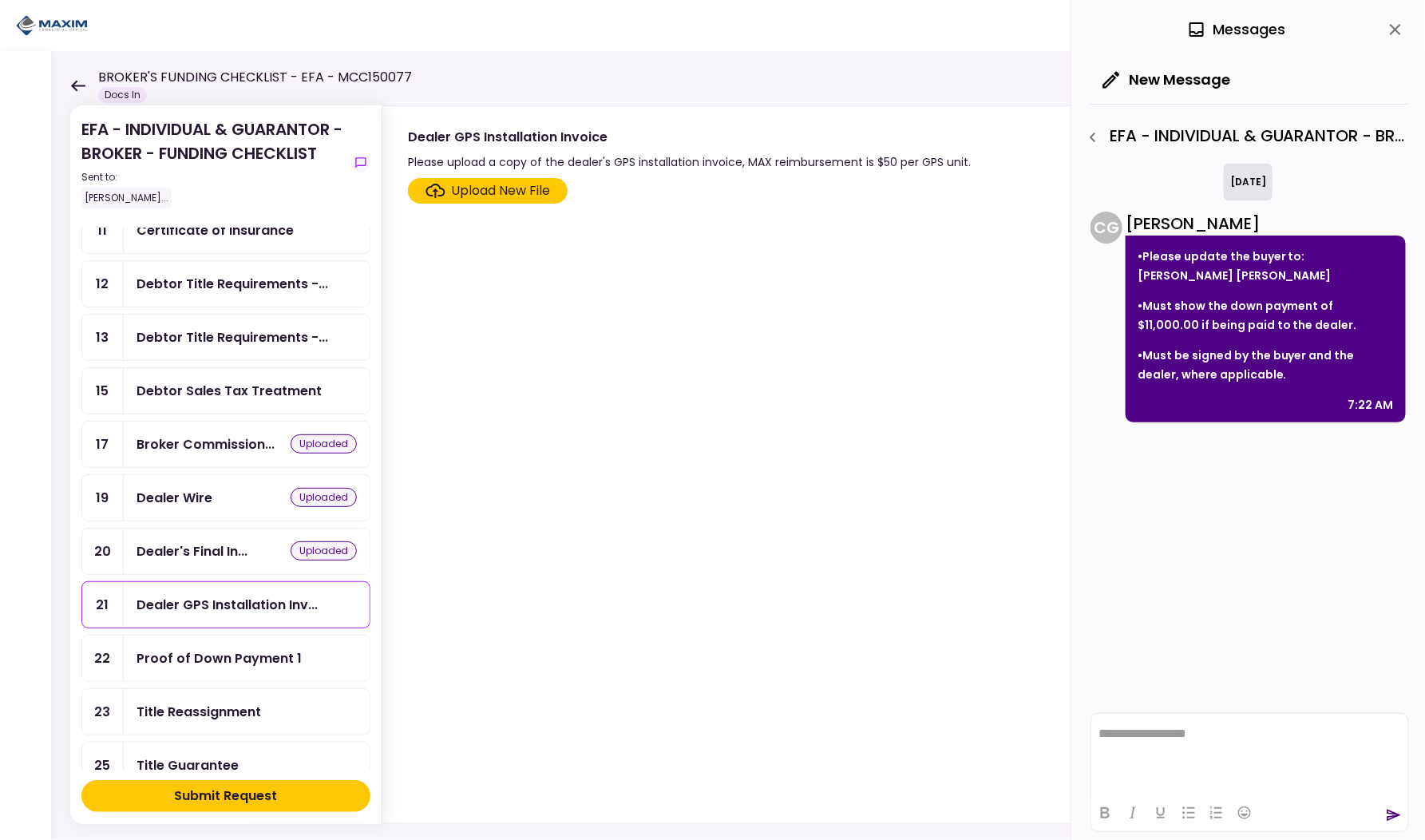
scroll to position [317, 0]
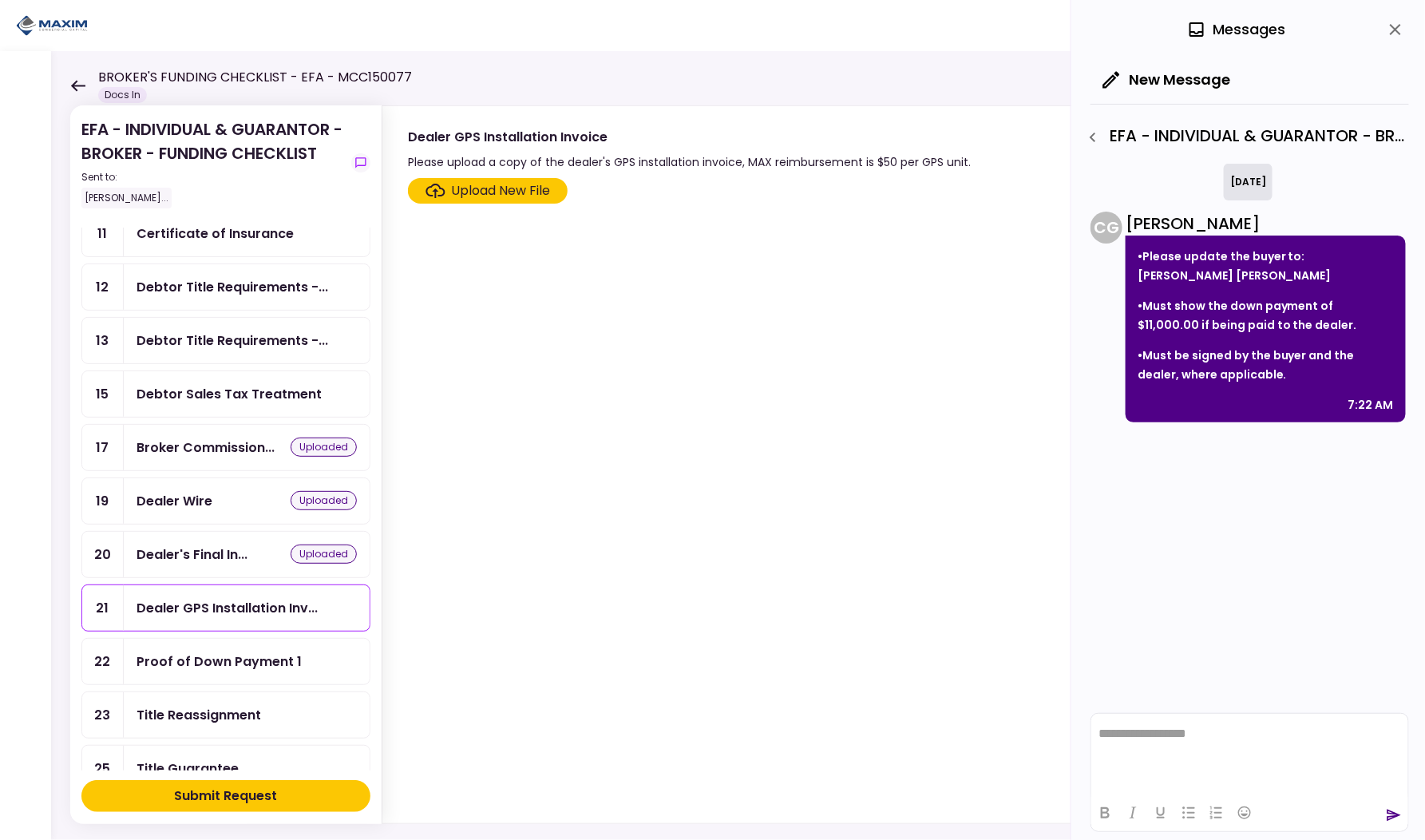
click at [184, 384] on div "Debtor Sales Tax Treatment" at bounding box center [229, 393] width 185 height 20
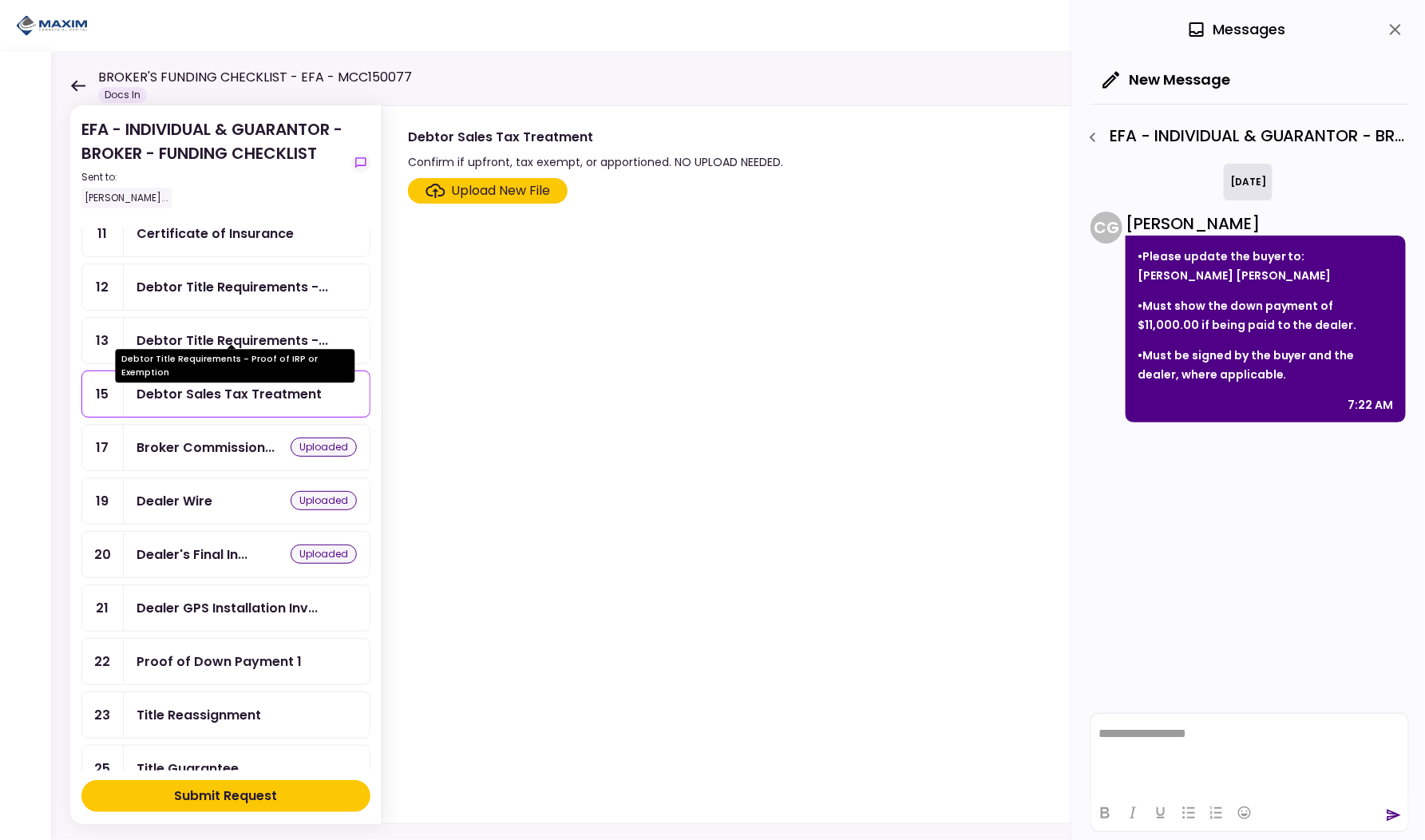
click at [191, 334] on div "Debtor Title Requirements -..." at bounding box center [232, 340] width 192 height 20
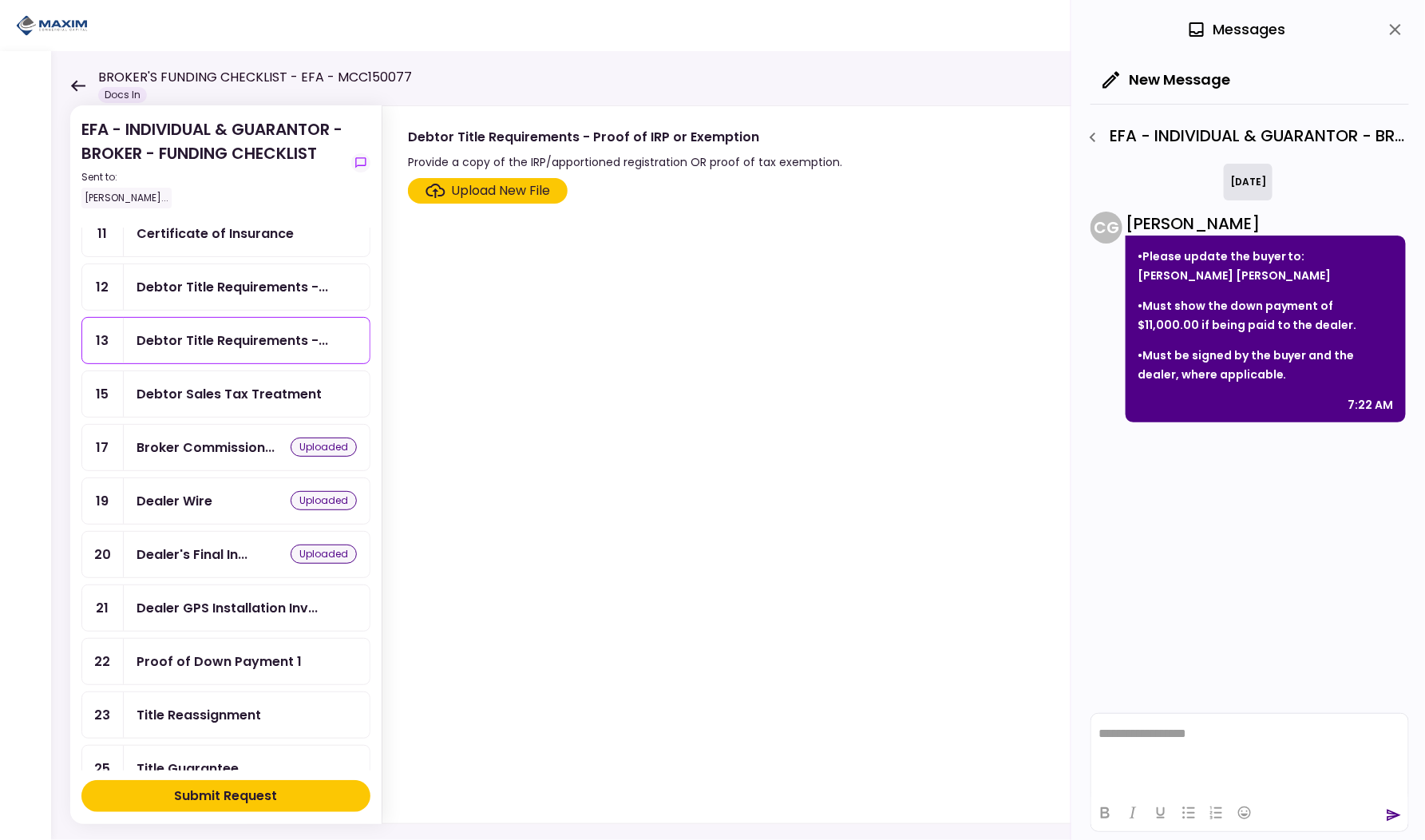
click at [204, 298] on div "Debtor Title Requirements -..." at bounding box center [247, 287] width 246 height 45
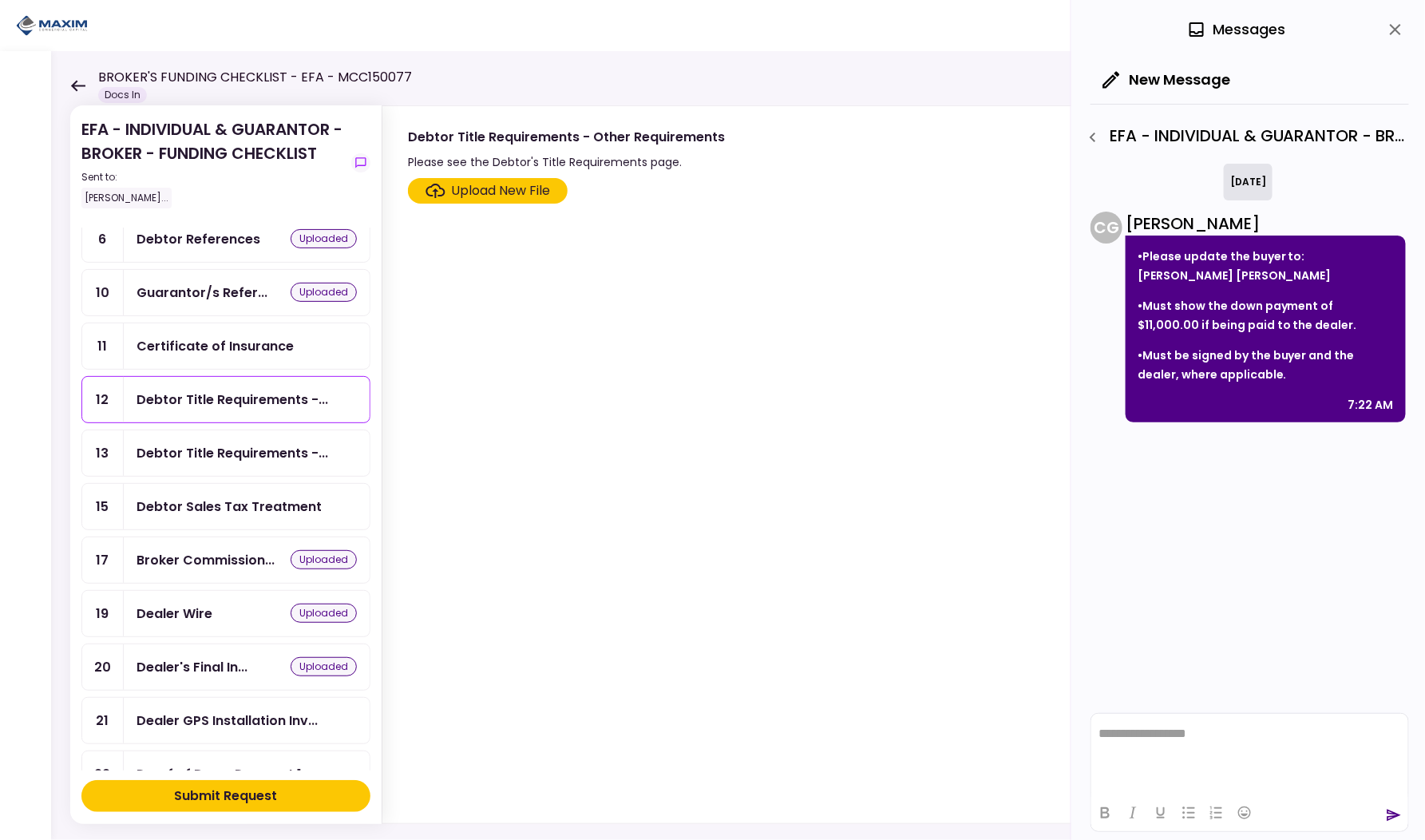
scroll to position [147, 0]
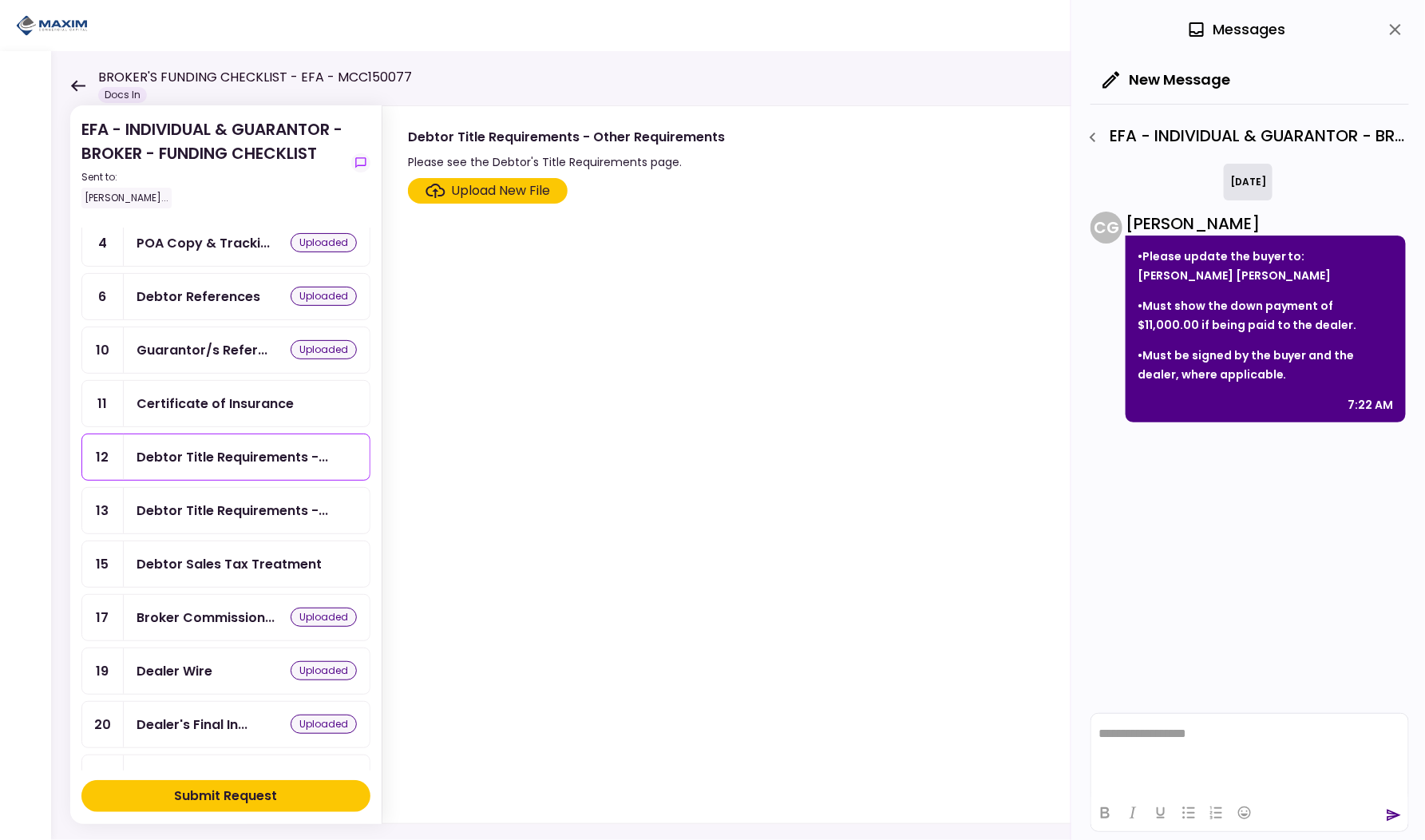
click at [212, 396] on div "Certificate of Insurance" at bounding box center [215, 403] width 158 height 20
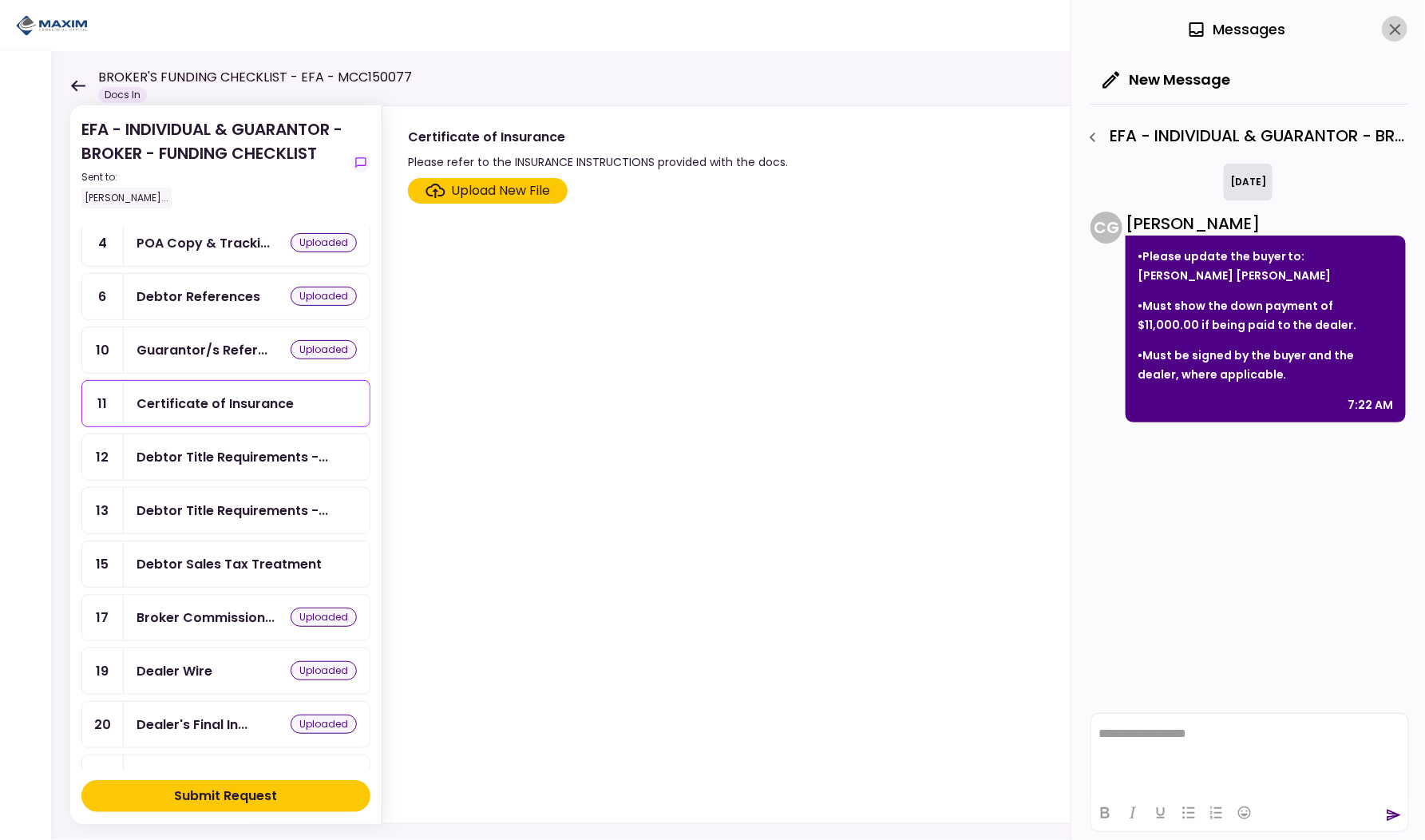
click at [1393, 20] on icon "close" at bounding box center [1396, 29] width 19 height 19
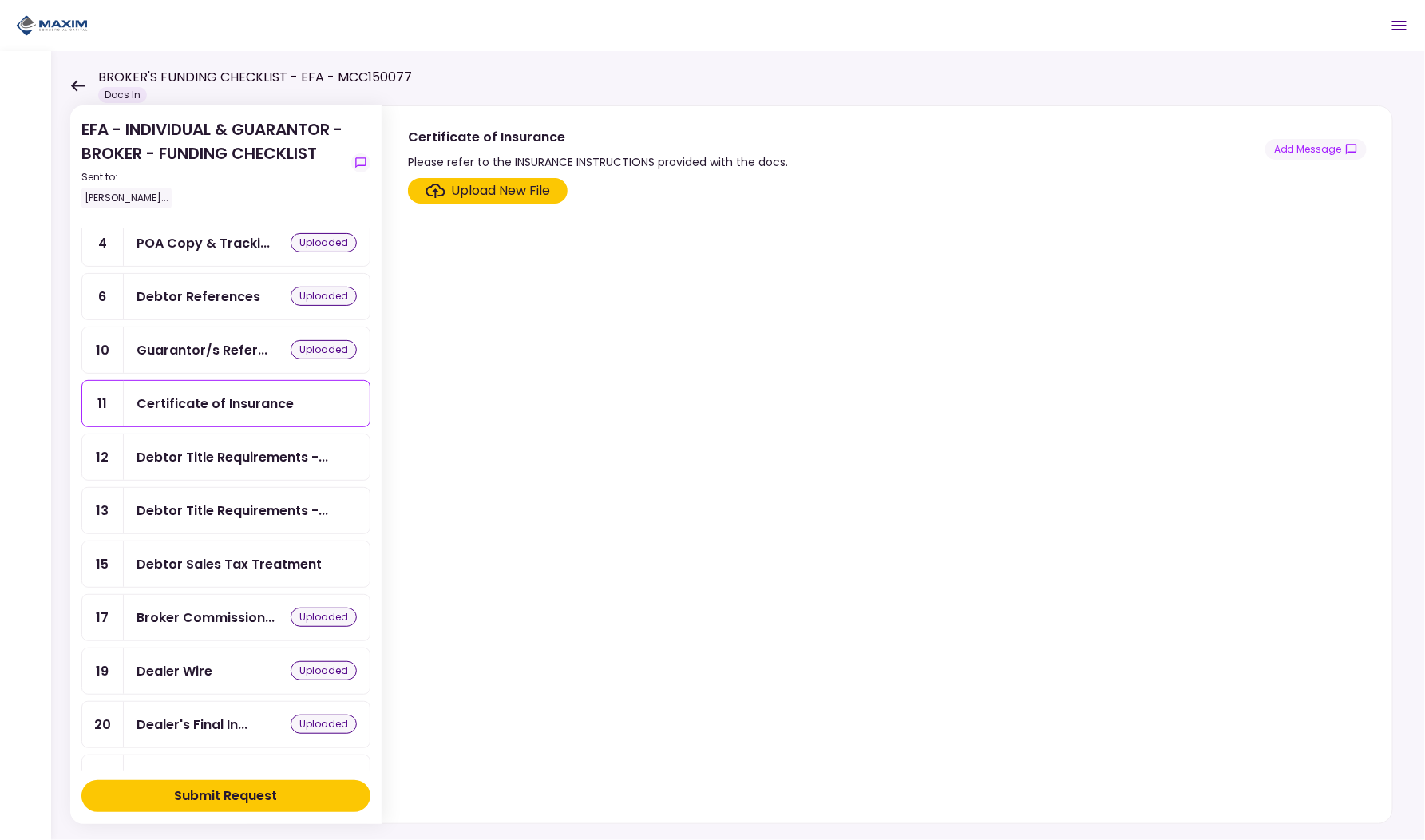
click at [232, 452] on div "Debtor Title Requirements -..." at bounding box center [232, 456] width 192 height 20
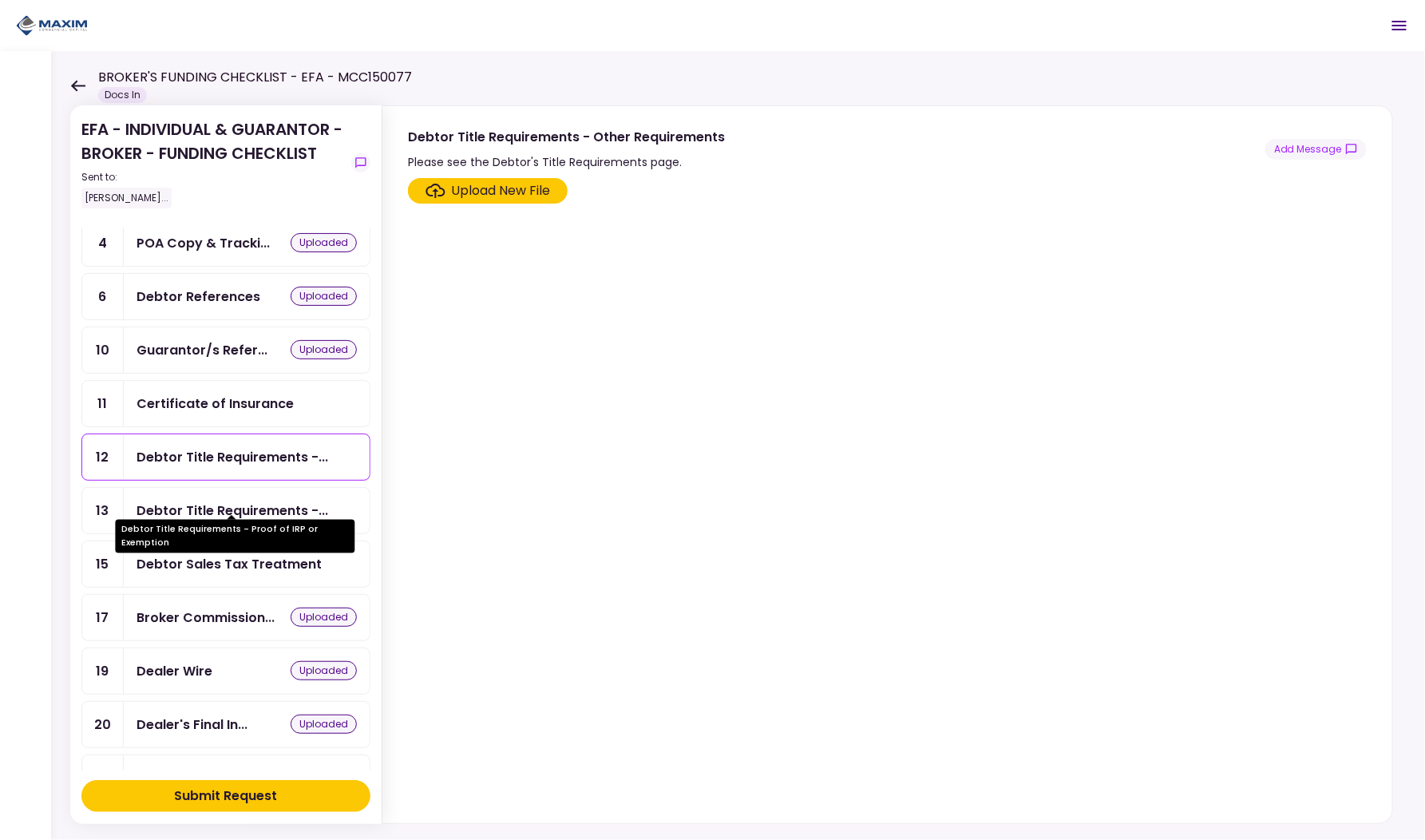
click at [217, 505] on div "Debtor Title Requirements -..." at bounding box center [232, 510] width 192 height 20
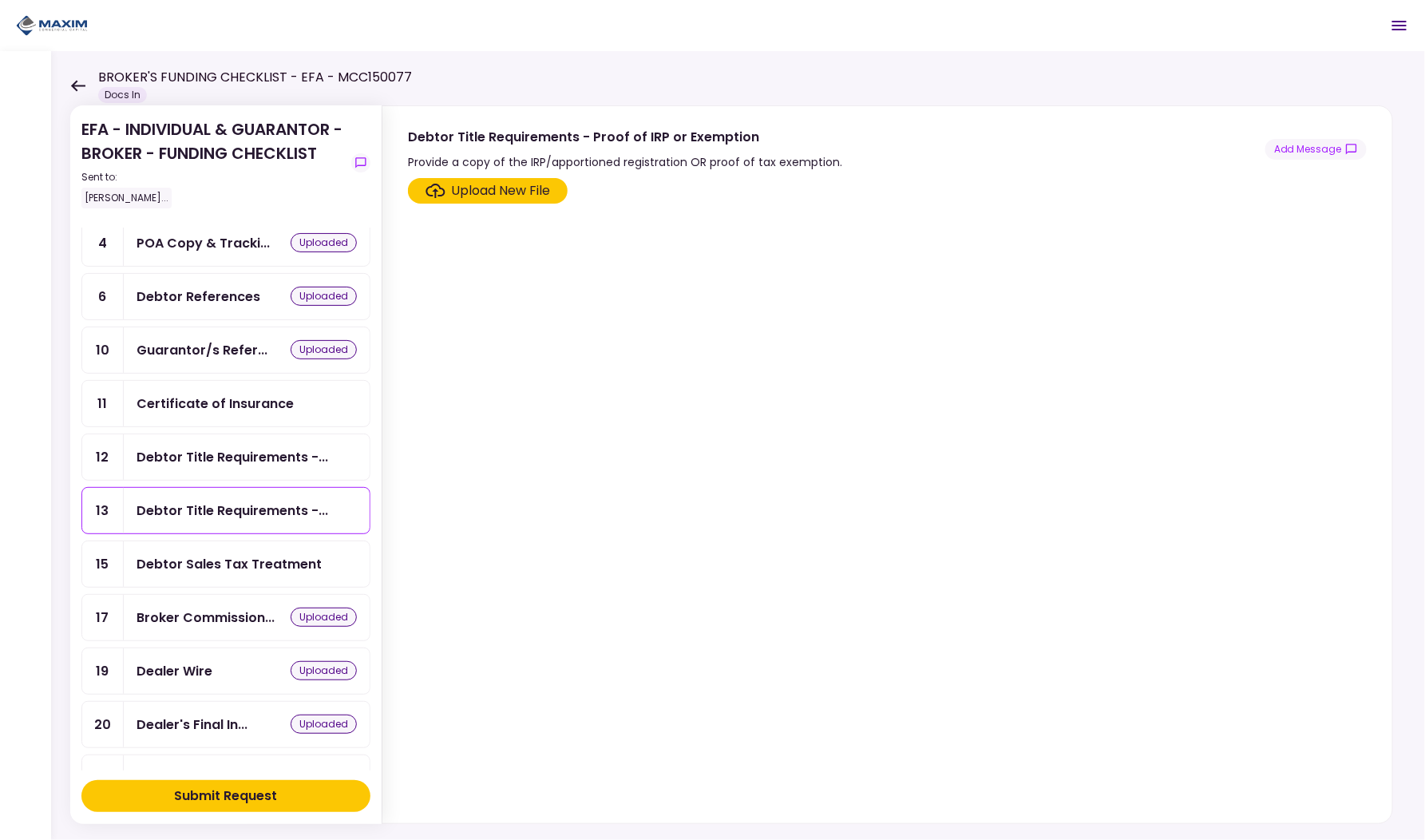
click at [214, 541] on div "Debtor Sales Tax Treatment" at bounding box center [247, 563] width 246 height 45
click at [1314, 149] on button "Add Message" at bounding box center [1316, 149] width 101 height 21
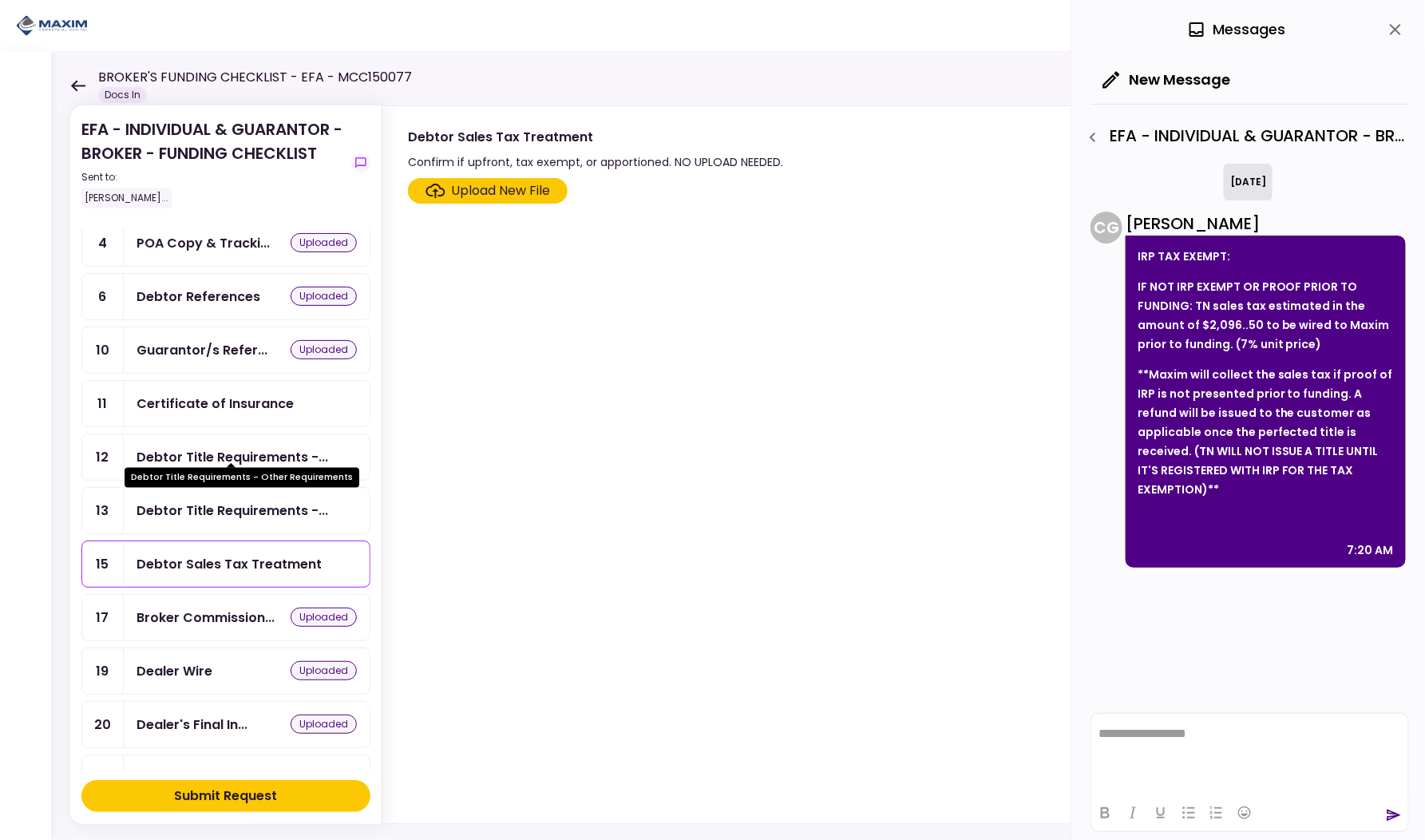
click at [213, 448] on div "Debtor Title Requirements -..." at bounding box center [232, 456] width 192 height 20
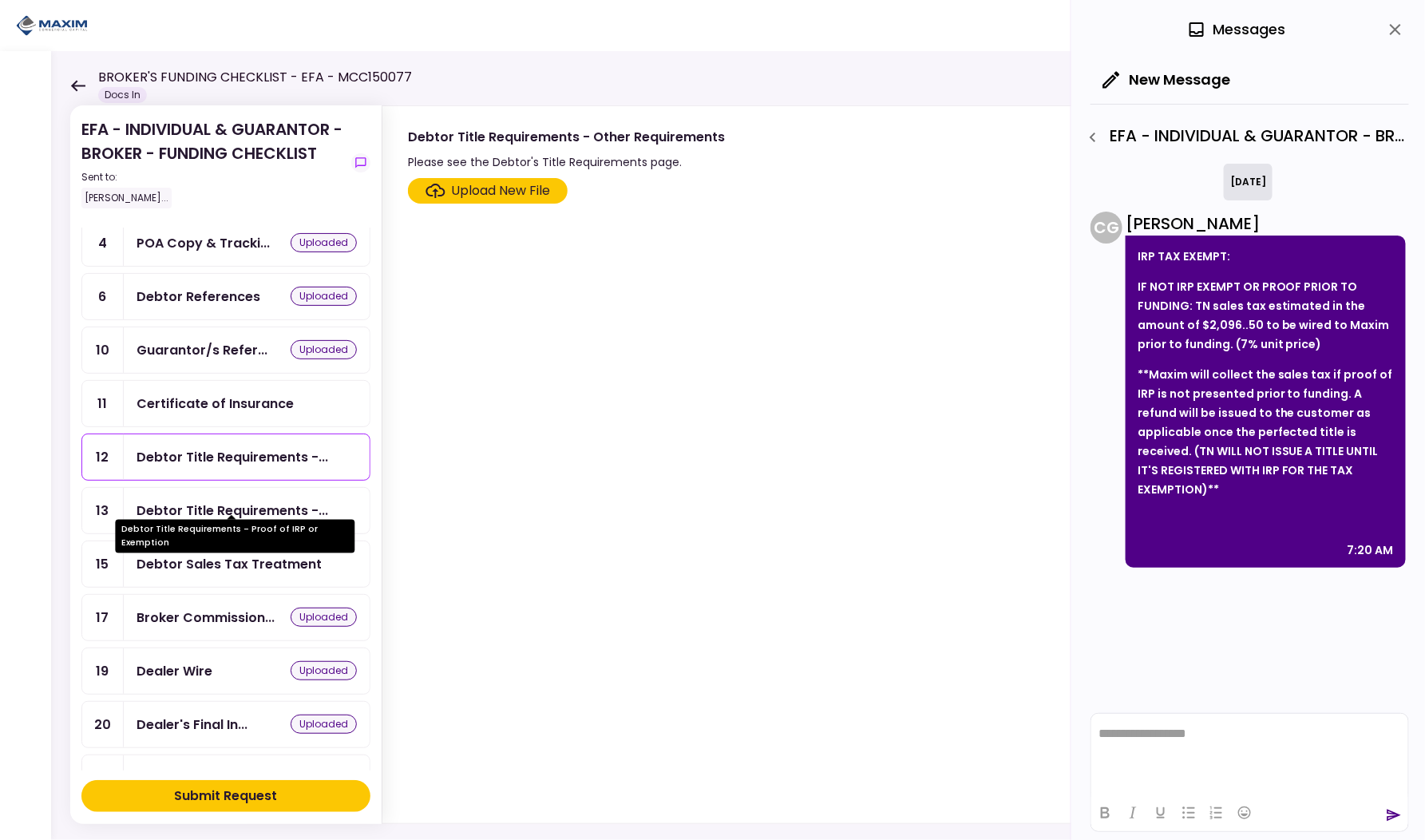
click at [212, 501] on div "Debtor Title Requirements -..." at bounding box center [232, 510] width 192 height 20
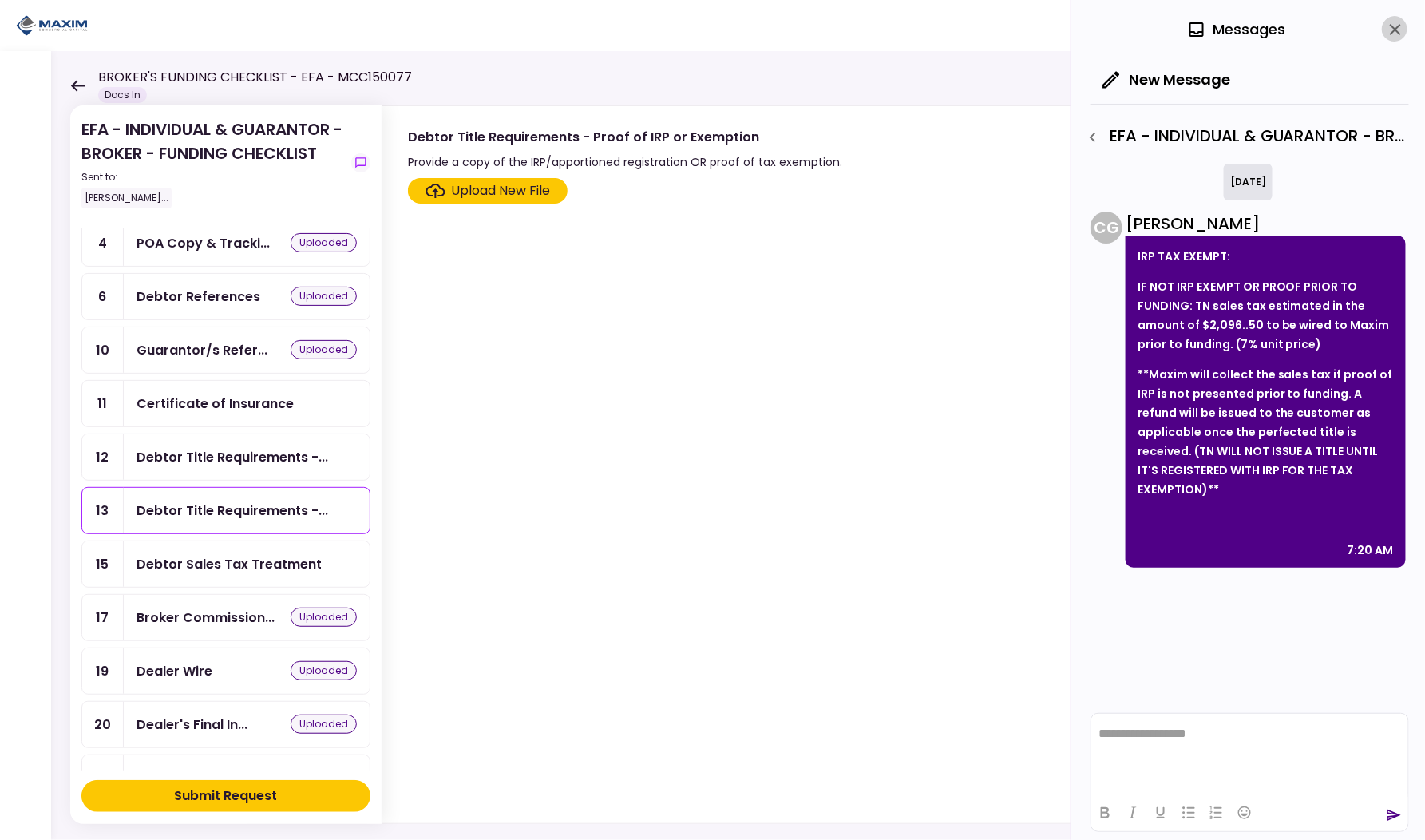
click at [1388, 26] on icon "close" at bounding box center [1396, 29] width 19 height 19
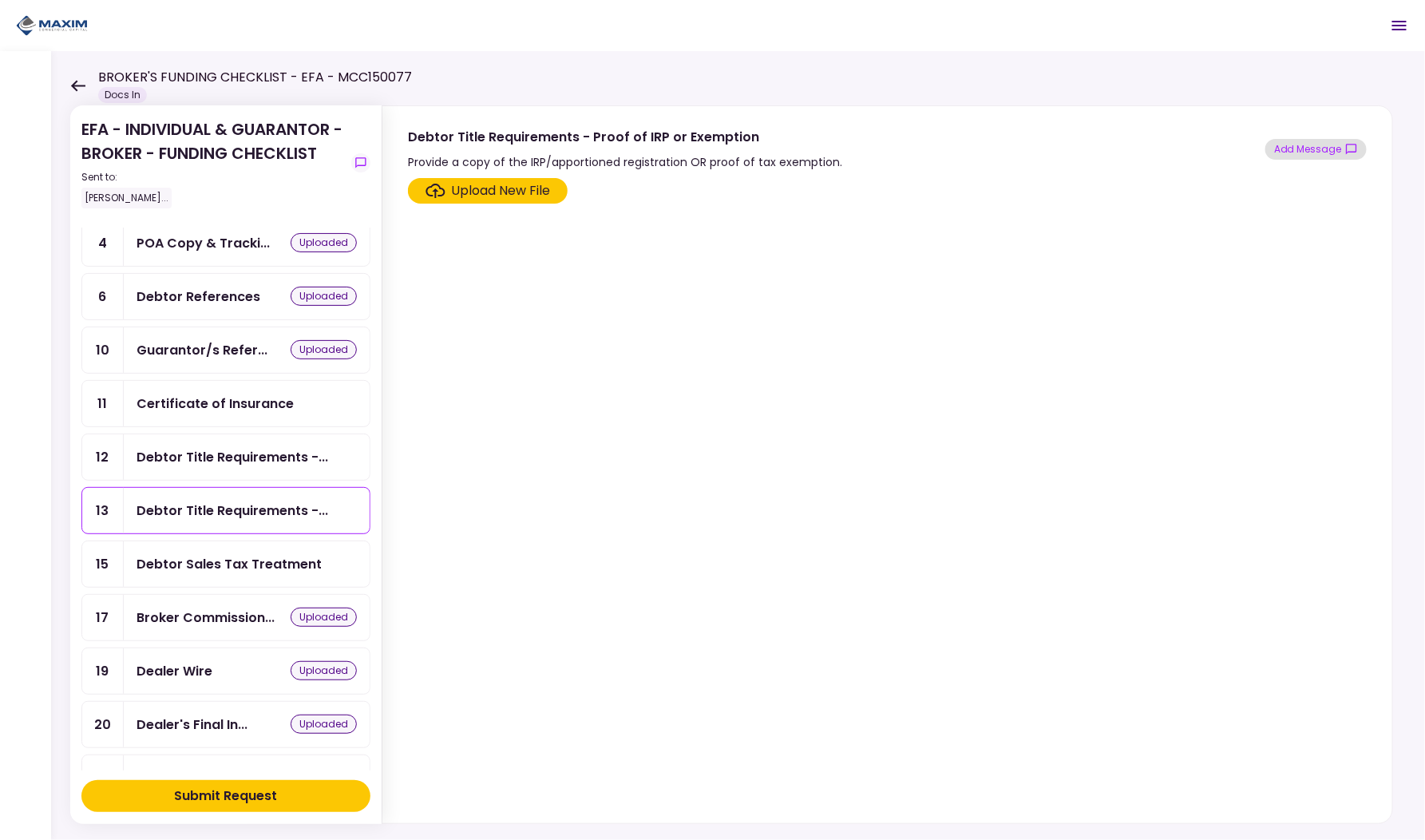
click at [1307, 152] on button "Add Message" at bounding box center [1316, 149] width 101 height 21
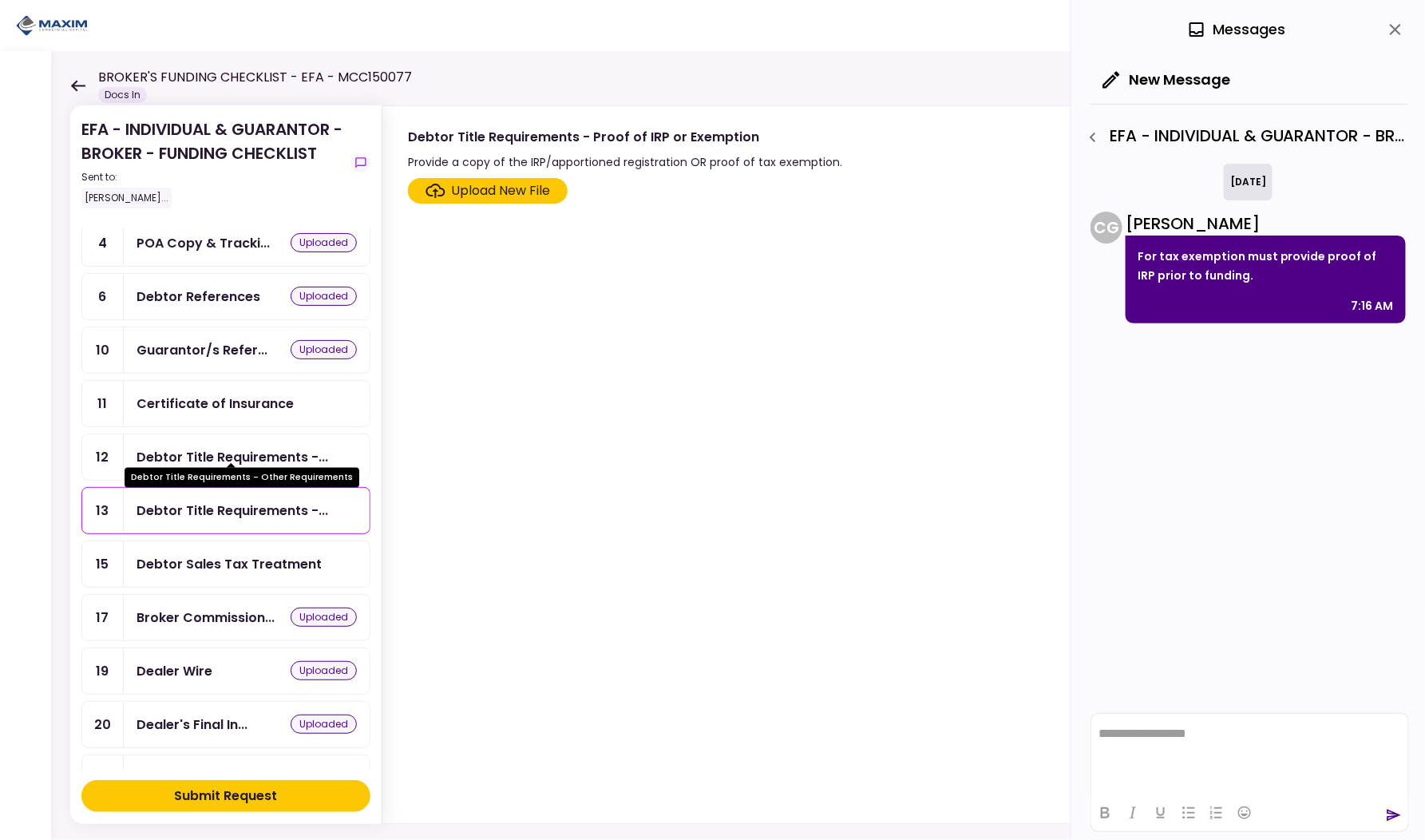
click at [176, 447] on div "Debtor Title Requirements -..." at bounding box center [232, 456] width 192 height 20
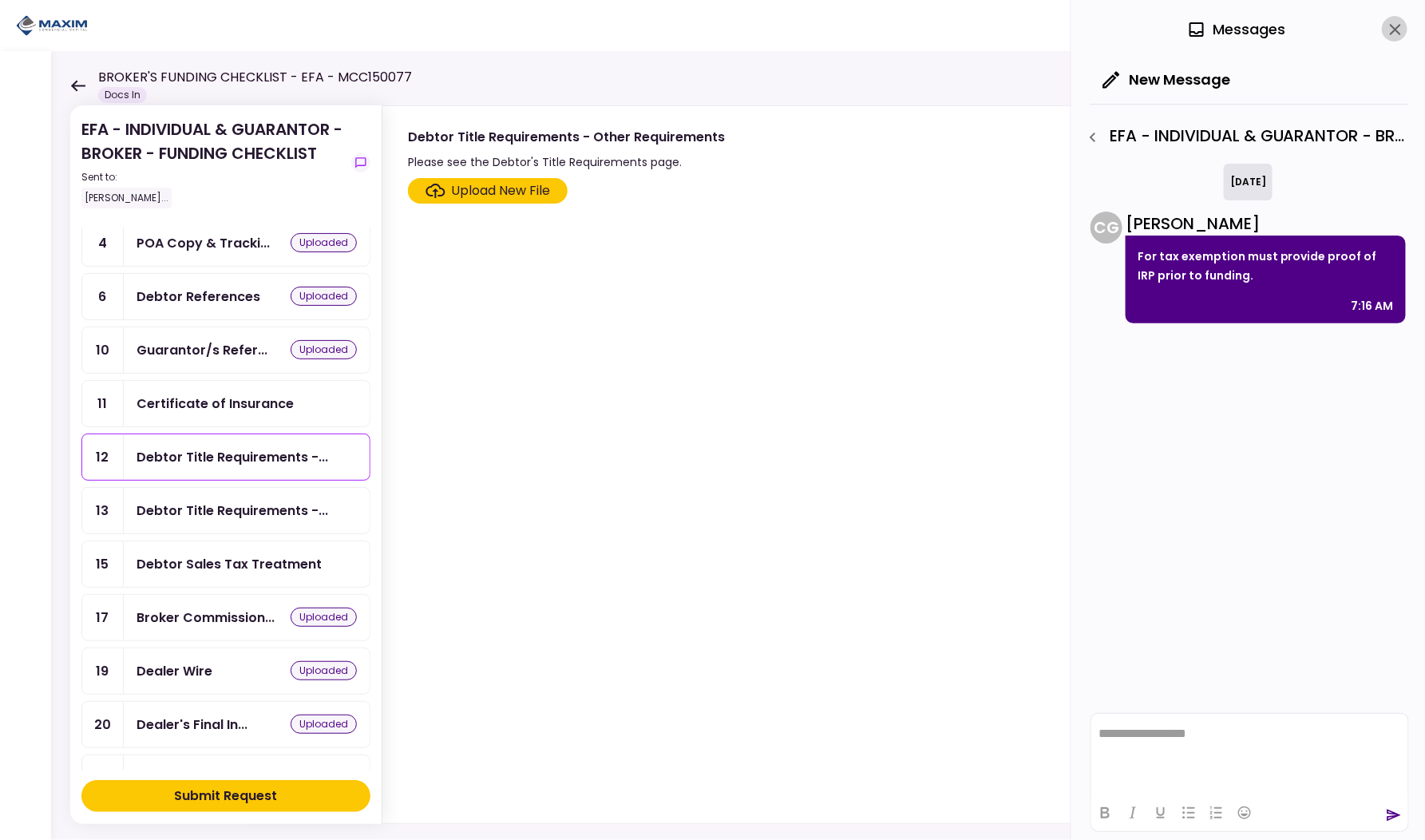
click at [1387, 29] on icon "close" at bounding box center [1396, 29] width 19 height 19
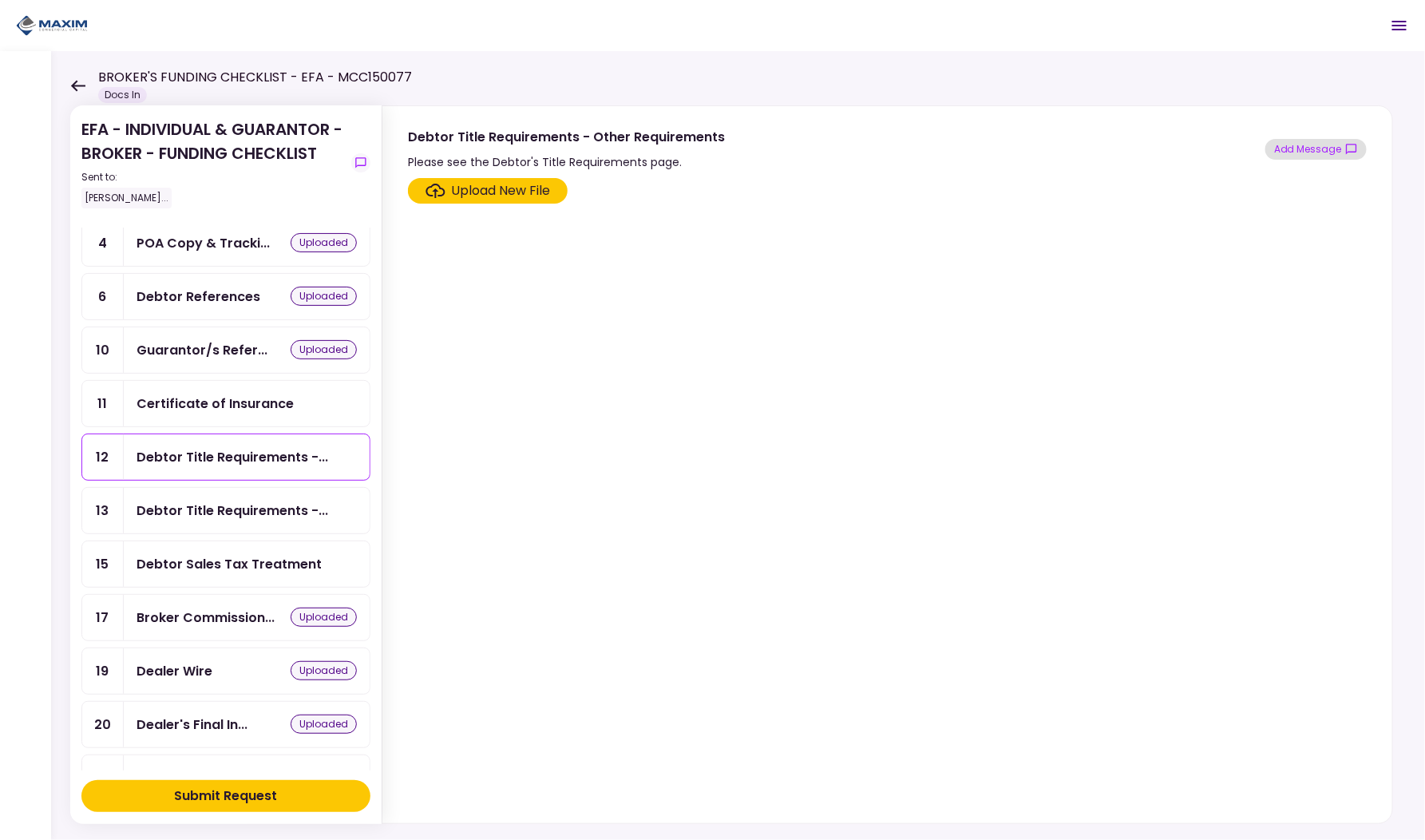
click at [1327, 148] on button "Add Message" at bounding box center [1316, 149] width 101 height 21
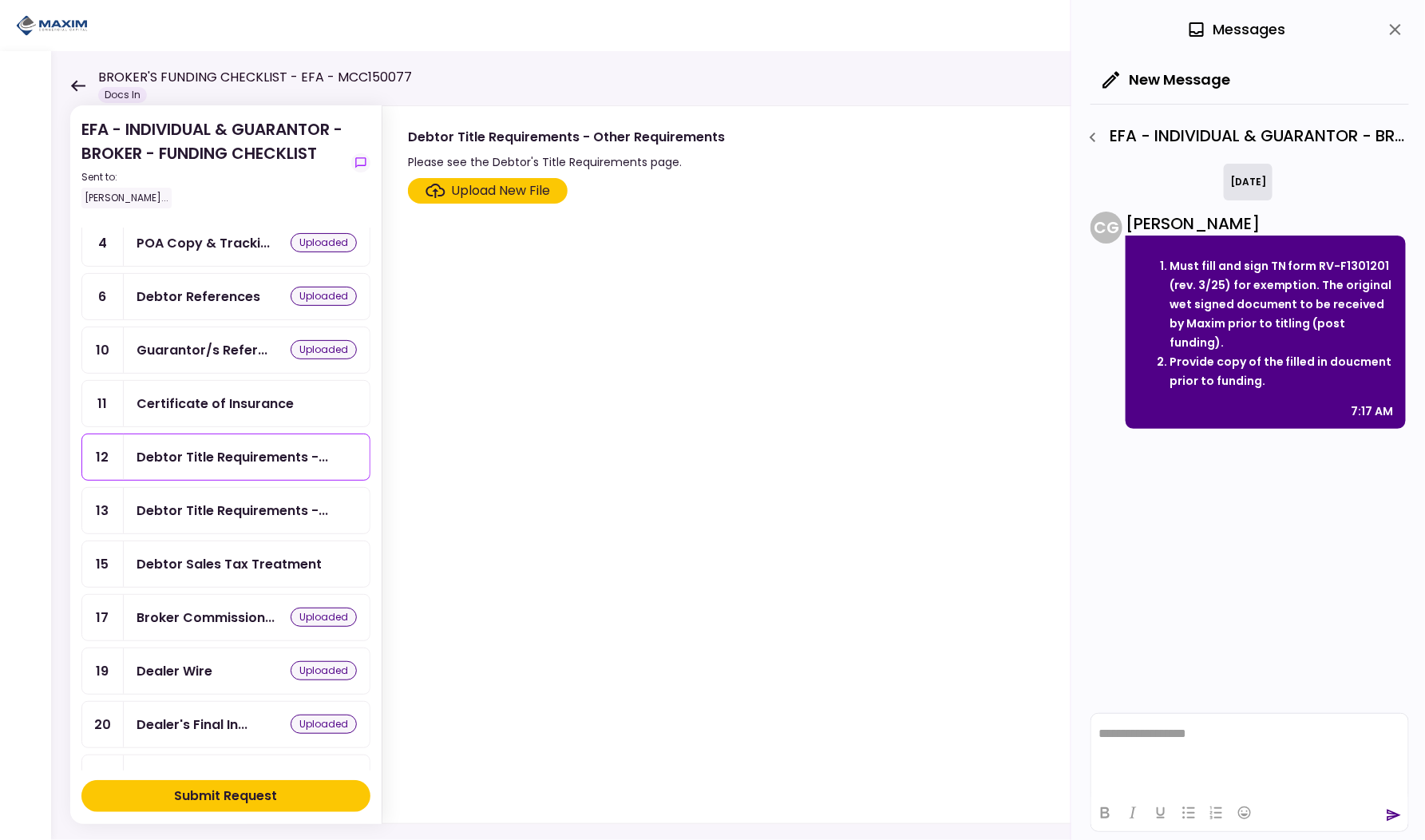
click at [212, 396] on div "Certificate of Insurance" at bounding box center [215, 403] width 158 height 20
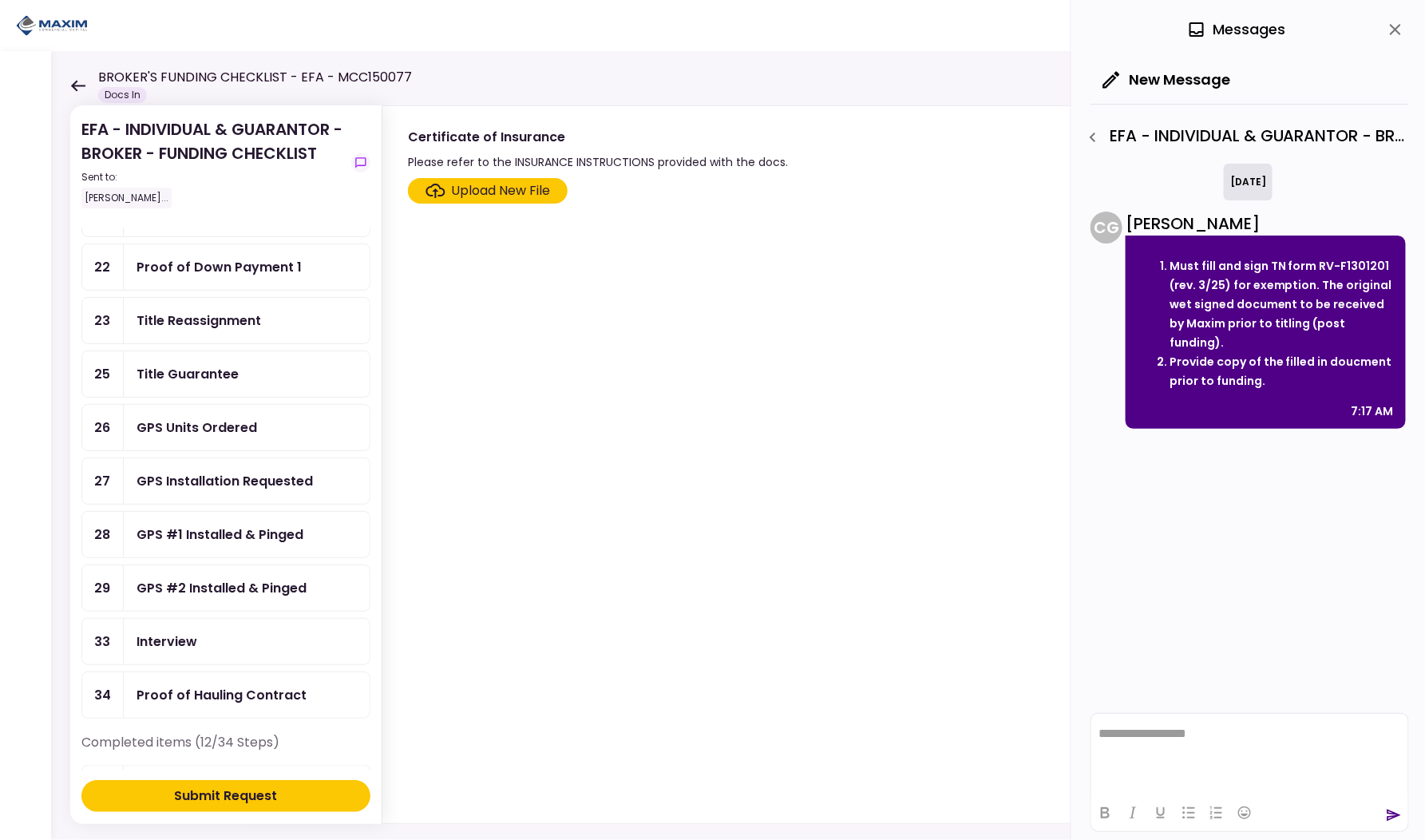
scroll to position [712, 0]
click at [218, 684] on div "Proof of Hauling Contract" at bounding box center [221, 694] width 170 height 20
drag, startPoint x: 569, startPoint y: 140, endPoint x: 413, endPoint y: 138, distance: 156.0
click at [413, 138] on div "Proof of Hauling Contract" at bounding box center [609, 136] width 403 height 20
copy div "roof of Hauling Contract"
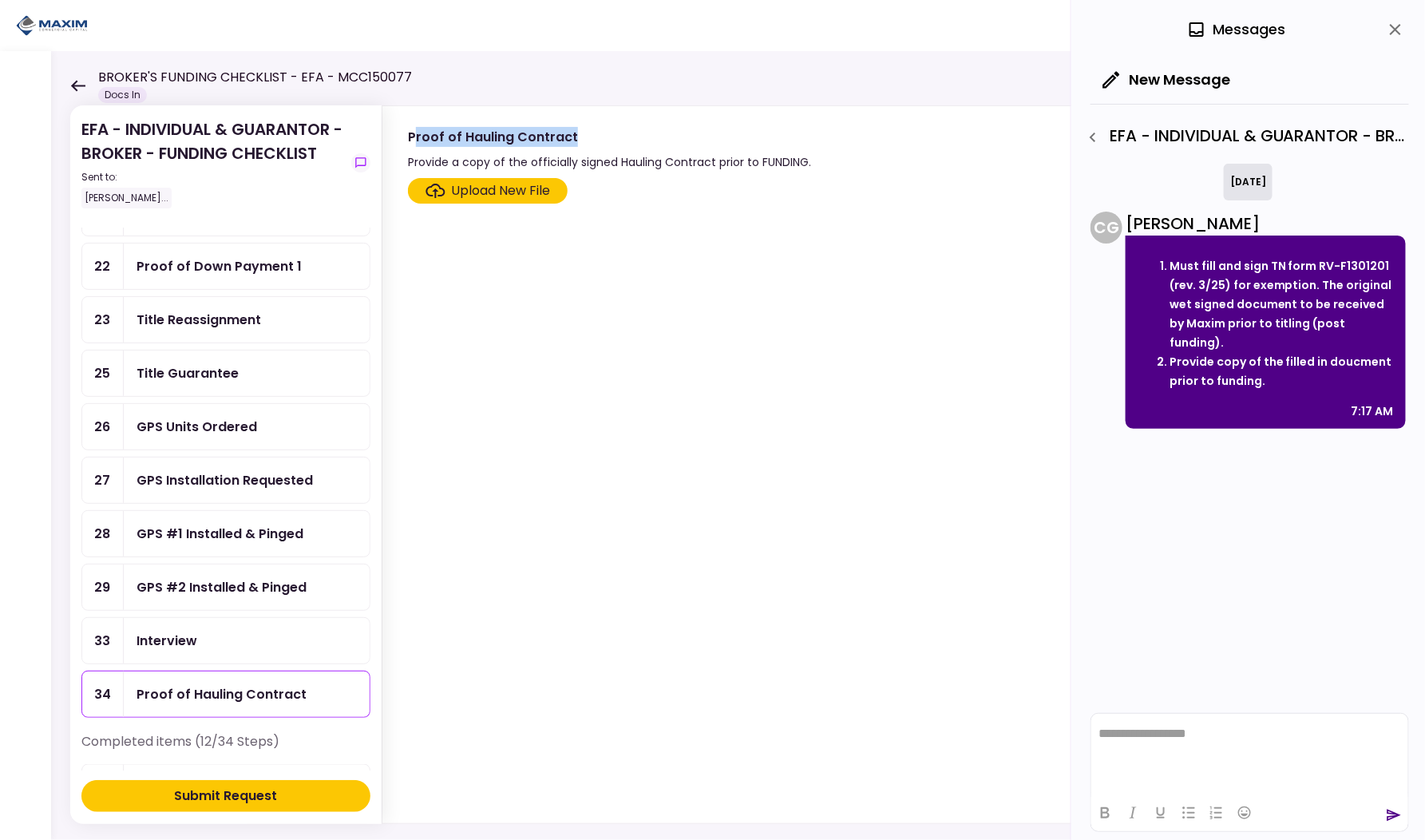
click at [1406, 31] on button "close" at bounding box center [1396, 30] width 27 height 27
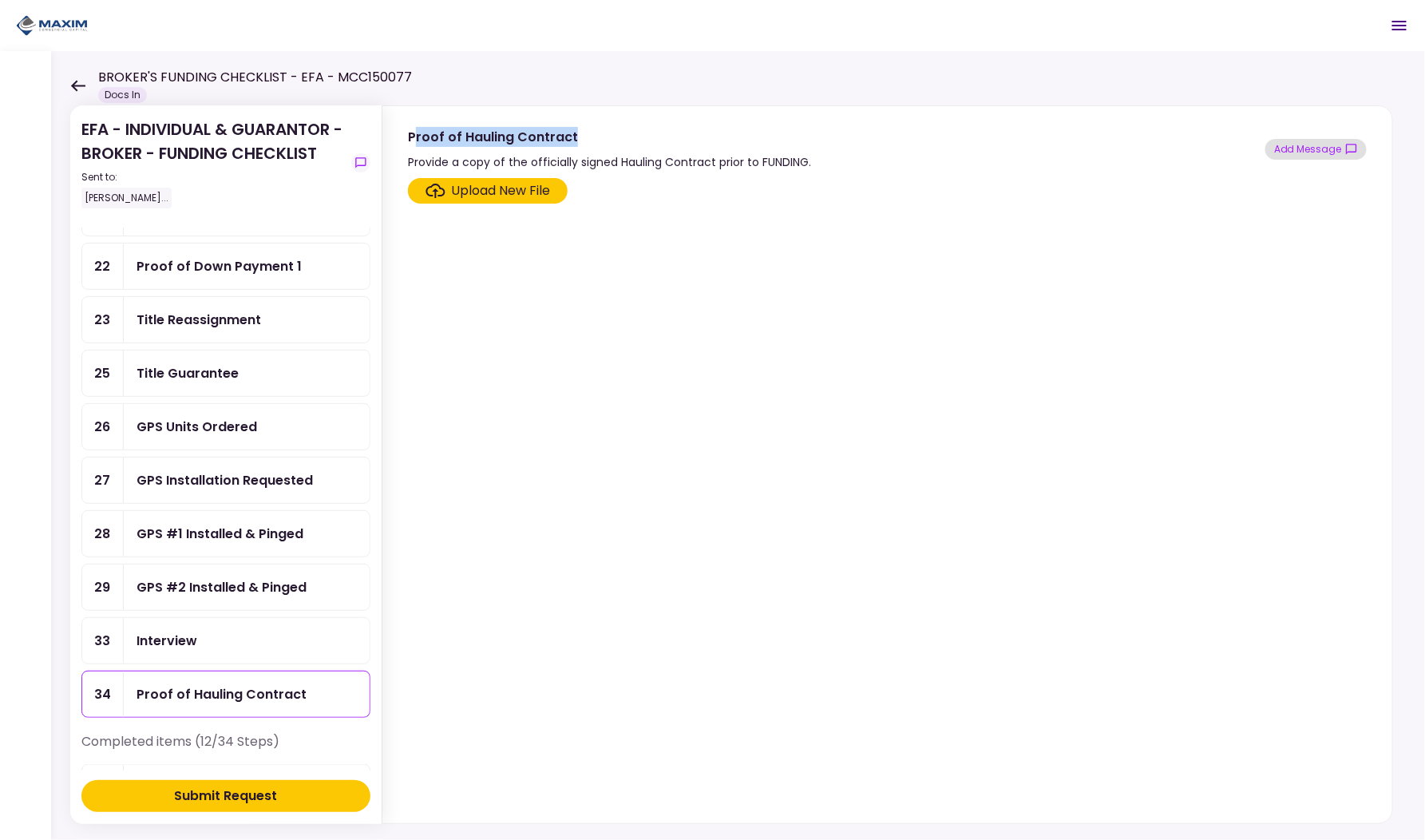
click at [1302, 148] on button "Add Message" at bounding box center [1316, 149] width 101 height 21
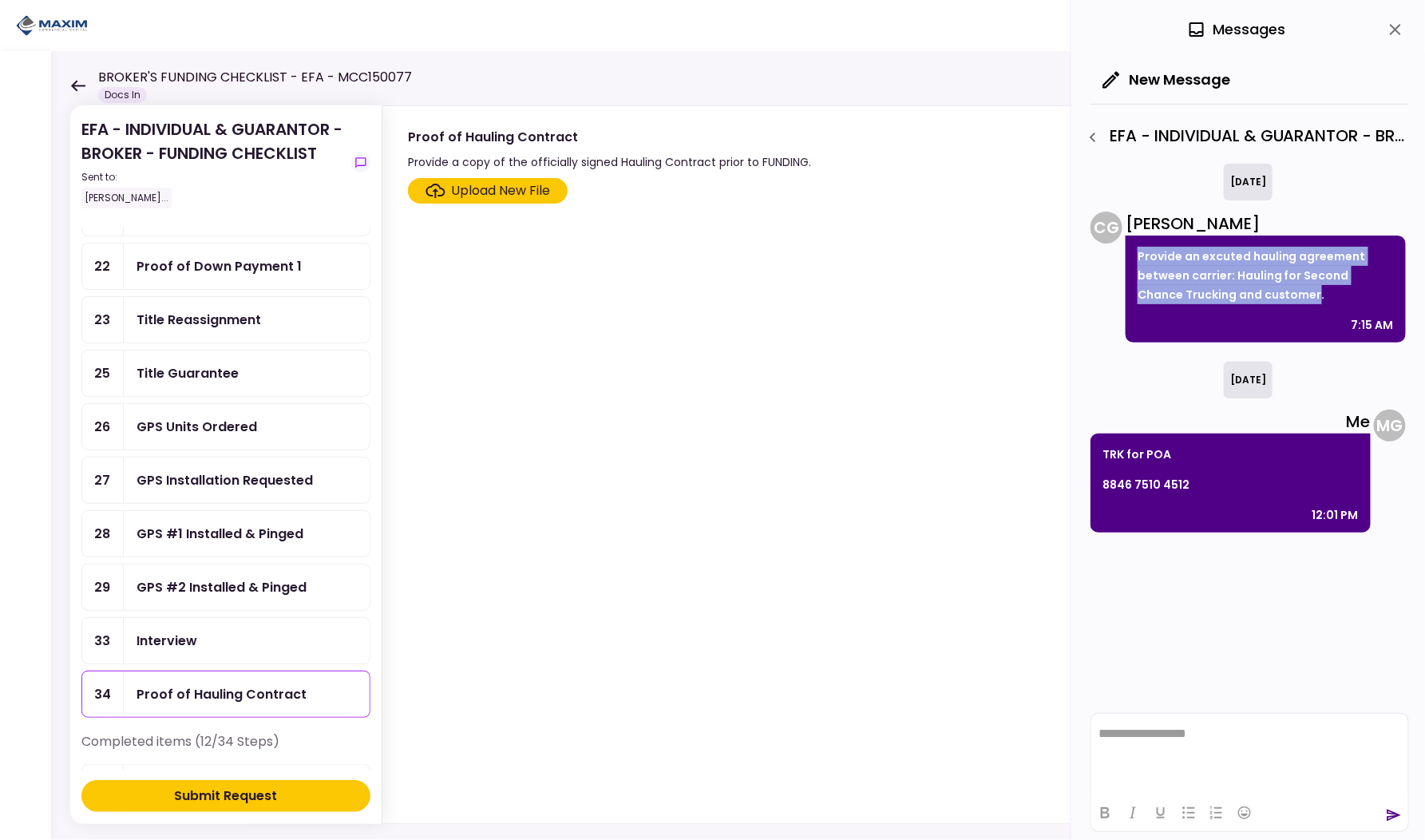
drag, startPoint x: 1137, startPoint y: 253, endPoint x: 1269, endPoint y: 288, distance: 136.6
click at [1269, 288] on div "Provide an excuted hauling agreement between carrier: Hauling for Second Chance…" at bounding box center [1266, 289] width 280 height 107
copy p "Provide an excuted hauling agreement between carrier: Hauling for Second Chance…"
click at [222, 417] on div "GPS Units Ordered" at bounding box center [196, 426] width 121 height 20
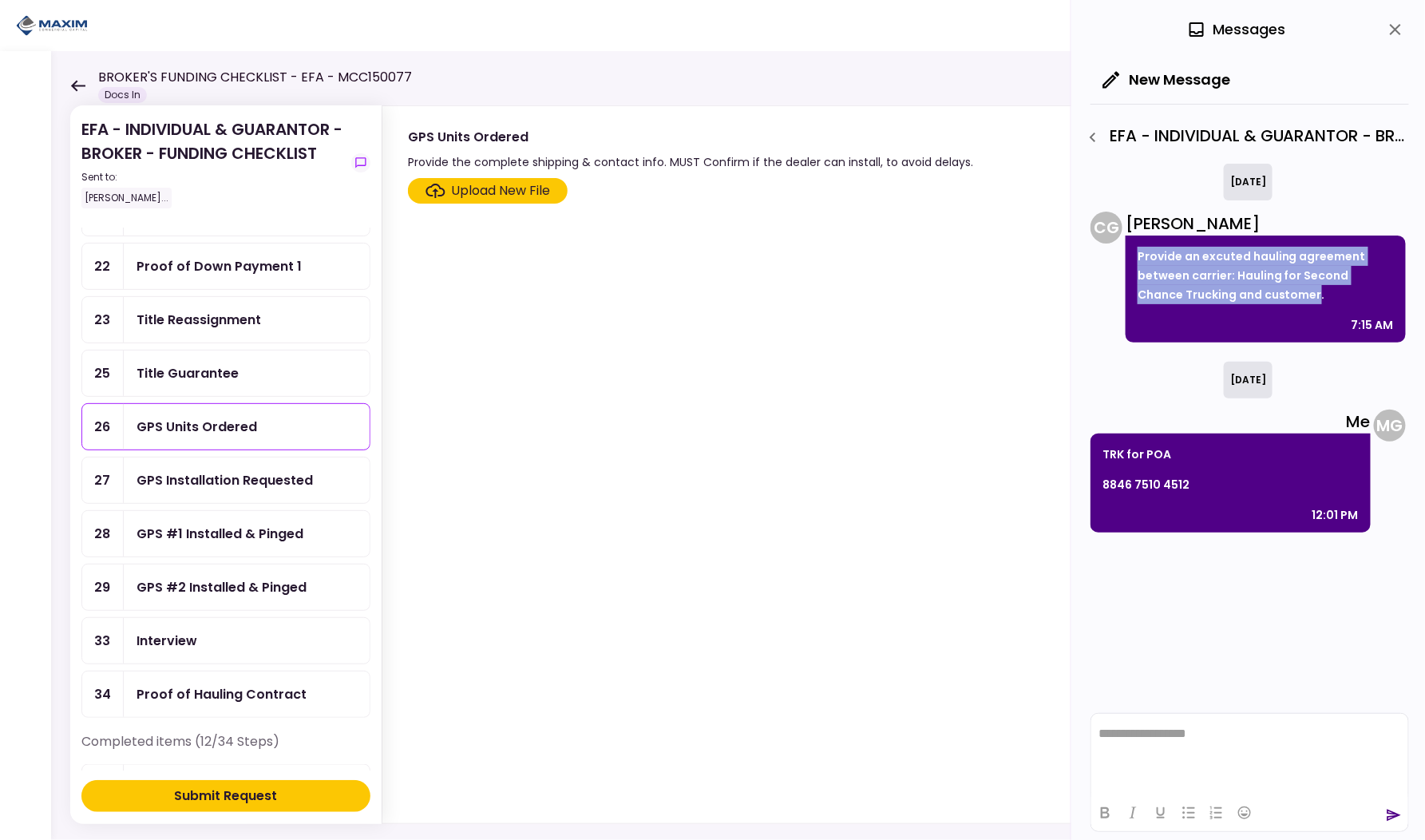
click at [1391, 34] on icon "close" at bounding box center [1396, 29] width 19 height 19
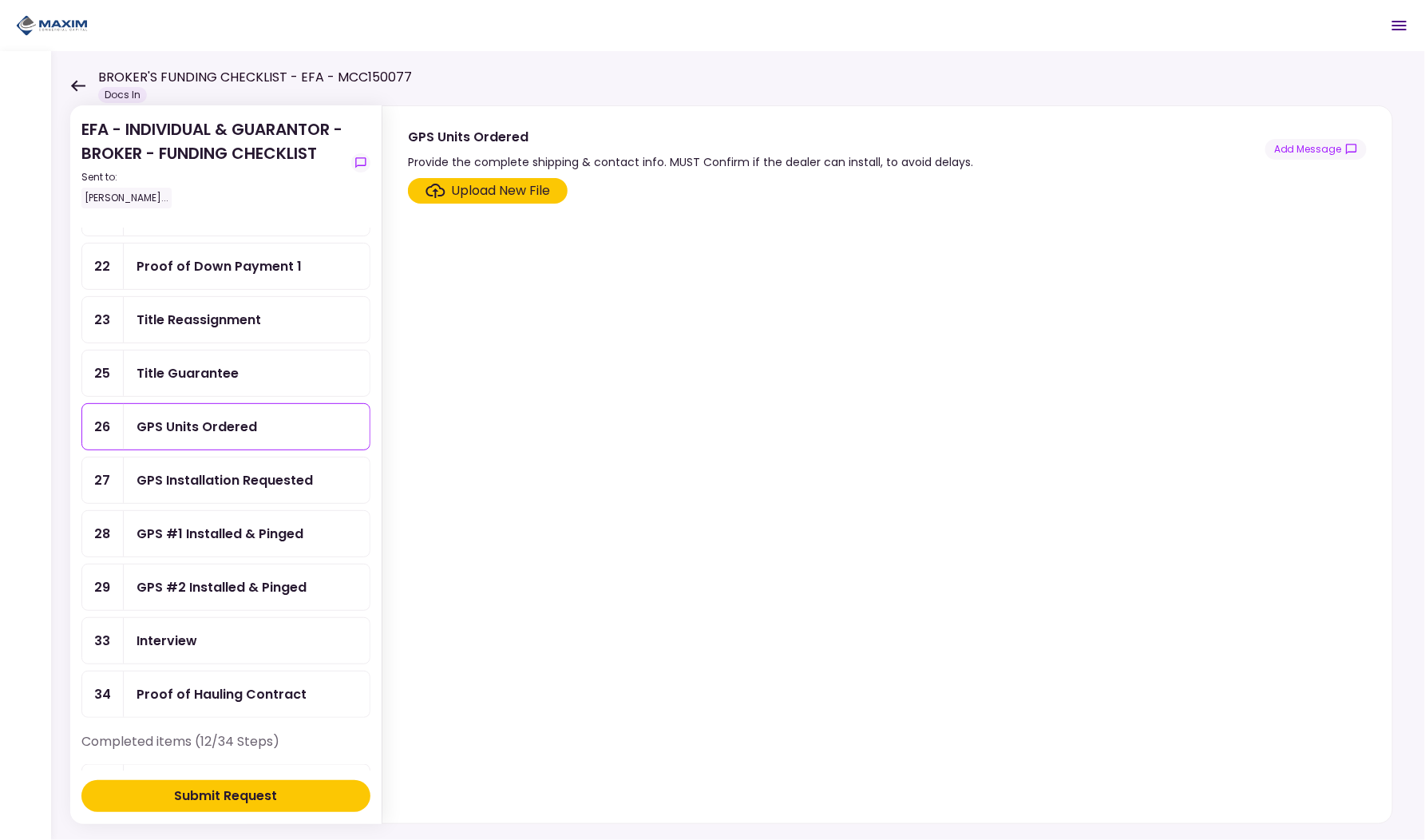
click at [206, 457] on div "GPS Installation Requested" at bounding box center [247, 480] width 246 height 45
click at [202, 524] on div "GPS #1 Installed & Pinged" at bounding box center [219, 533] width 167 height 20
click at [200, 468] on div "GPS Installation Requested" at bounding box center [247, 480] width 246 height 45
click at [185, 417] on div "GPS Units Ordered" at bounding box center [196, 426] width 121 height 20
click at [1303, 146] on button "Add Message" at bounding box center [1316, 149] width 101 height 21
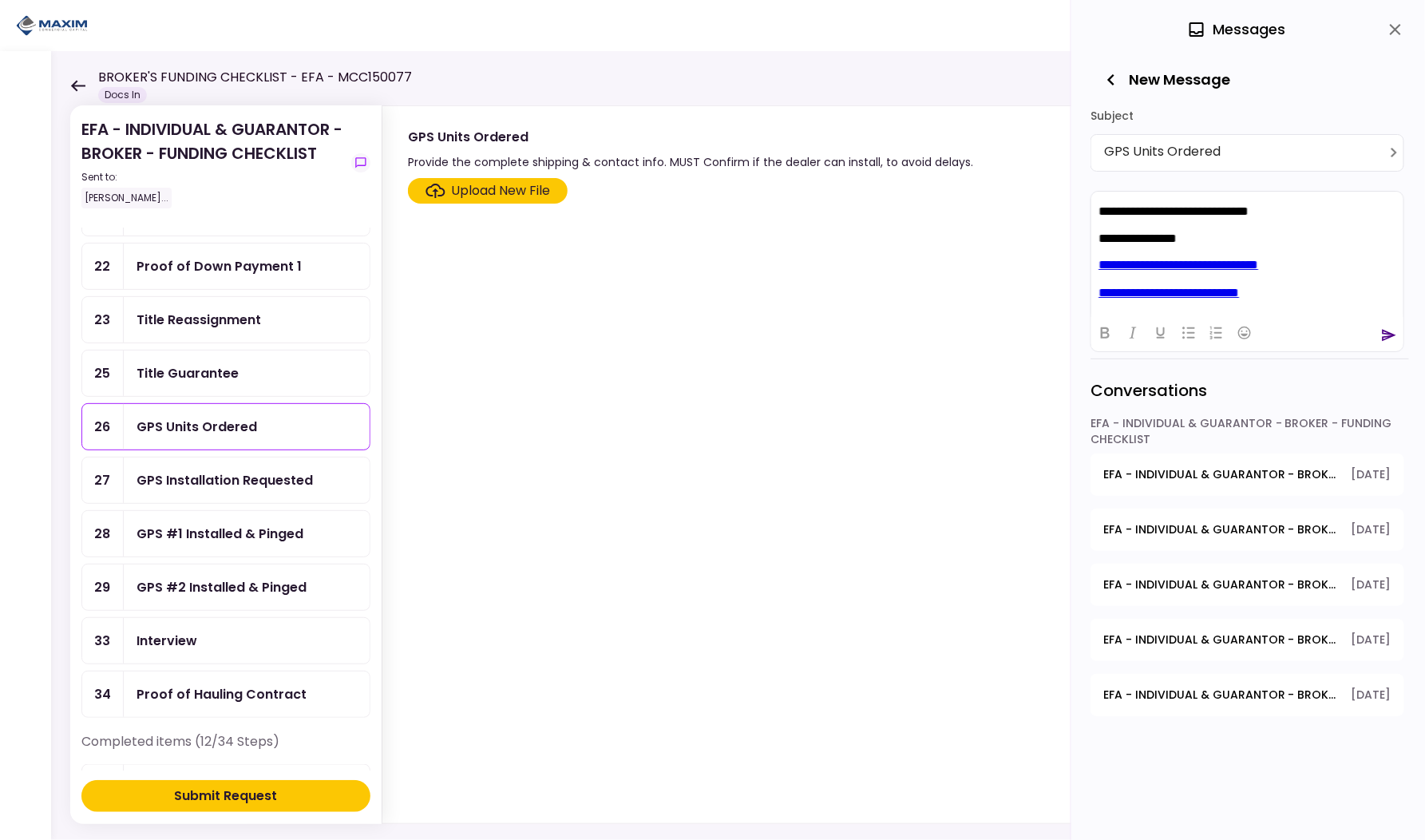
click at [1212, 239] on p "**********" at bounding box center [1247, 237] width 298 height 14
drag, startPoint x: 1315, startPoint y: 288, endPoint x: 1090, endPoint y: 289, distance: 225.0
click at [1091, 289] on html "**********" at bounding box center [1247, 292] width 313 height 202
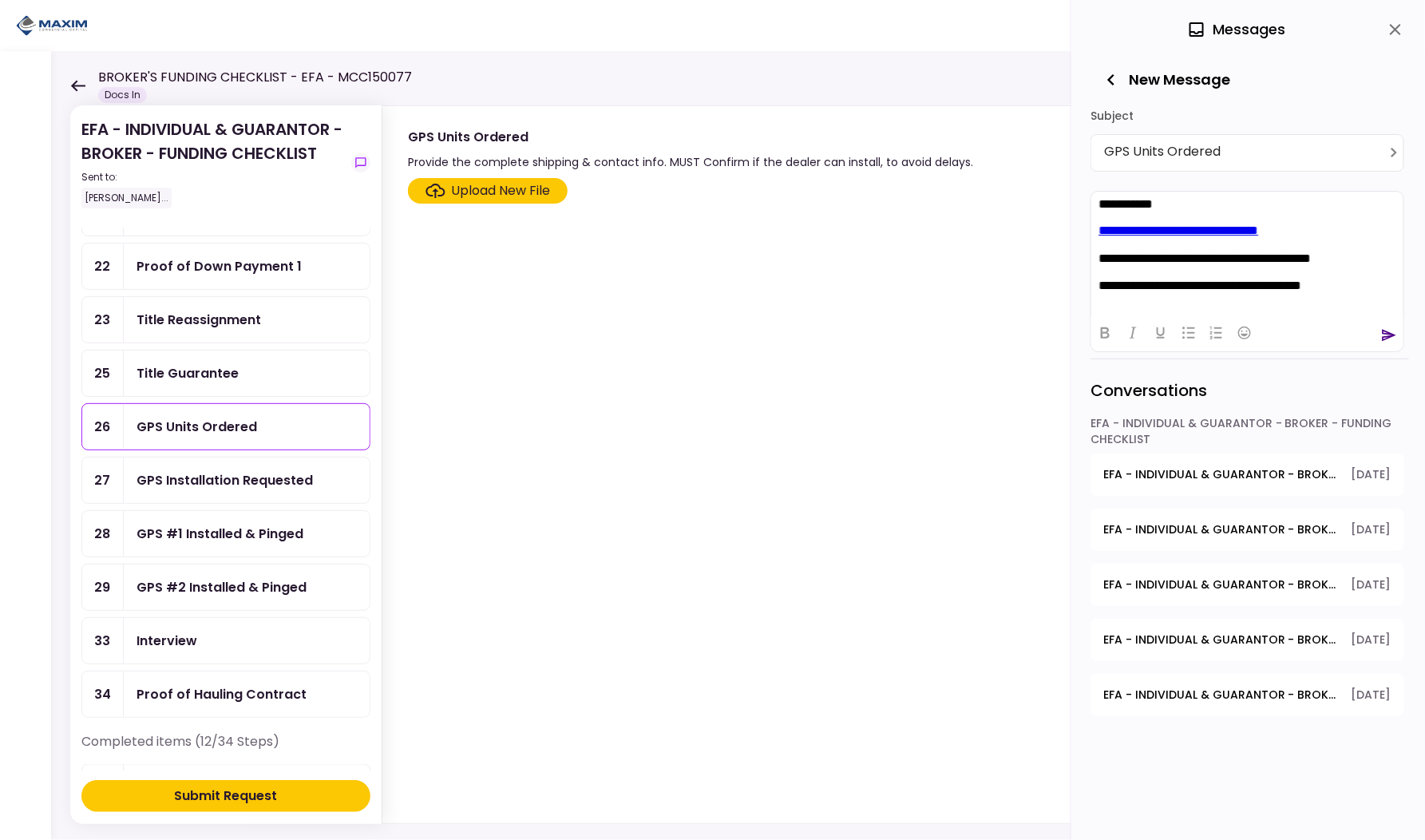
scroll to position [55, 0]
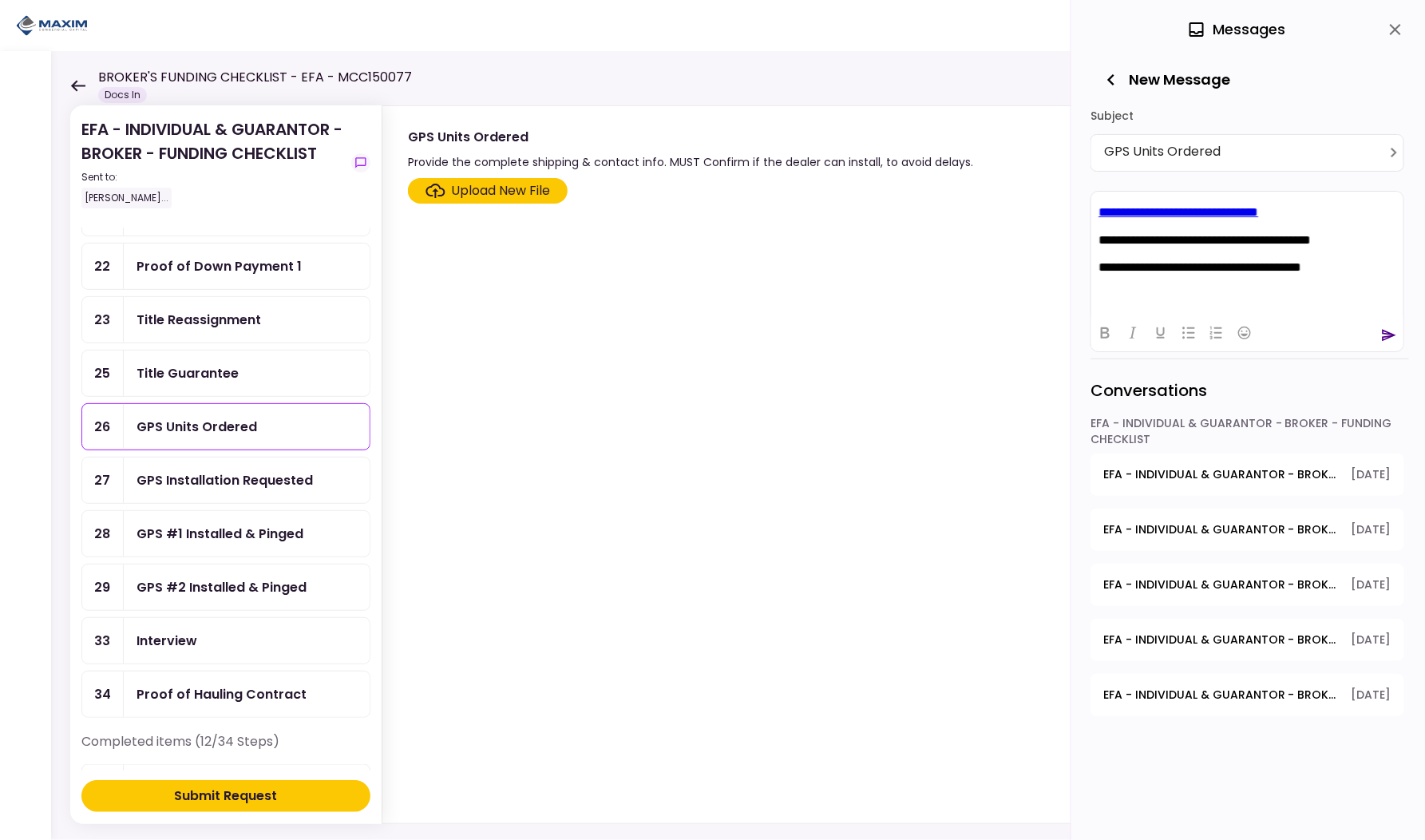
click at [1175, 290] on p "Rich Text Area. Press ALT-0 for help." at bounding box center [1247, 294] width 298 height 14
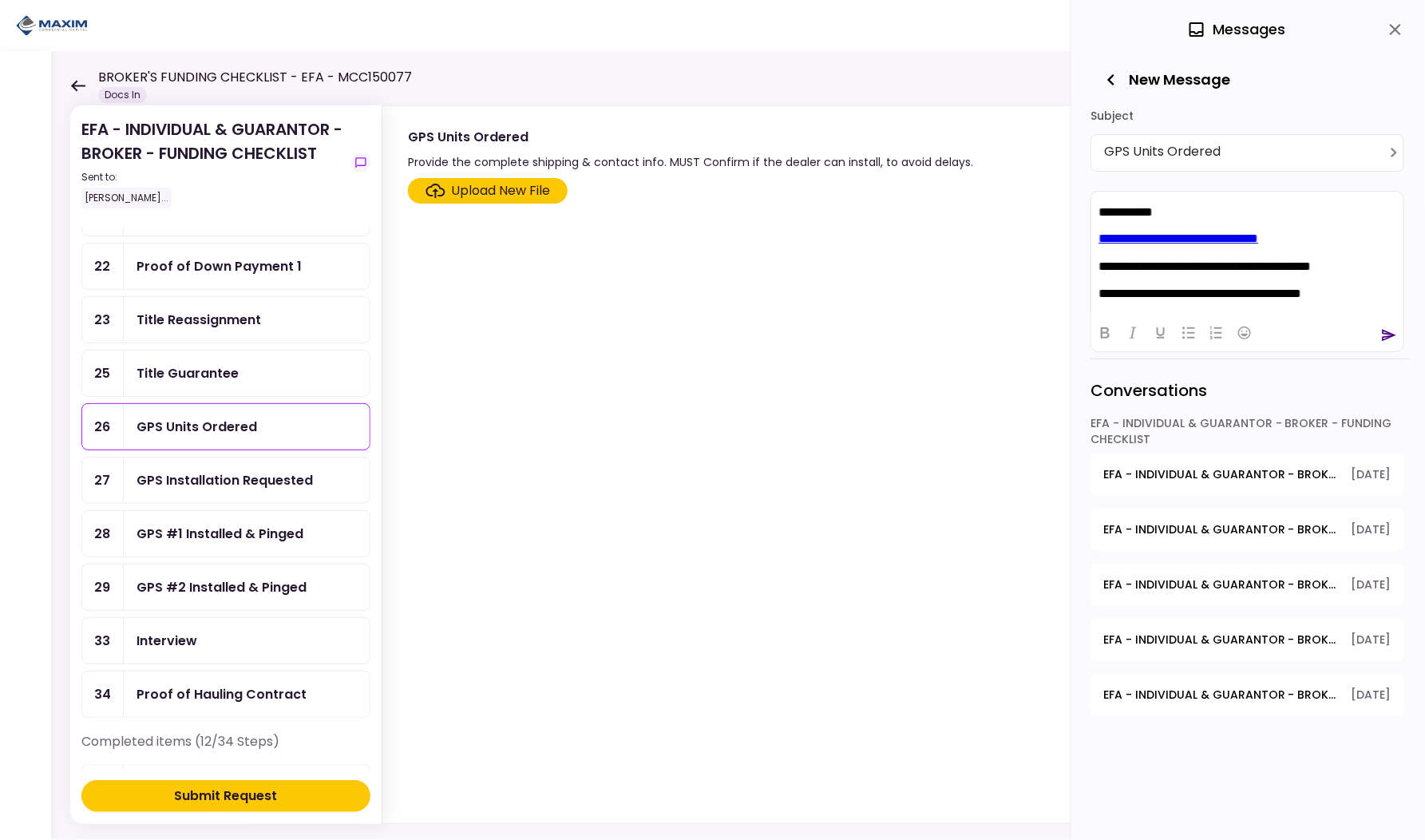
click at [1386, 337] on icon "send" at bounding box center [1390, 335] width 15 height 12
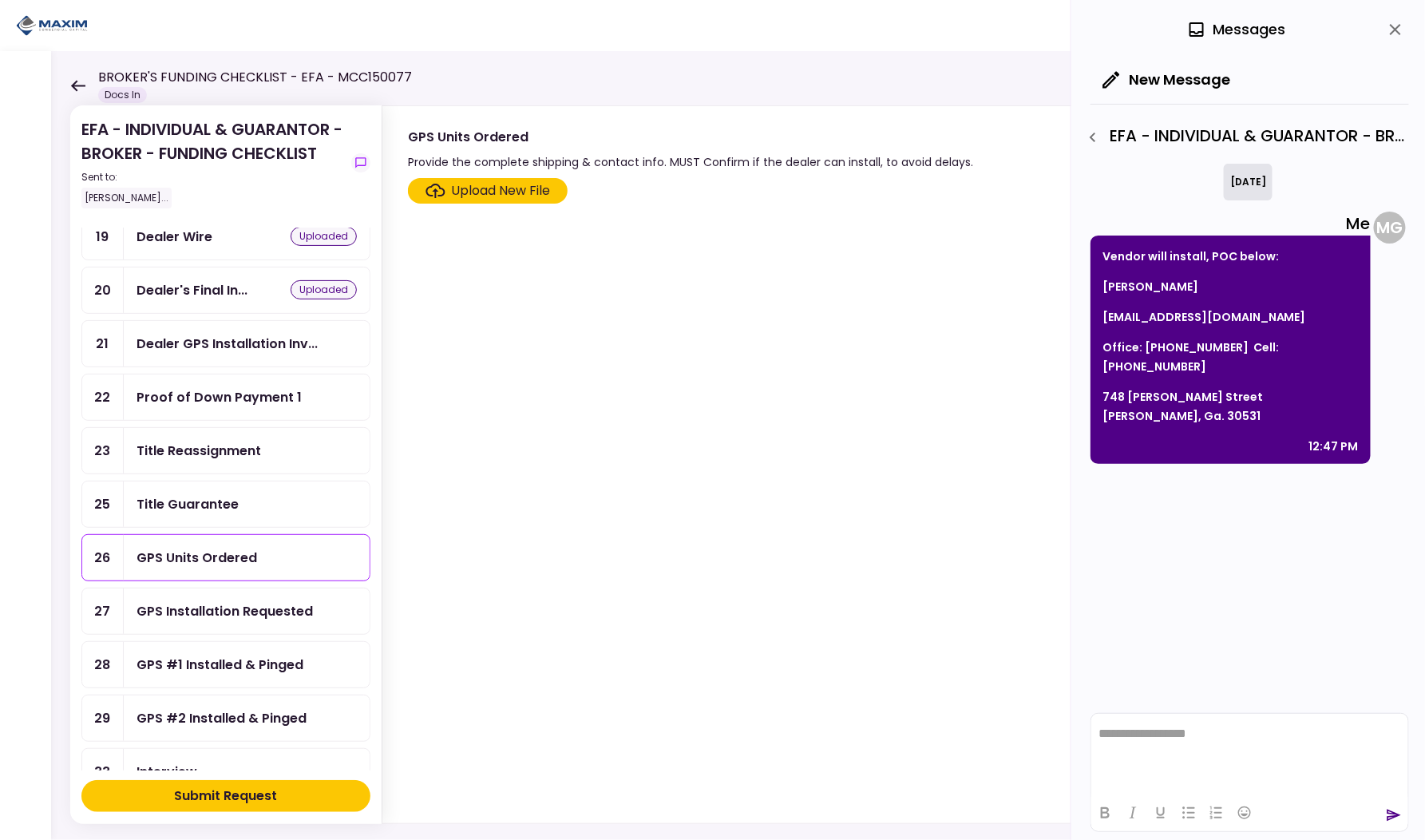
scroll to position [576, 0]
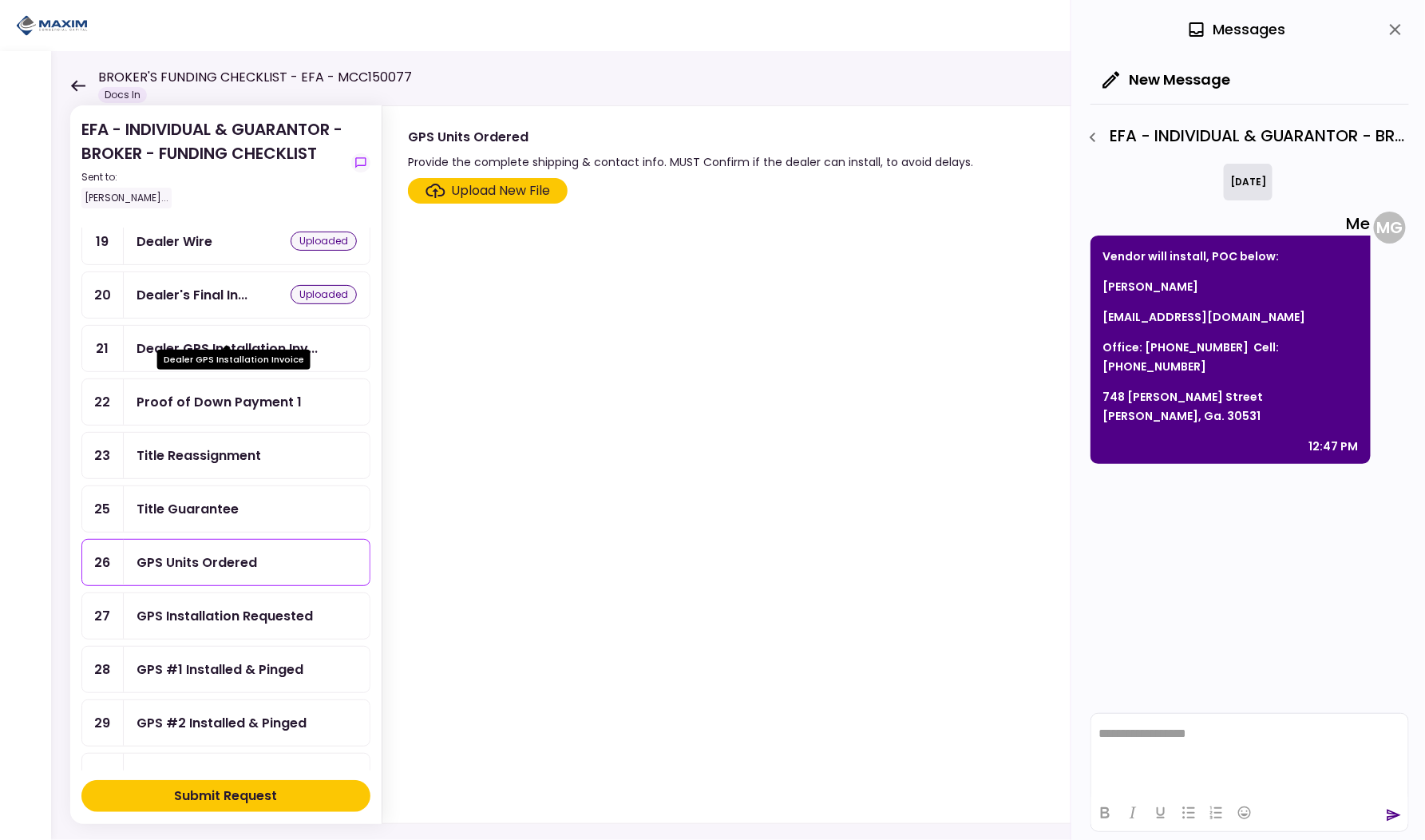
click at [222, 338] on div "Dealer GPS Installation Inv..." at bounding box center [227, 348] width 182 height 20
click at [514, 186] on div "Upload New File" at bounding box center [502, 191] width 99 height 19
click at [0, 0] on input "Upload New File" at bounding box center [0, 0] width 0 height 0
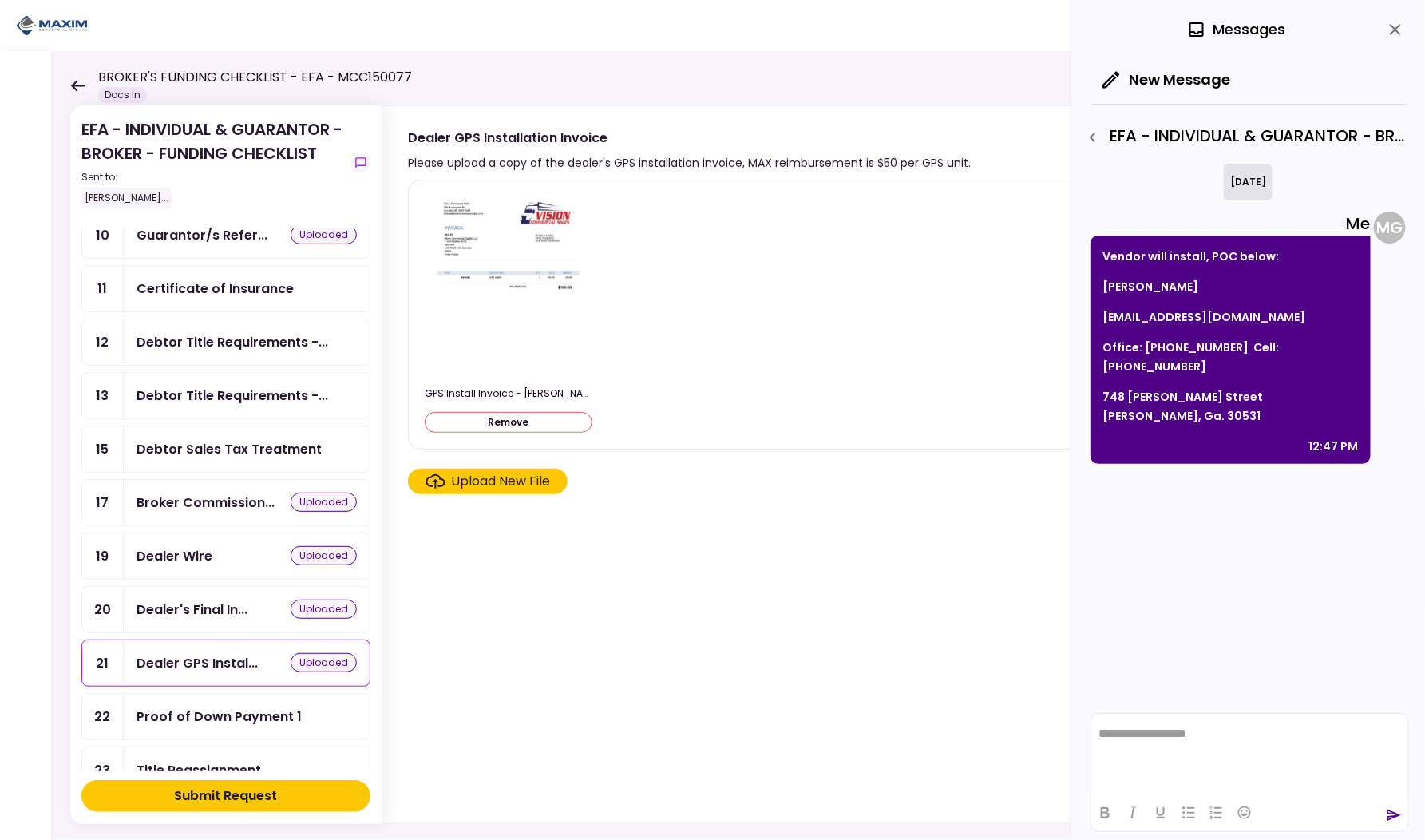
scroll to position [248, 0]
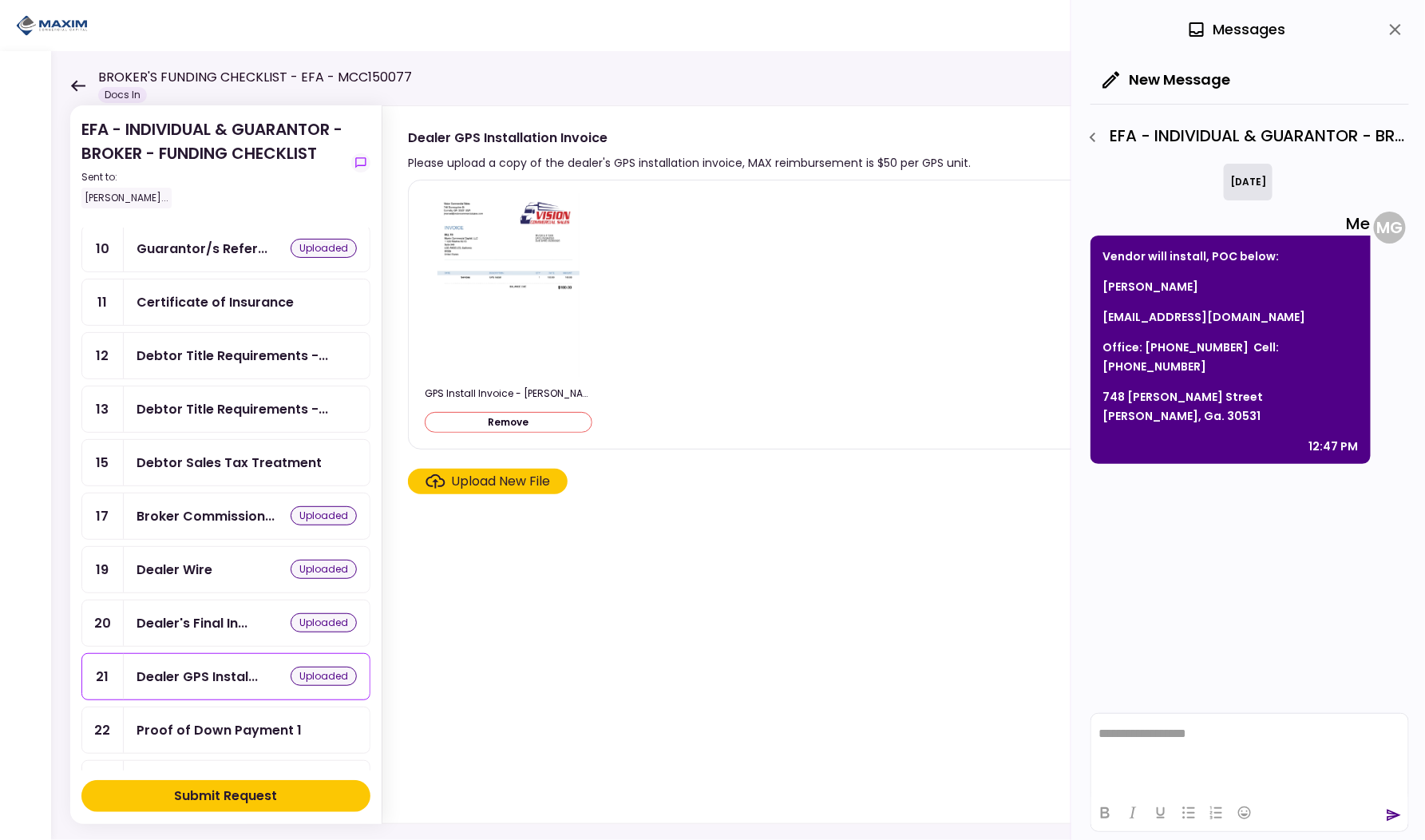
click at [606, 611] on section "GPS Install Invoice - [PERSON_NAME] [PERSON_NAME].pdf Remove Upload New File" at bounding box center [887, 498] width 959 height 637
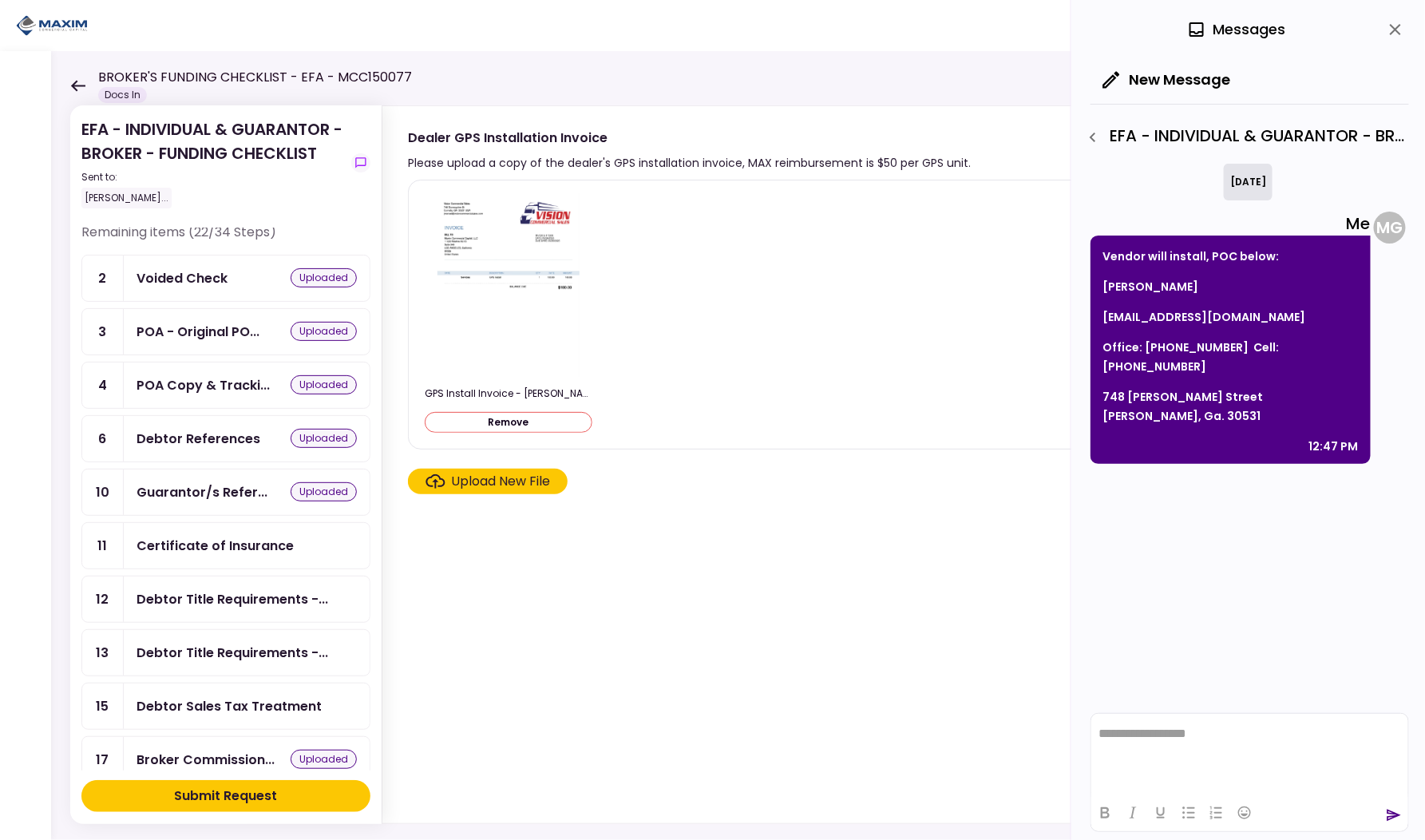
scroll to position [0, 0]
